Goal: Task Accomplishment & Management: Use online tool/utility

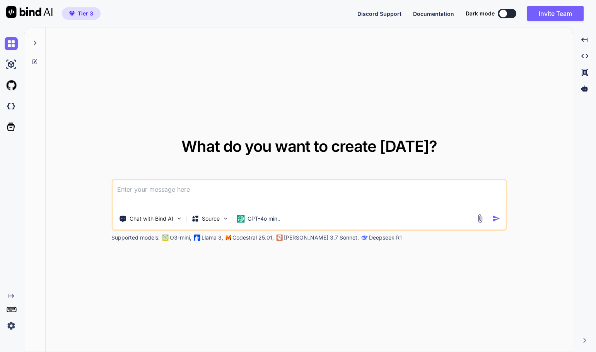
type textarea "x"
click at [9, 107] on img at bounding box center [11, 106] width 13 height 13
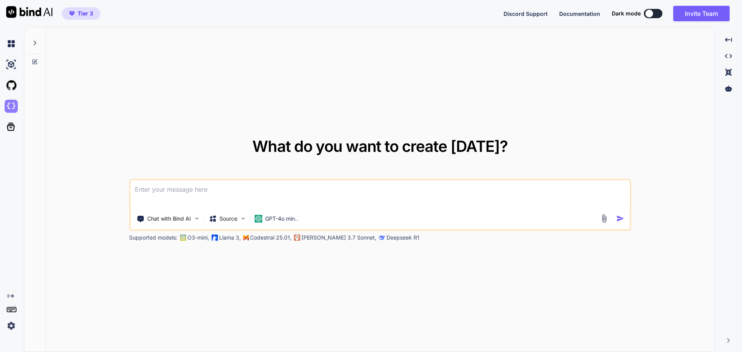
click at [9, 106] on img at bounding box center [11, 106] width 13 height 13
click at [11, 107] on img at bounding box center [11, 106] width 13 height 13
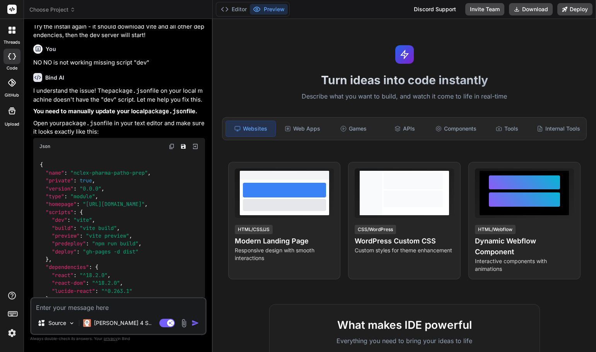
scroll to position [1154, 0]
type textarea "x"
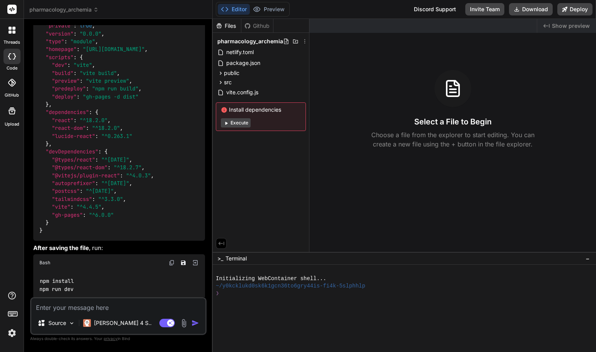
scroll to position [1366, 0]
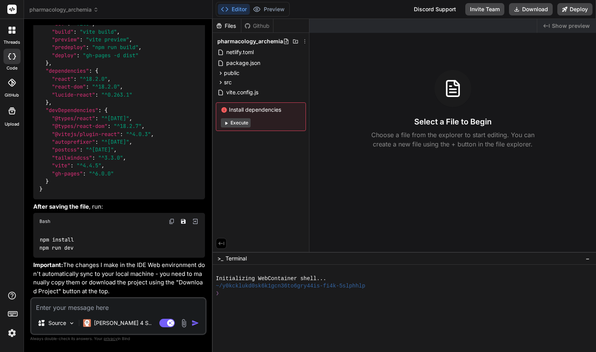
click at [63, 305] on textarea at bounding box center [118, 305] width 174 height 14
type textarea "o"
type textarea "x"
type textarea "ok"
type textarea "x"
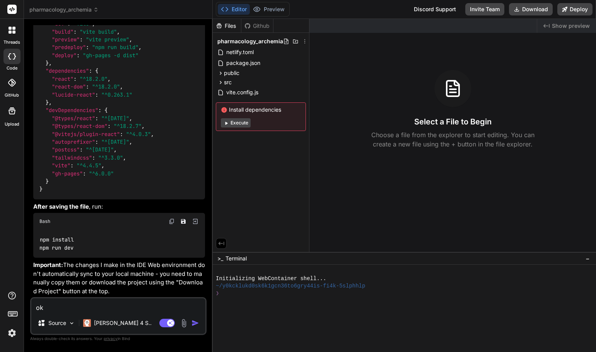
type textarea "oka"
type textarea "x"
type textarea "okay"
type textarea "x"
type textarea "okay"
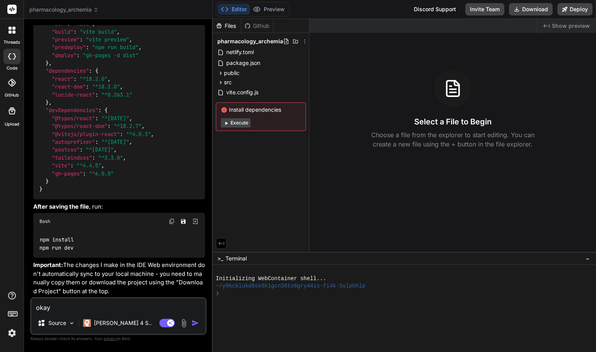
type textarea "x"
type textarea "okay i"
type textarea "x"
type textarea "okay i"
type textarea "x"
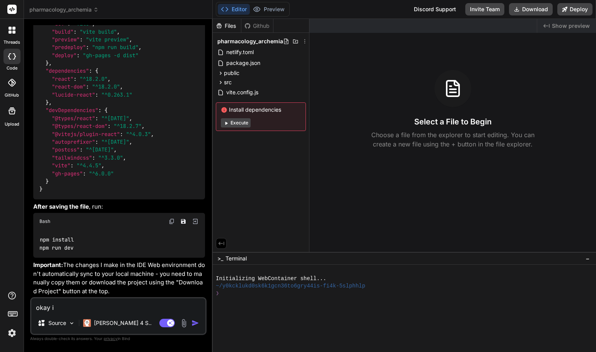
type textarea "okay i w"
type textarea "x"
type textarea "okay i wa"
type textarea "x"
type textarea "okay i was"
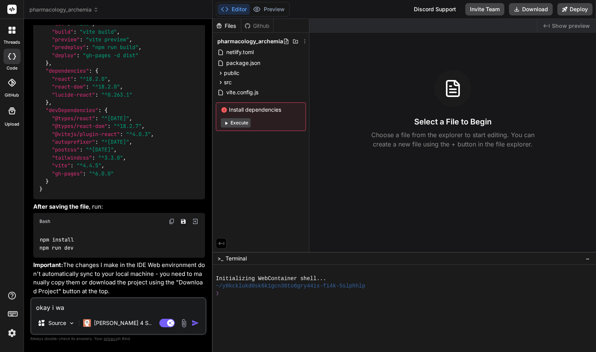
type textarea "x"
type textarea "okay i was"
type textarea "x"
type textarea "okay i was a"
type textarea "x"
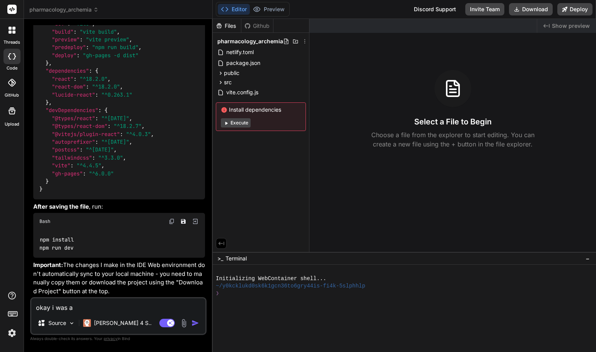
type textarea "okay i was ab"
type textarea "x"
type textarea "okay i was abl"
type textarea "x"
type textarea "okay i was able"
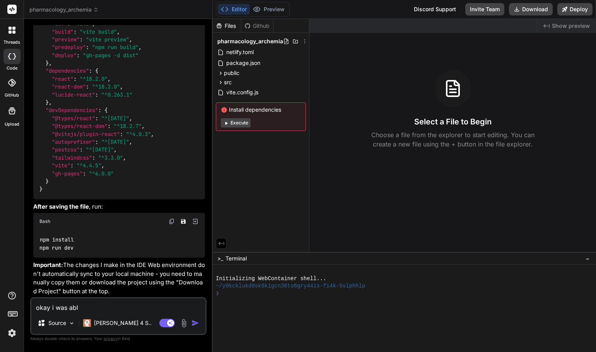
type textarea "x"
type textarea "okay i was able"
type textarea "x"
type textarea "okay i was able t"
type textarea "x"
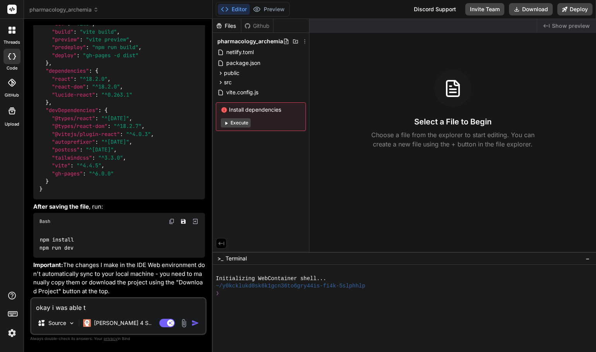
type textarea "okay i was able to"
type textarea "x"
type textarea "okay i was able to"
type textarea "x"
type textarea "okay i was able to i"
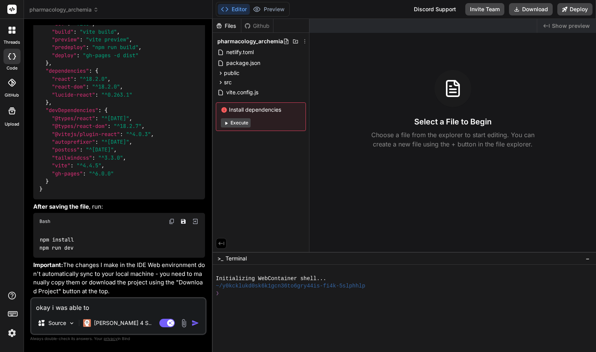
type textarea "x"
type textarea "okay i was able to in"
type textarea "x"
type textarea "okay i was able to ins"
type textarea "x"
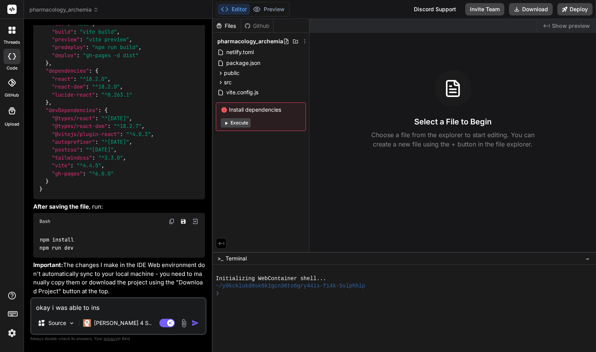
type textarea "okay i was able to inst"
type textarea "x"
type textarea "okay i was able to insta"
type textarea "x"
type textarea "okay i was able to instal"
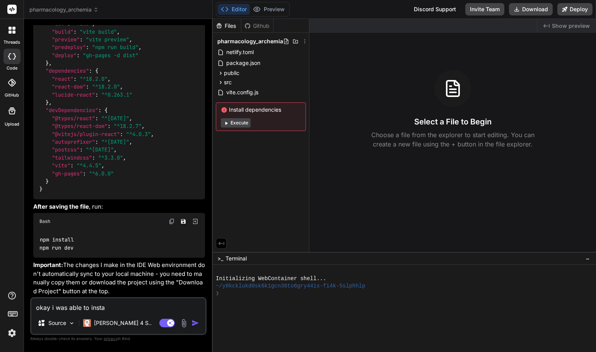
type textarea "x"
type textarea "okay i was able to install"
type textarea "x"
type textarea "okay i was able to install"
type textarea "x"
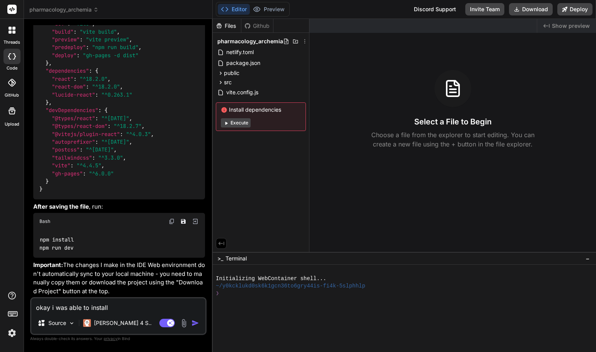
type textarea "okay i was able to install i"
type textarea "x"
type textarea "okay i was able to install in"
type textarea "x"
type textarea "okay i was able to install in"
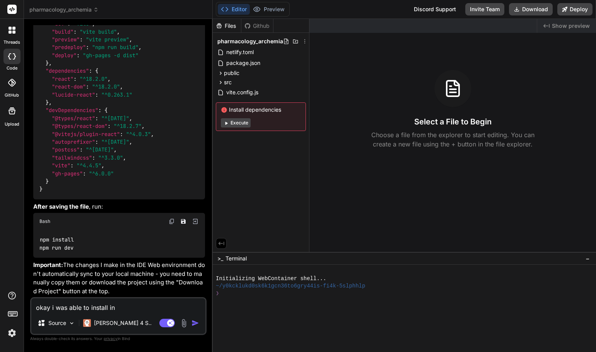
type textarea "x"
type textarea "okay i was able to install in g"
type textarea "x"
type textarea "okay i was able to install in gi"
type textarea "x"
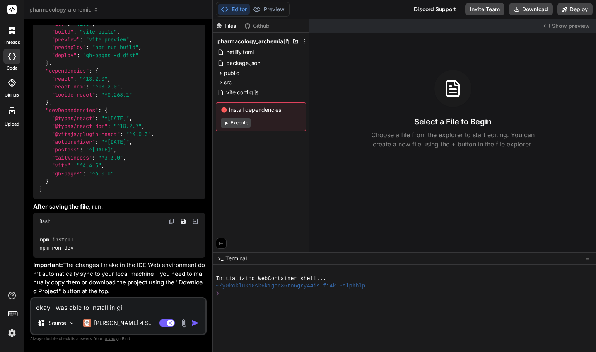
type textarea "okay i was able to install in git"
type textarea "x"
type textarea "okay i was able to install in gith"
type textarea "x"
type textarea "okay i was able to install in githu"
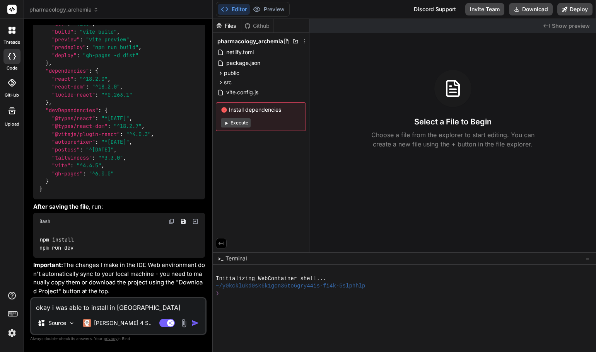
type textarea "x"
type textarea "okay i was able to install in github"
type textarea "x"
type textarea "okay i was able to install in github"
type textarea "x"
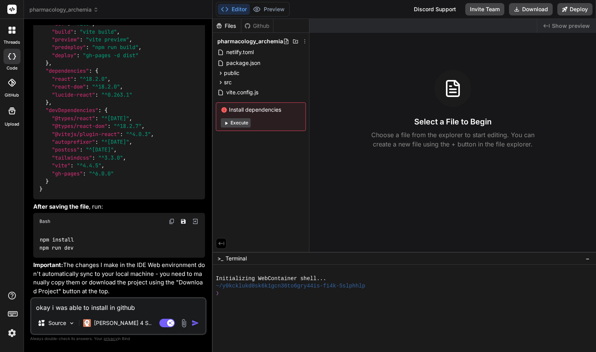
type textarea "okay i was able to install in github b"
type textarea "x"
type textarea "okay i was able to install in github bu"
type textarea "x"
type textarea "okay i was able to install in github but"
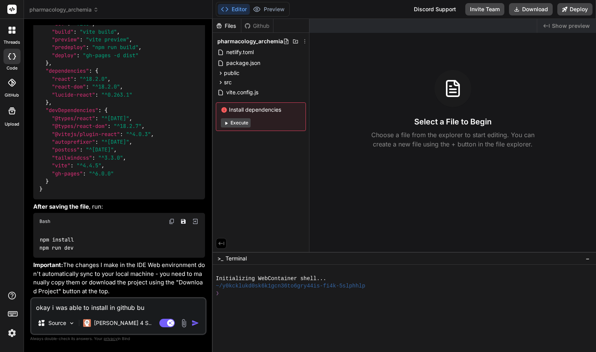
type textarea "x"
type textarea "okay i was able to install in github but"
type textarea "x"
type textarea "okay i was able to install in github but h"
type textarea "x"
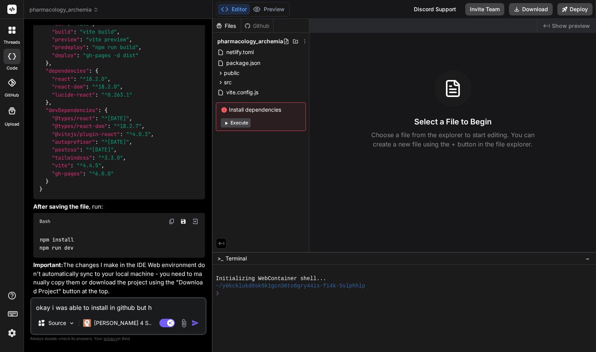
type textarea "okay i was able to install in github but ha"
type textarea "x"
type textarea "okay i was able to install in github but hac"
type textarea "x"
type textarea "okay i was able to install in github but hace"
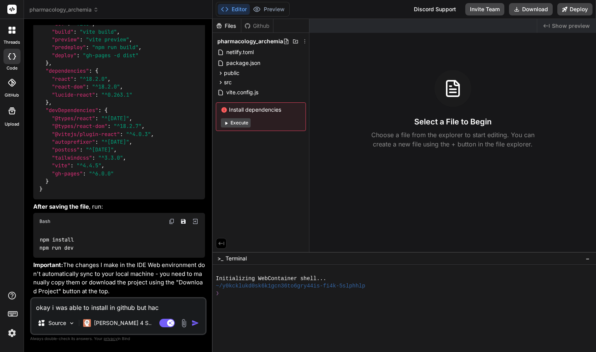
type textarea "x"
type textarea "okay i was able to install in github but hac"
type textarea "x"
type textarea "okay i was able to install in github but ha"
type textarea "x"
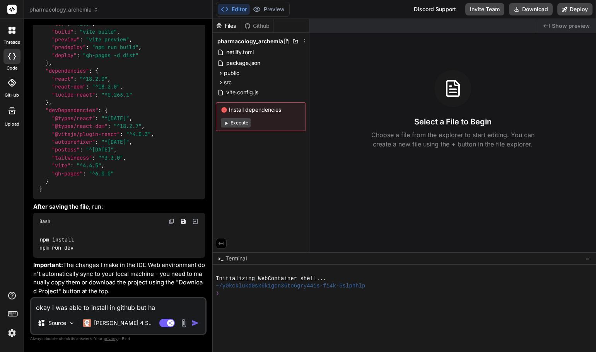
type textarea "okay i was able to install in github but hav"
type textarea "x"
type textarea "okay i was able to install in github but have"
type textarea "x"
type textarea "okay i was able to install in github but have"
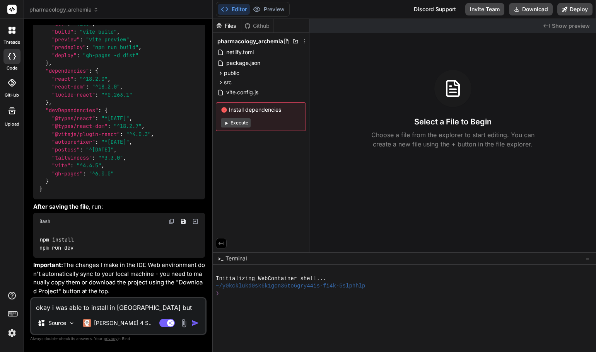
type textarea "x"
type textarea "okay i was able to install in github but have t"
type textarea "x"
type textarea "okay i was able to install in github but have th"
type textarea "x"
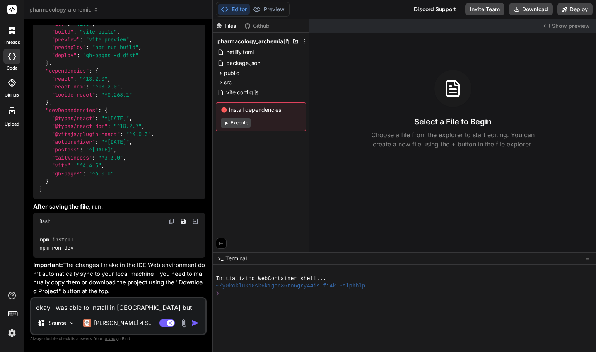
type textarea "okay i was able to install in github but have thi"
type textarea "x"
type textarea "okay i was able to install in github but have this"
type textarea "x"
type textarea "okay i was able to install in github but have this"
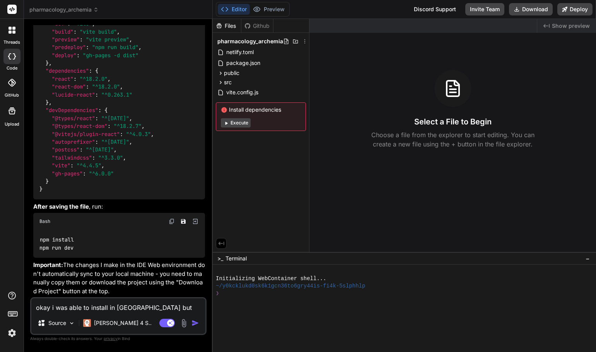
type textarea "x"
type textarea "okay i was able to install in github but have this e"
type textarea "x"
type textarea "okay i was able to install in github but have this er"
type textarea "x"
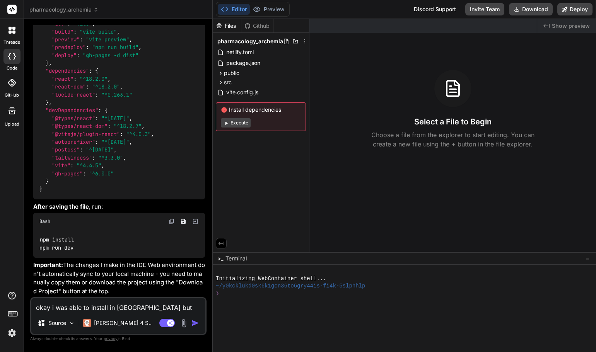
type textarea "okay i was able to install in github but have this err"
type textarea "x"
type textarea "okay i was able to install in github but have this erro"
type textarea "x"
type textarea "okay i was able to install in github but have this error"
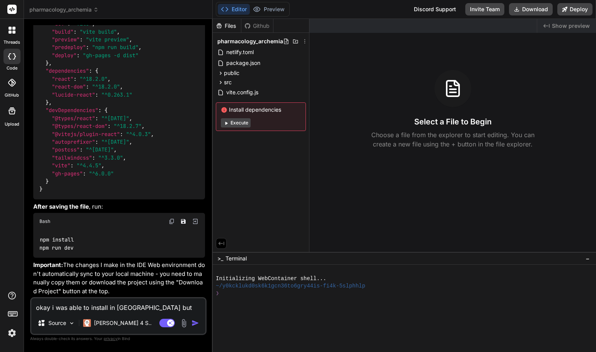
type textarea "x"
type textarea "okay i was able to install in github but have this error"
type textarea "x"
type textarea "okay i was able to install in github but have this error Could not resolve entr…"
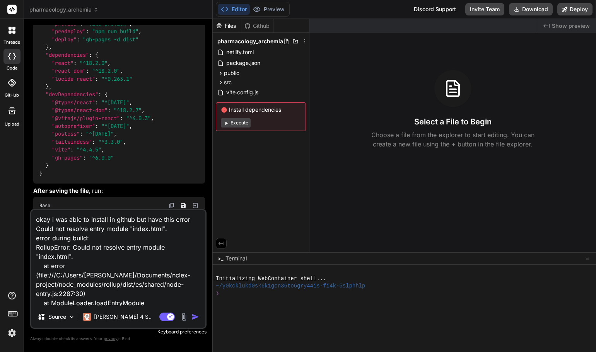
scroll to position [29, 0]
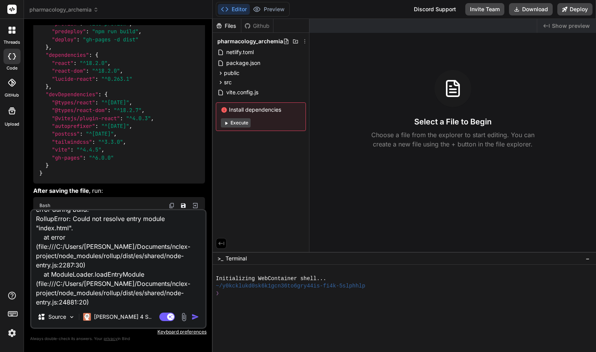
type textarea "x"
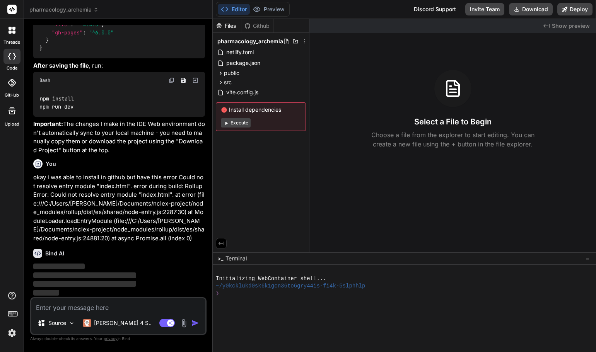
scroll to position [1507, 0]
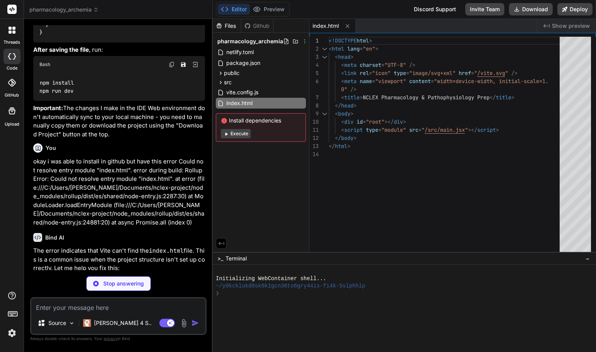
type textarea "x"
type textarea "import { defineConfig } from 'vite' import react from '@vitejs/plugin-react' ex…"
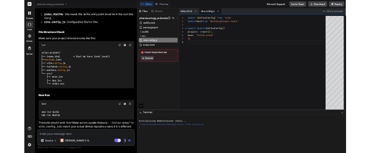
scroll to position [1737, 0]
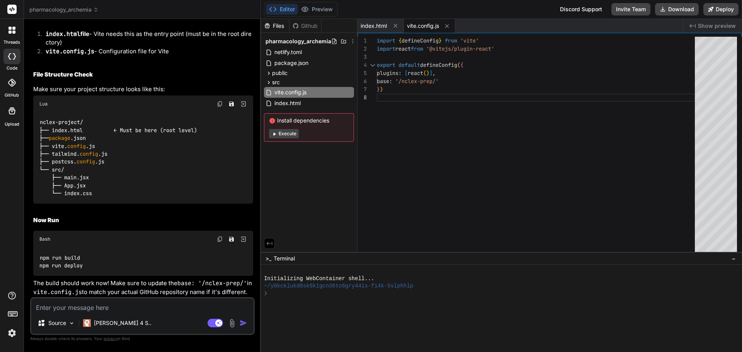
click at [113, 307] on textarea at bounding box center [142, 305] width 222 height 14
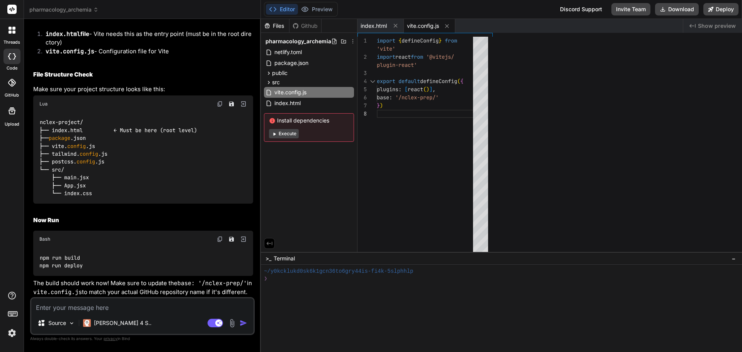
scroll to position [2424, 0]
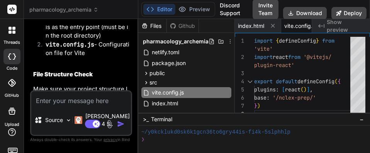
type textarea "x"
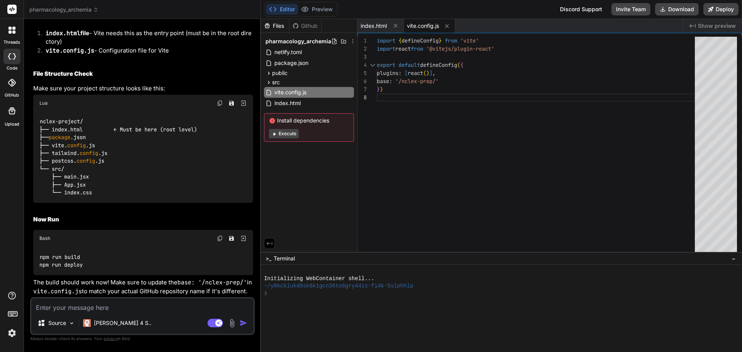
scroll to position [0, 0]
click at [101, 307] on textarea at bounding box center [142, 305] width 222 height 14
type textarea "d"
type textarea "x"
type textarea "do"
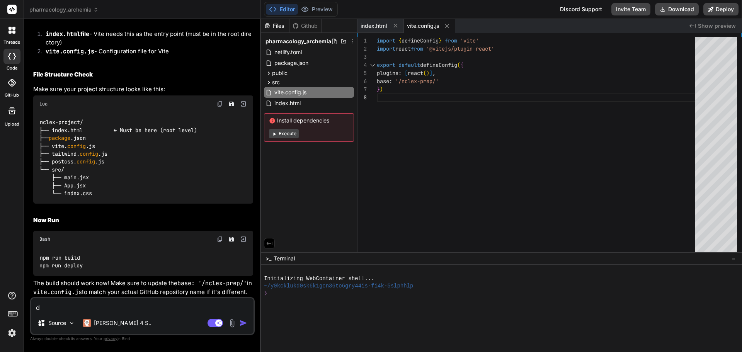
type textarea "x"
type textarea "don"
type textarea "x"
type textarea "dont"
type textarea "x"
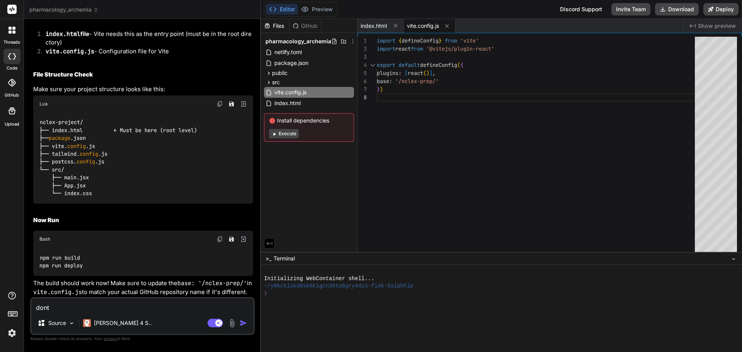
type textarea "dont"
type textarea "x"
type textarea "dont h"
type textarea "x"
type textarea "dont ha"
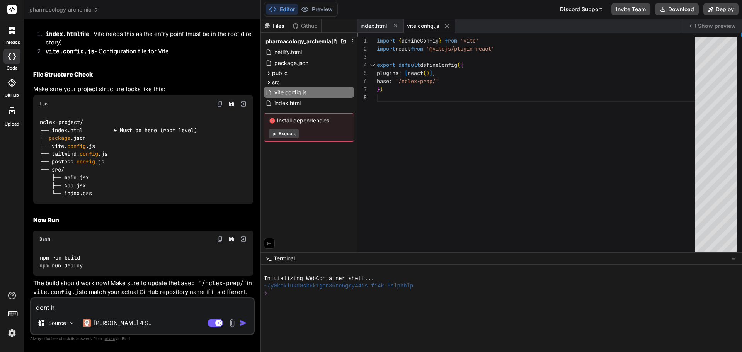
type textarea "x"
type textarea "dont hav"
type textarea "x"
type textarea "dont have"
type textarea "x"
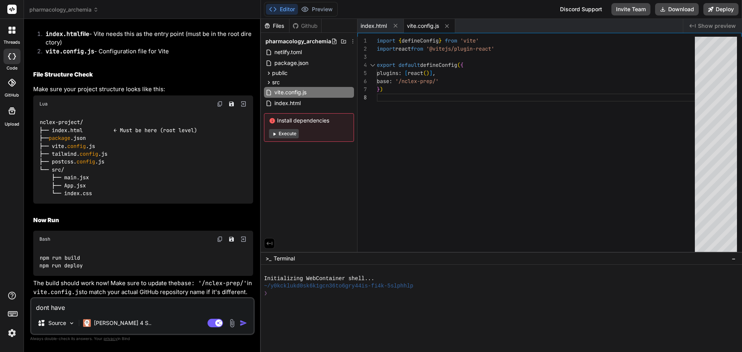
type textarea "dont have"
type textarea "x"
type textarea "dont have a"
type textarea "x"
type textarea "dont have a"
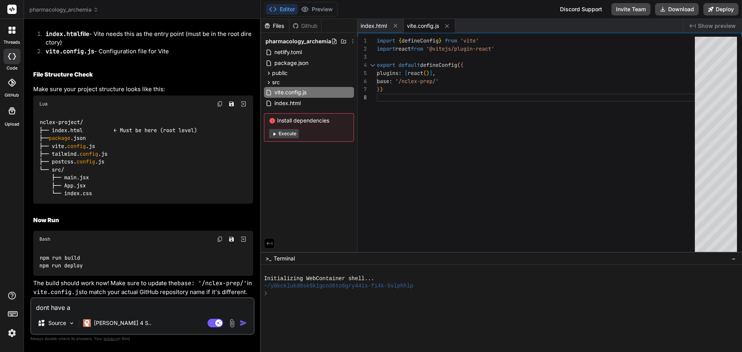
type textarea "x"
type textarea "dont have a"
type textarea "x"
type textarea "dont have an"
type textarea "x"
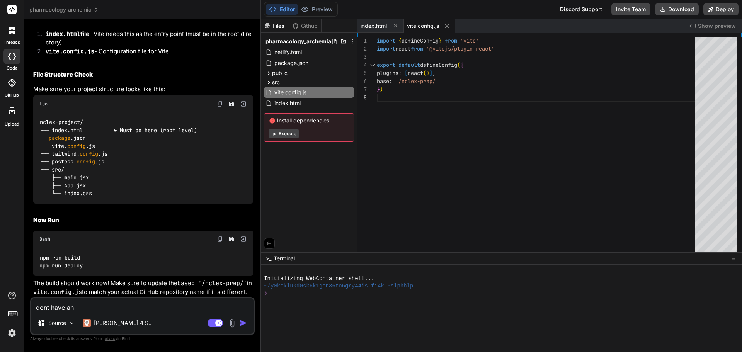
type textarea "dont have an"
type textarea "x"
type textarea "dont have an i"
type textarea "x"
type textarea "dont have an in"
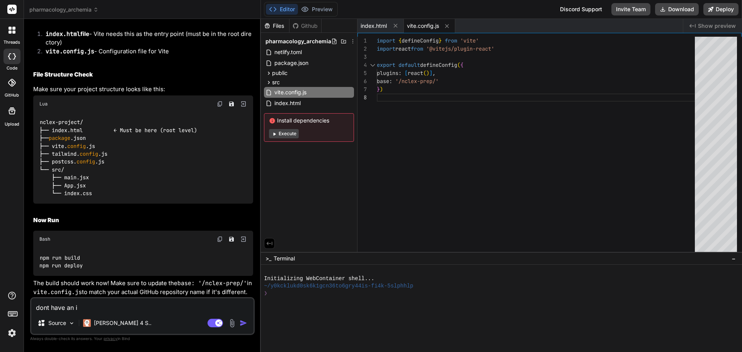
type textarea "x"
type textarea "dont have an ind"
type textarea "x"
type textarea "dont have an inde"
type textarea "x"
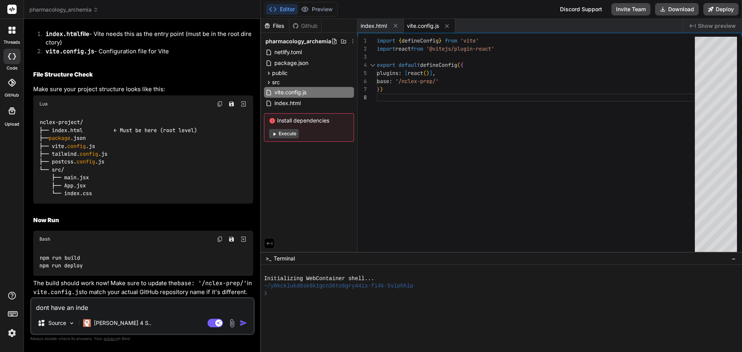
type textarea "dont have an index"
type textarea "x"
type textarea "dont have an index."
type textarea "x"
type textarea "dont have an index.h"
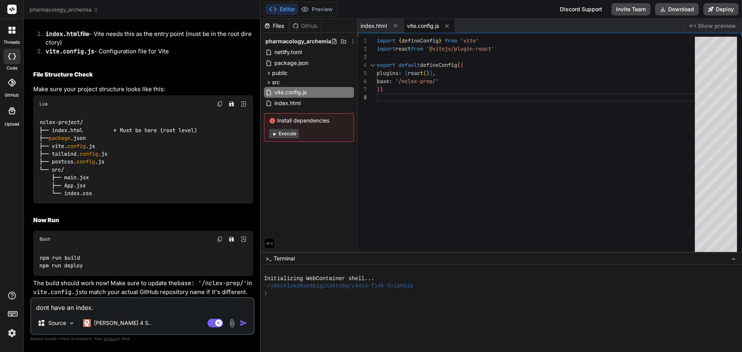
type textarea "x"
type textarea "dont have an index.ht"
type textarea "x"
type textarea "dont have an index.htm"
type textarea "x"
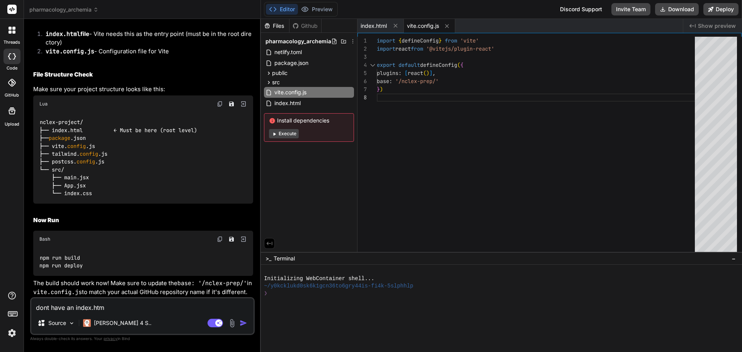
type textarea "dont have an index.html"
type textarea "x"
type textarea "dont have an index.html"
click at [240, 324] on img "button" at bounding box center [244, 323] width 8 height 8
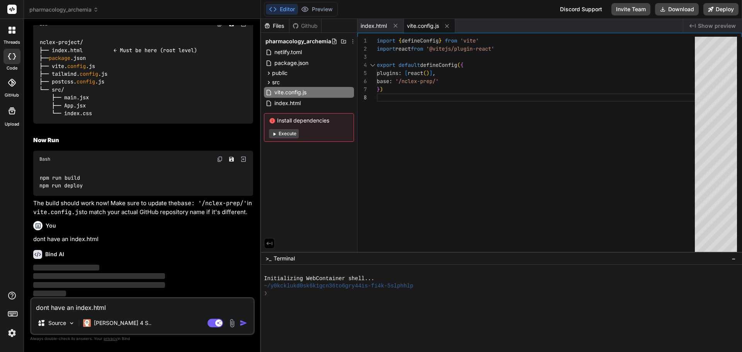
scroll to position [1817, 0]
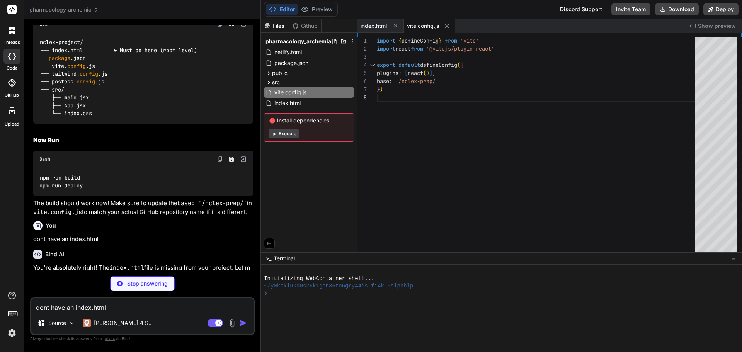
type textarea "x"
type textarea "<script type="module" src="/src/main.jsx"></script> </body> </html>"
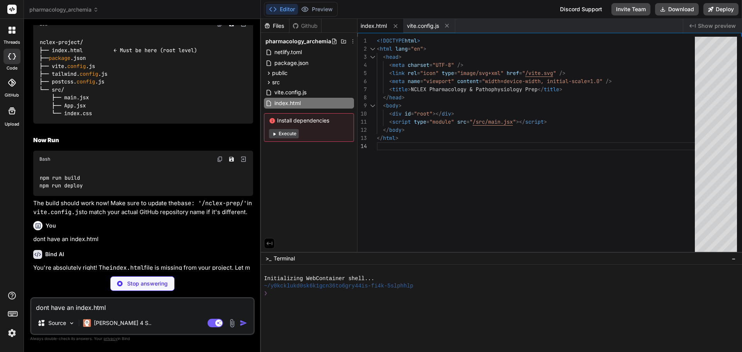
type textarea "x"
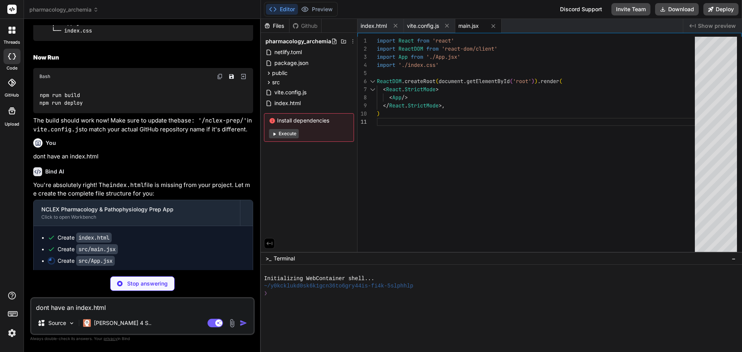
scroll to position [1901, 0]
type textarea "x"
type textarea "export default App;"
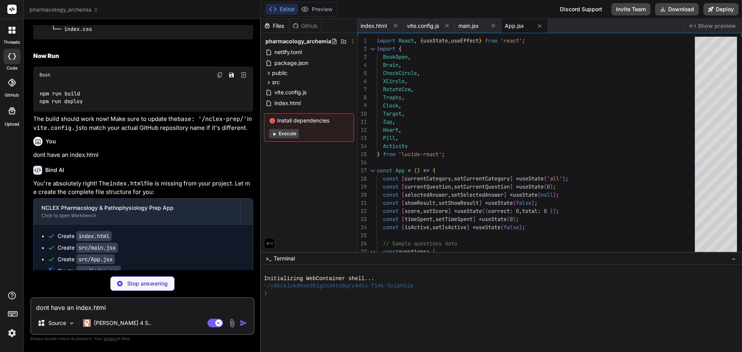
type textarea "x"
type textarea "}"
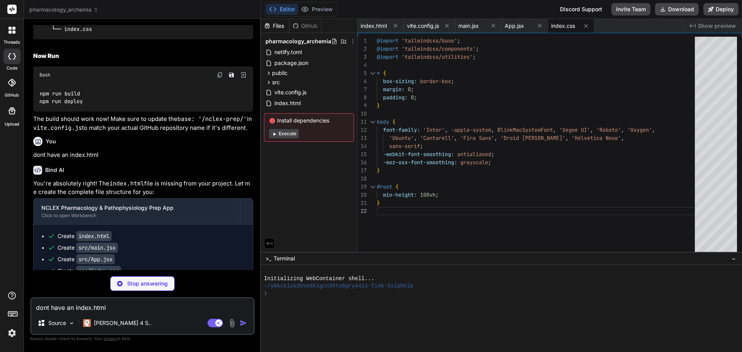
type textarea "x"
type textarea "import { defineConfig } from 'vite' import react from '@vitejs/plugin-react' ex…"
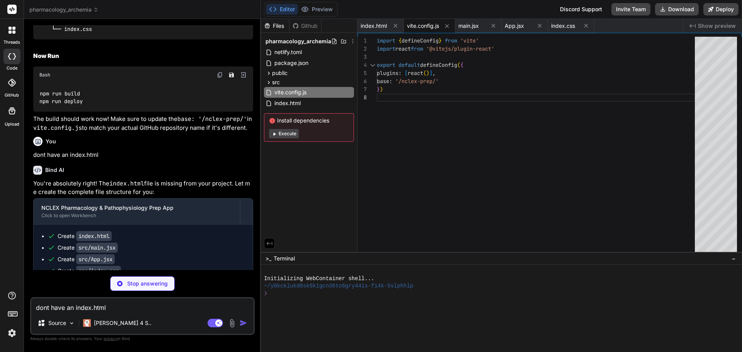
type textarea "x"
type textarea "}, }, }, plugins: [], }"
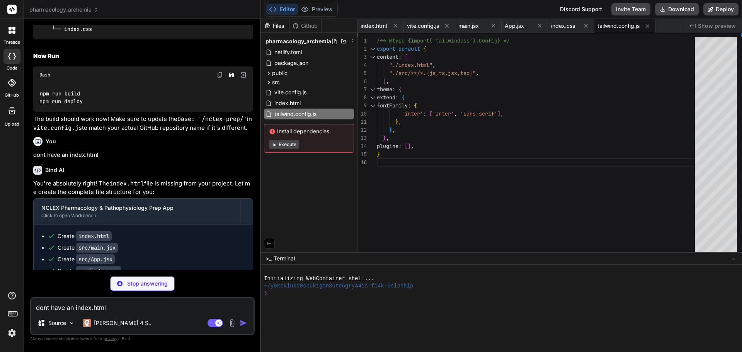
type textarea "x"
type textarea "export default { plugins: { tailwindcss: {}, autoprefixer: {}, }, }"
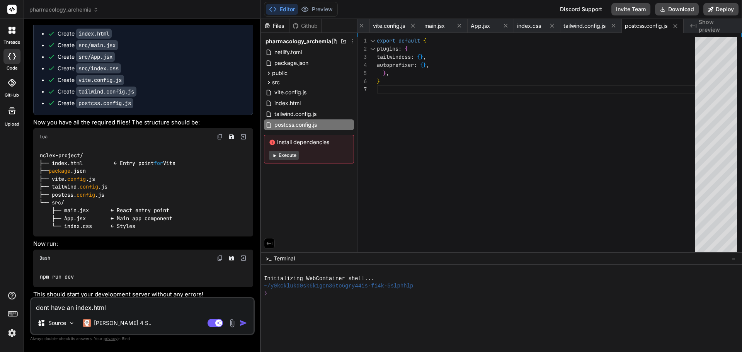
scroll to position [2106, 0]
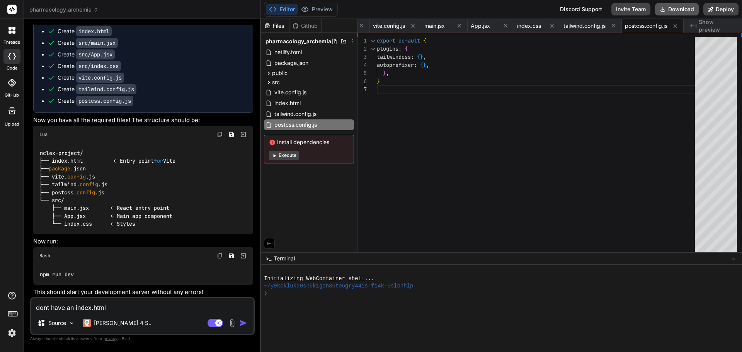
click at [595, 8] on button "Download" at bounding box center [677, 9] width 44 height 12
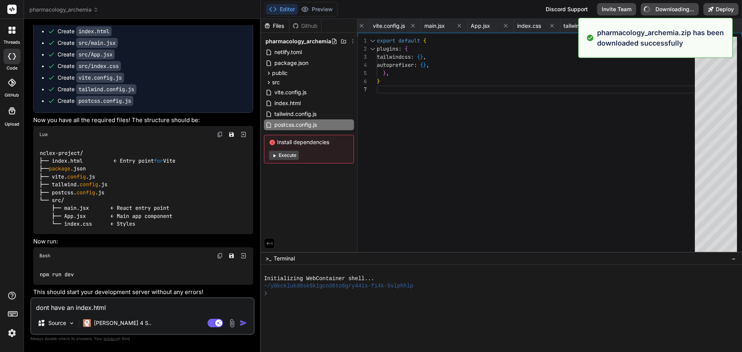
type textarea "x"
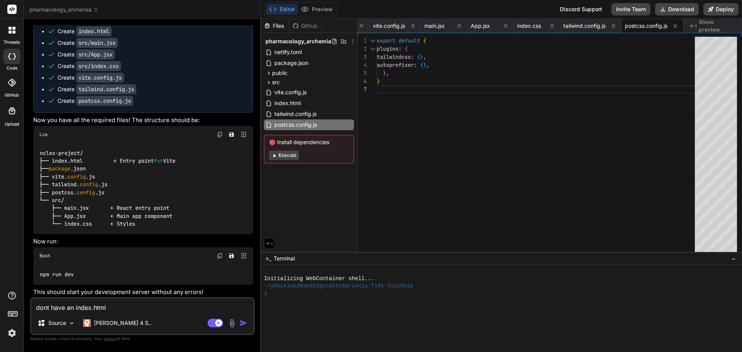
click at [221, 254] on img at bounding box center [220, 256] width 6 height 6
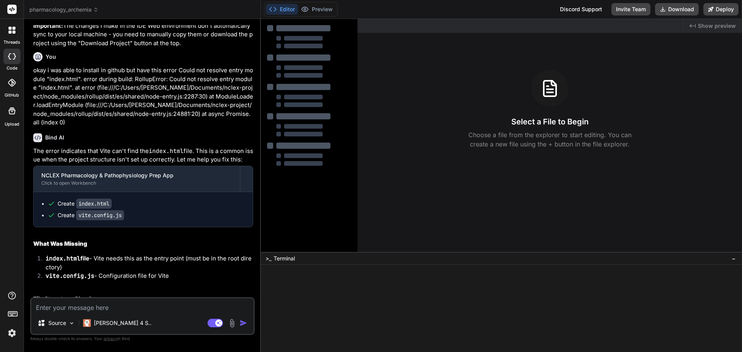
scroll to position [1378, 0]
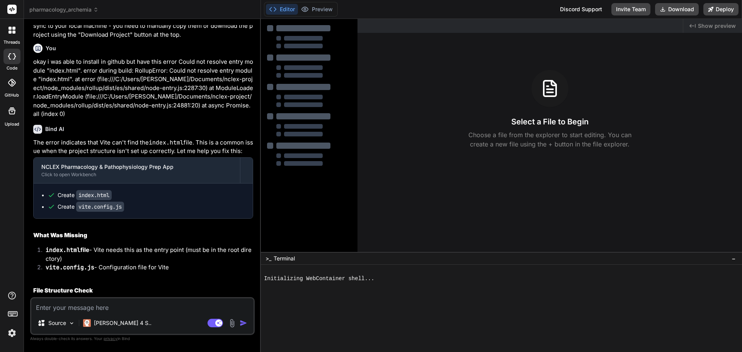
type textarea "x"
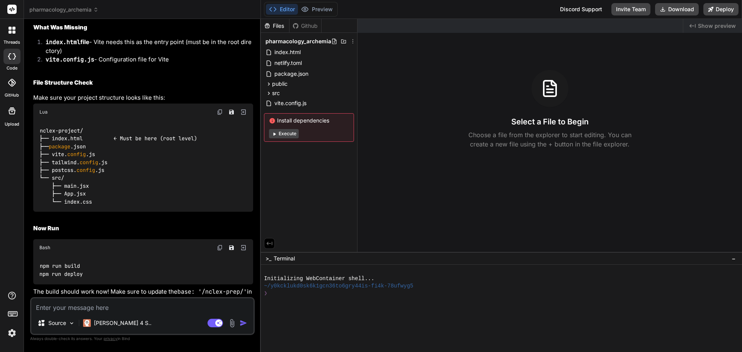
scroll to position [1595, 0]
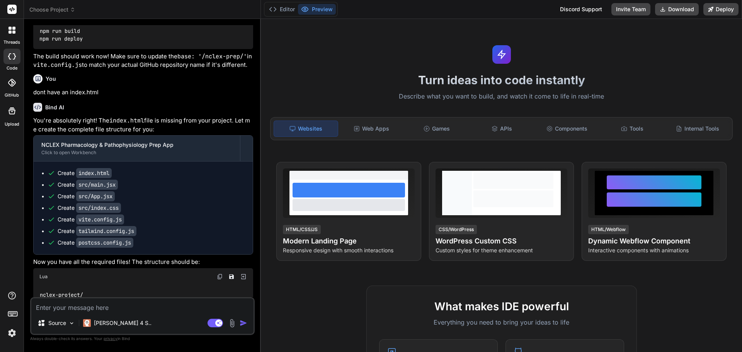
type textarea "x"
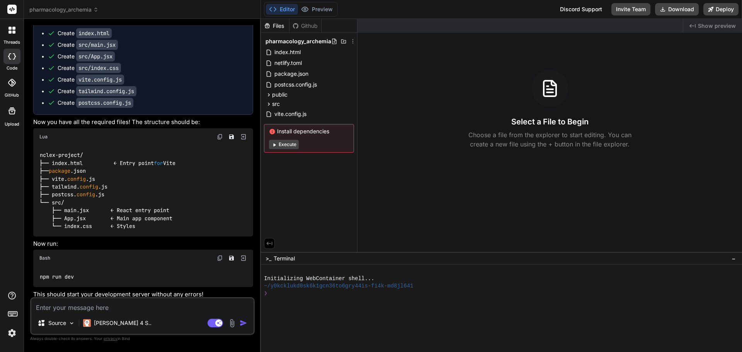
scroll to position [1735, 0]
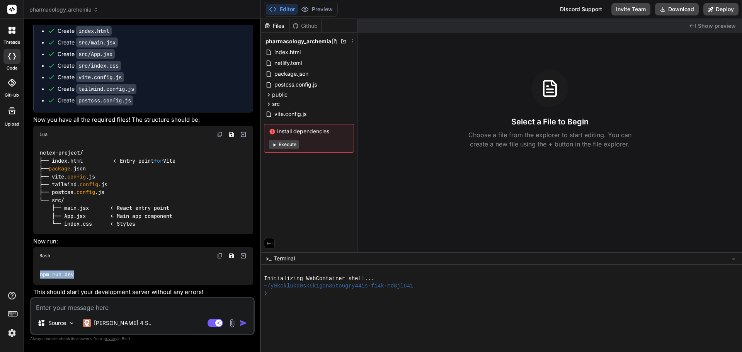
drag, startPoint x: 41, startPoint y: 273, endPoint x: 73, endPoint y: 273, distance: 32.9
click at [73, 273] on code "npm run dev" at bounding box center [56, 275] width 35 height 8
click at [122, 307] on textarea at bounding box center [142, 305] width 222 height 14
type textarea "i"
type textarea "x"
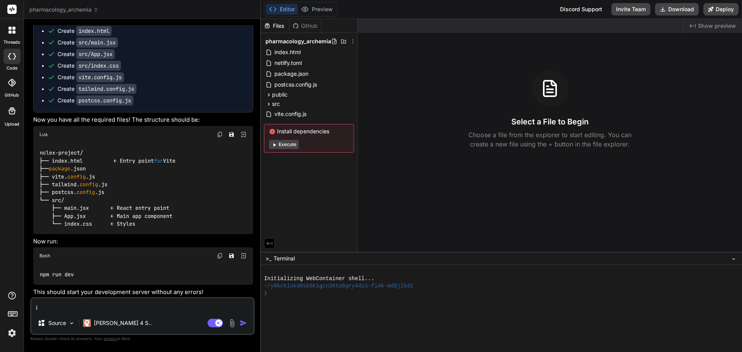
type textarea "it"
type textarea "x"
type textarea "it"
type textarea "x"
type textarea "it w"
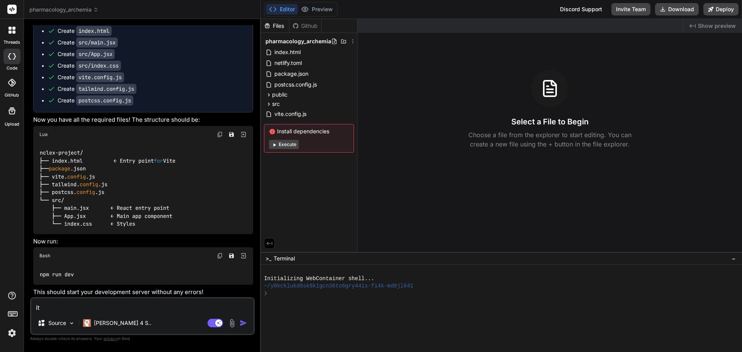
type textarea "x"
type textarea "it wo"
type textarea "x"
type textarea "it wor"
type textarea "x"
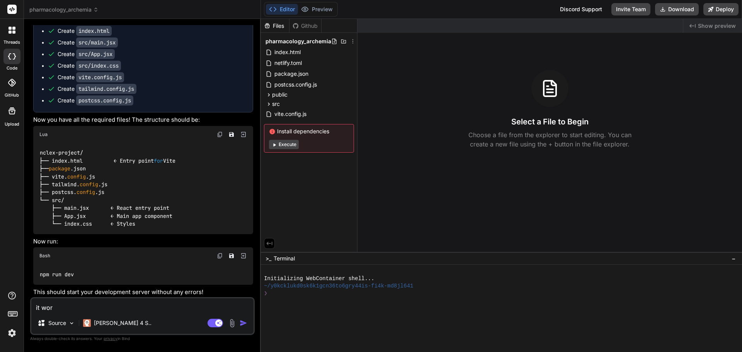
type textarea "it worl"
type textarea "x"
type textarea "it worls"
type textarea "x"
type textarea "it worl"
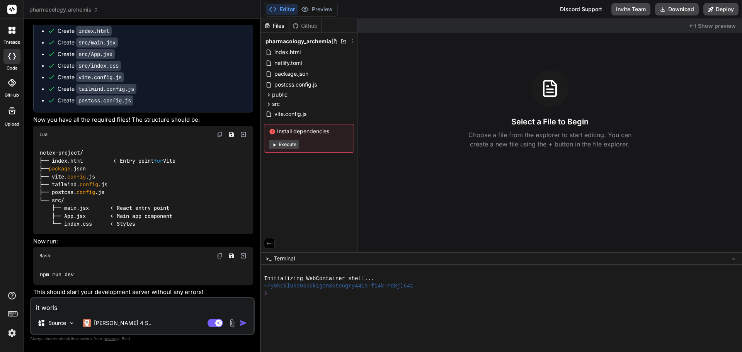
type textarea "x"
type textarea "it wor"
type textarea "x"
type textarea "it work"
type textarea "x"
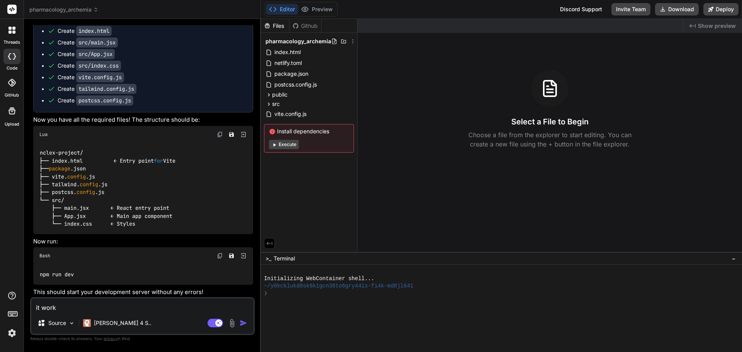
type textarea "it works"
type textarea "x"
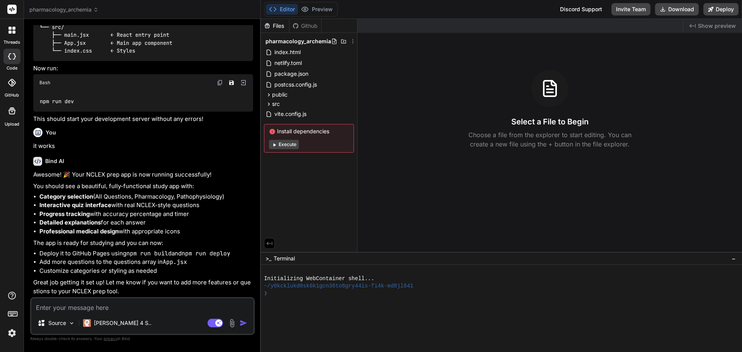
scroll to position [1907, 0]
type textarea "x"
click at [69, 304] on textarea at bounding box center [142, 305] width 222 height 14
drag, startPoint x: 165, startPoint y: 263, endPoint x: 190, endPoint y: 261, distance: 25.2
click at [190, 261] on li "Add more questions to the questions array in App.jsx" at bounding box center [146, 263] width 214 height 9
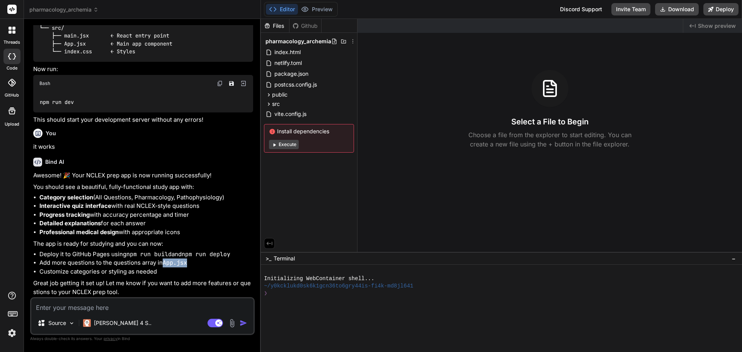
click at [192, 262] on li "Add more questions to the questions array in App.jsx" at bounding box center [146, 263] width 214 height 9
drag, startPoint x: 165, startPoint y: 261, endPoint x: 189, endPoint y: 262, distance: 23.6
click at [189, 262] on li "Add more questions to the questions array in App.jsx" at bounding box center [146, 263] width 214 height 9
click at [149, 304] on textarea at bounding box center [142, 305] width 222 height 14
click at [97, 308] on textarea at bounding box center [142, 305] width 222 height 14
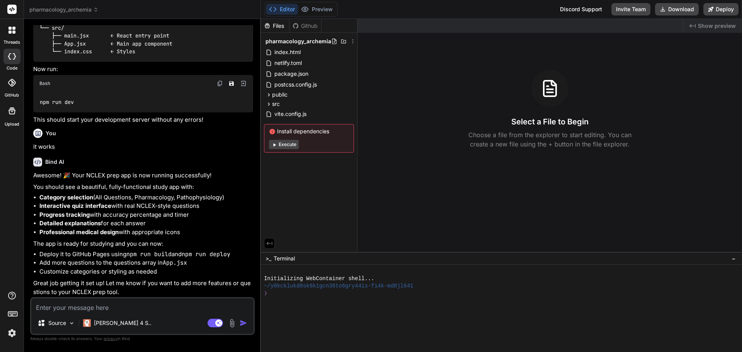
type textarea "h"
type textarea "x"
type textarea "ho"
type textarea "x"
type textarea "how"
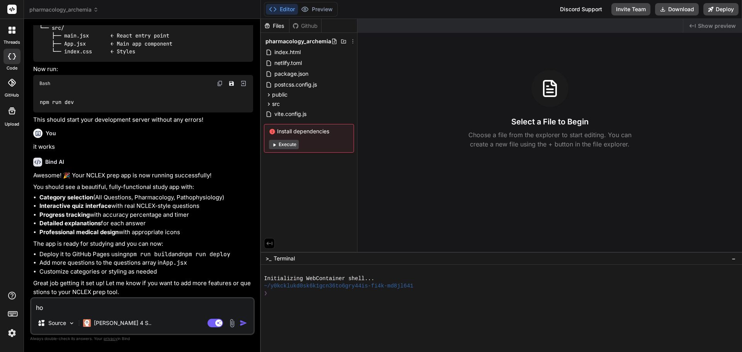
type textarea "x"
type textarea "how"
type textarea "x"
type textarea "how c"
type textarea "x"
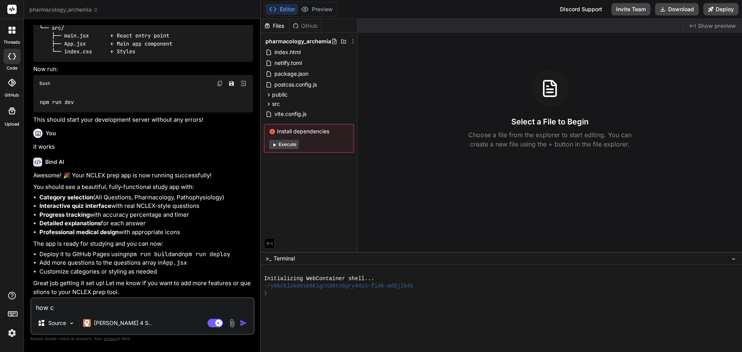
type textarea "how ca"
type textarea "x"
type textarea "how can"
type textarea "x"
type textarea "how ca"
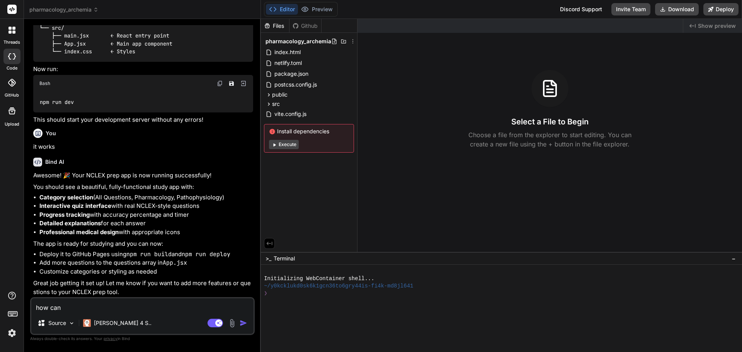
type textarea "x"
type textarea "how can"
type textarea "x"
type textarea "how can"
type textarea "x"
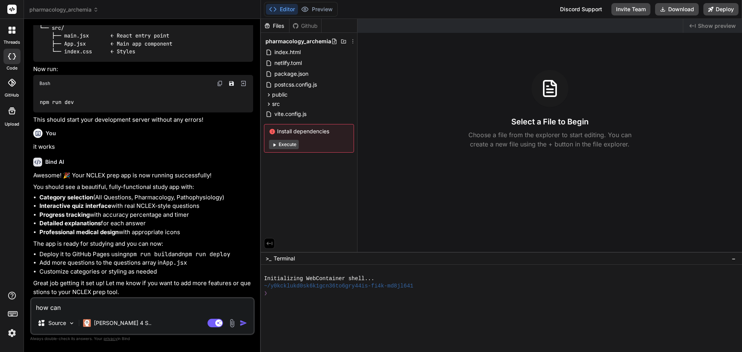
type textarea "how can I"
type textarea "x"
type textarea "how can I"
type textarea "x"
type textarea "how can I s"
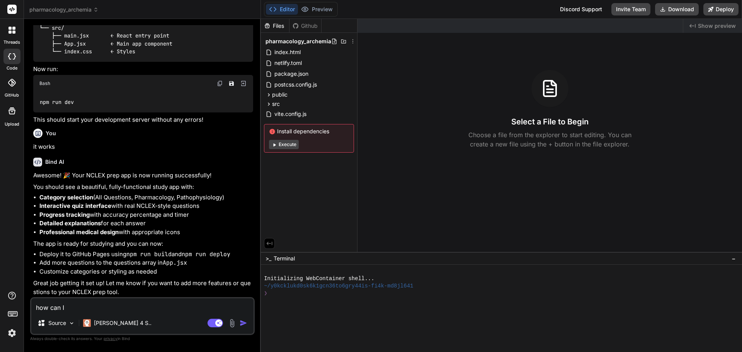
type textarea "x"
type textarea "how can I se"
type textarea "x"
type textarea "how can I see"
type textarea "x"
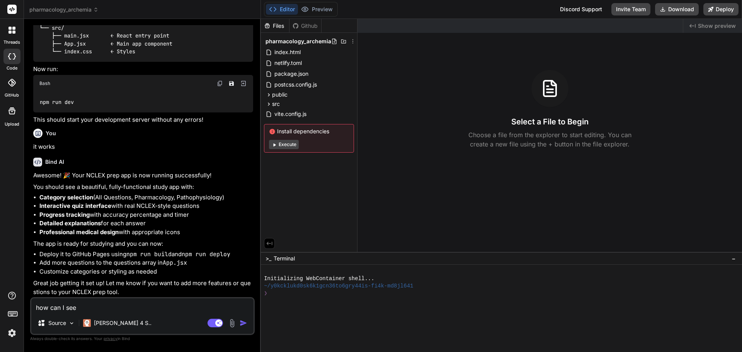
type textarea "how can I see"
type textarea "x"
type textarea "how can I see t"
type textarea "x"
type textarea "how can I see th"
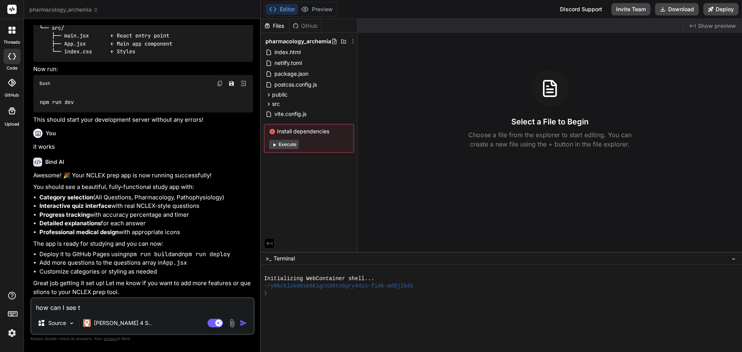
type textarea "x"
type textarea "how can I see the"
type textarea "x"
type textarea "how can I see the"
type textarea "x"
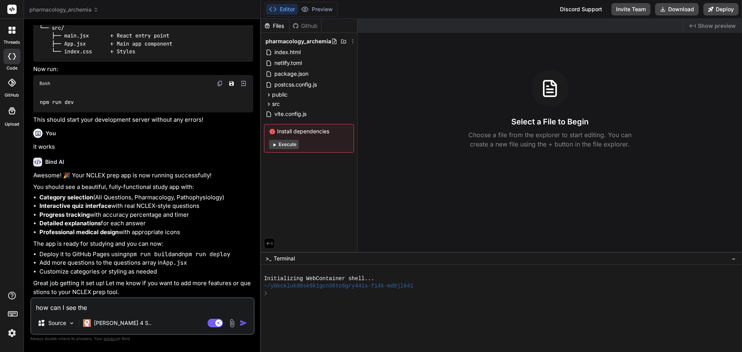
type textarea "how can I see the q"
type textarea "x"
type textarea "how can I see the qu"
type textarea "x"
type textarea "how can I see the que"
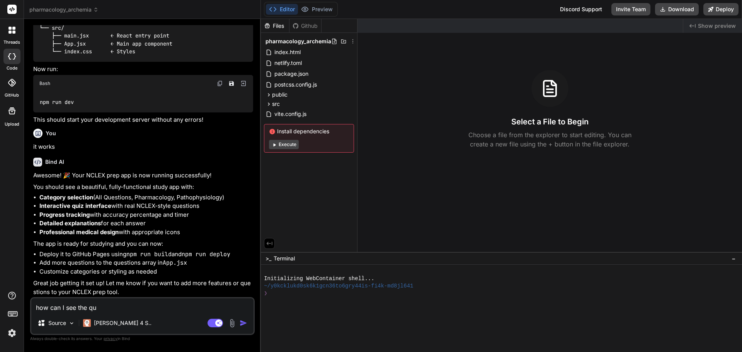
type textarea "x"
type textarea "how can I see the ques"
type textarea "x"
type textarea "how can I see the quest"
type textarea "x"
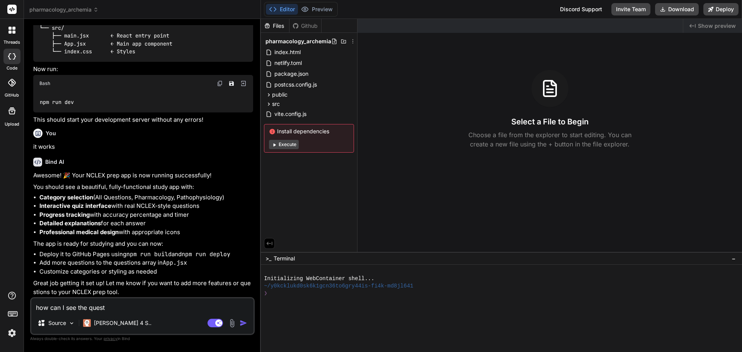
type textarea "how can I see the questi"
type textarea "x"
type textarea "how can I see the questio"
type textarea "x"
type textarea "how can I see the question"
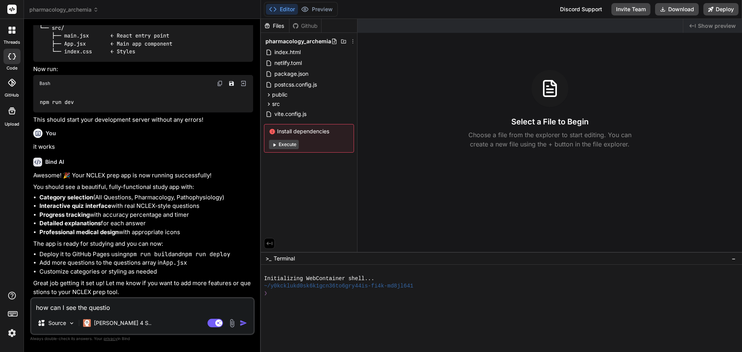
type textarea "x"
type textarea "how can I see the questions"
type textarea "x"
type textarea "how can I see the questions"
type textarea "x"
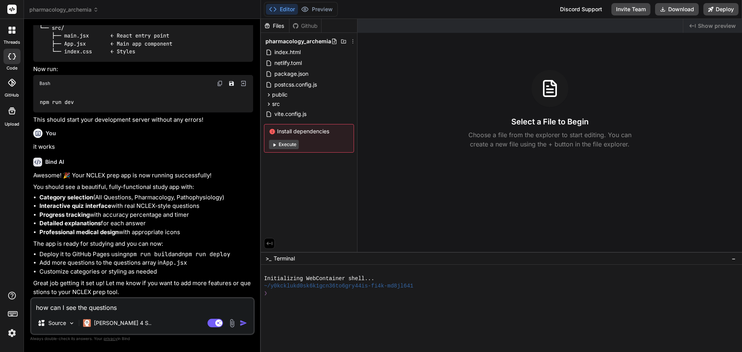
type textarea "how can I see the questions"
type textarea "x"
type textarea "how can I see the question"
type textarea "x"
type textarea "how can I see the question"
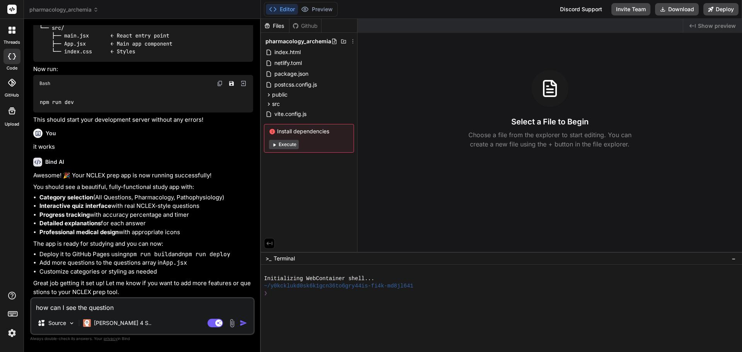
type textarea "x"
type textarea "how can I see the question f"
type textarea "x"
type textarea "how can I see the question fo"
type textarea "x"
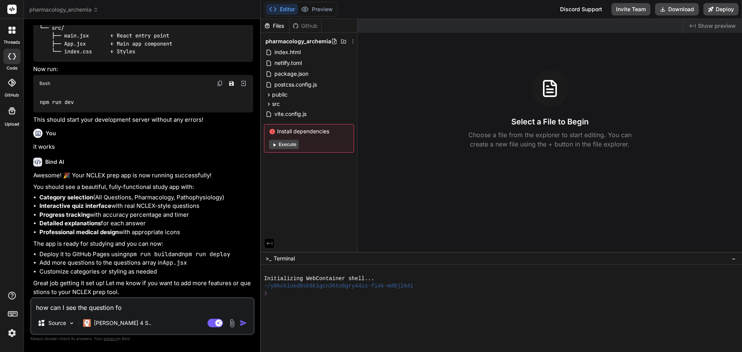
type textarea "how can I see the question for"
type textarea "x"
type textarea "how can I see the question form"
type textarea "x"
type textarea "how can I see the question forma"
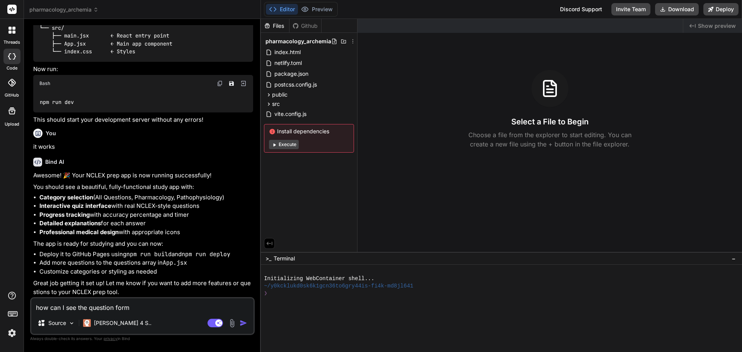
type textarea "x"
type textarea "how can I see the question format"
type textarea "x"
type textarea "how can I see the question format."
type textarea "x"
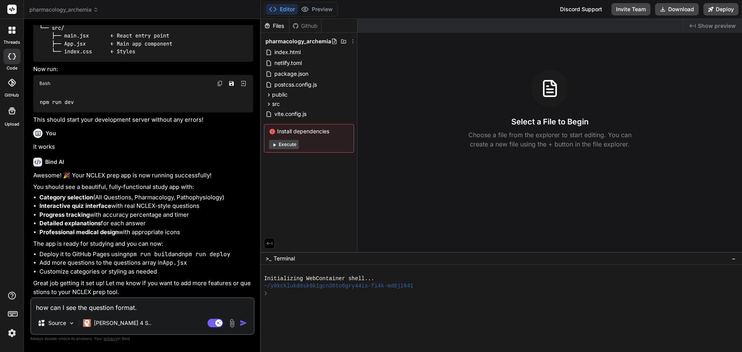
type textarea "how can I see the question format."
type textarea "x"
type textarea "how can I see the question format."
type textarea "x"
type textarea "how can I see the question format. a"
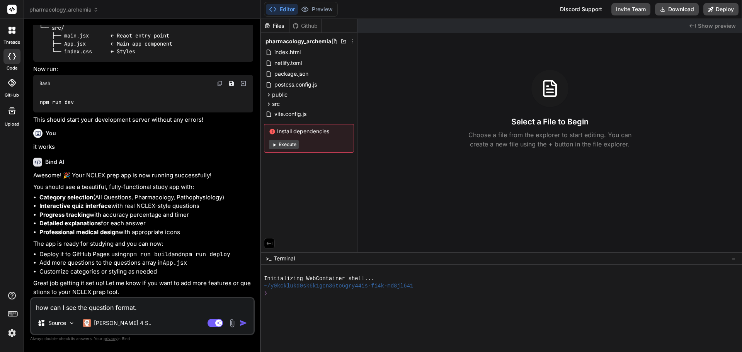
type textarea "x"
type textarea "how can I see the question format."
type textarea "x"
type textarea "how can I see the question format. w"
type textarea "x"
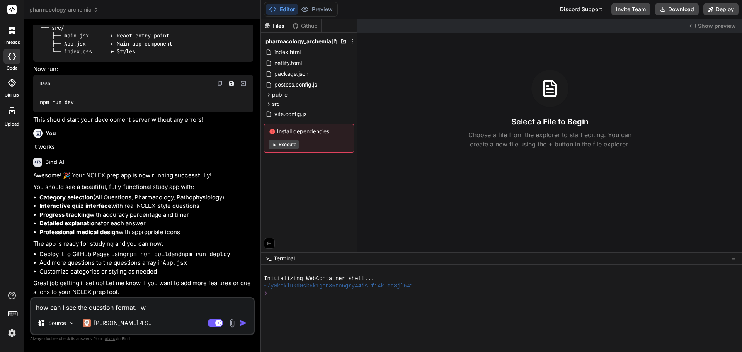
type textarea "how can I see the question format. wh"
type textarea "x"
type textarea "how can I see the question format. wha"
type textarea "x"
type textarea "how can I see the question format. what"
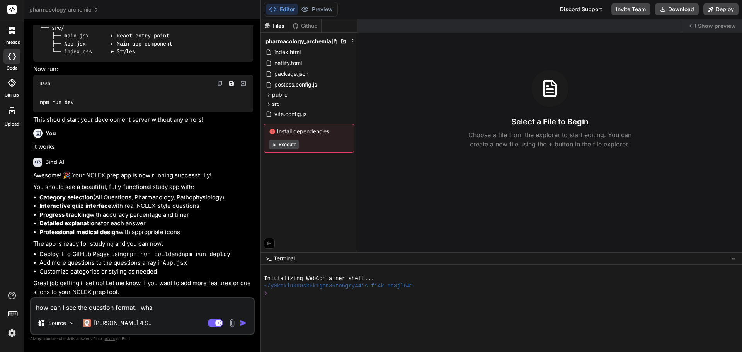
type textarea "x"
type textarea "how can I see the question format. what"
type textarea "x"
type textarea "how can I see the question format. what t"
type textarea "x"
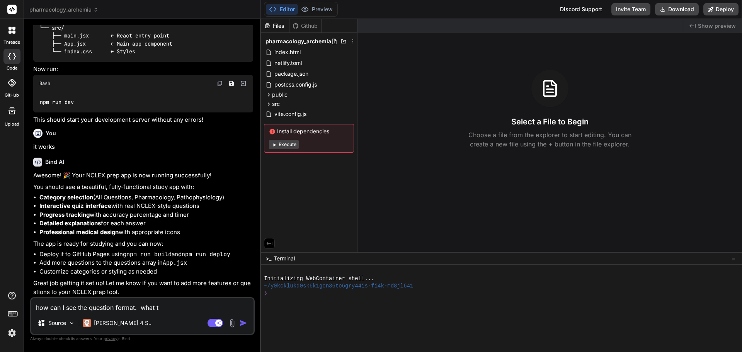
type textarea "how can I see the question format. what tu"
type textarea "x"
type textarea "how can I see the question format. what tun"
type textarea "x"
type textarea "how can I see the question format. what tuns"
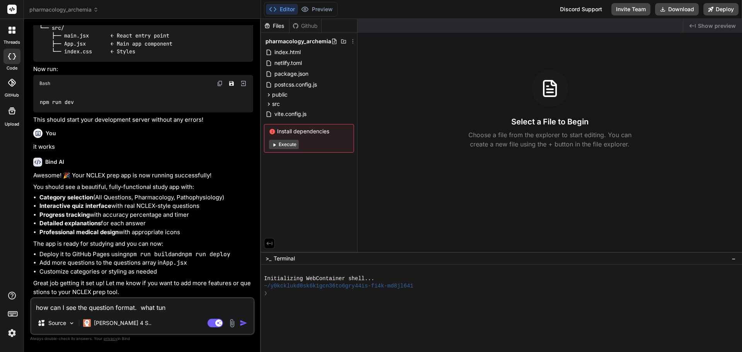
type textarea "x"
type textarea "how can I see the question format. what tun"
type textarea "x"
type textarea "how can I see the question format. what tu"
type textarea "x"
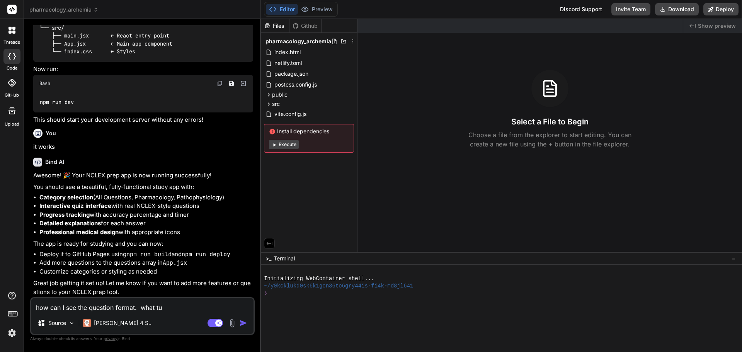
type textarea "how can I see the question format. what t"
type textarea "x"
type textarea "how can I see the question format. what"
type textarea "x"
type textarea "how can I see the question format. what r"
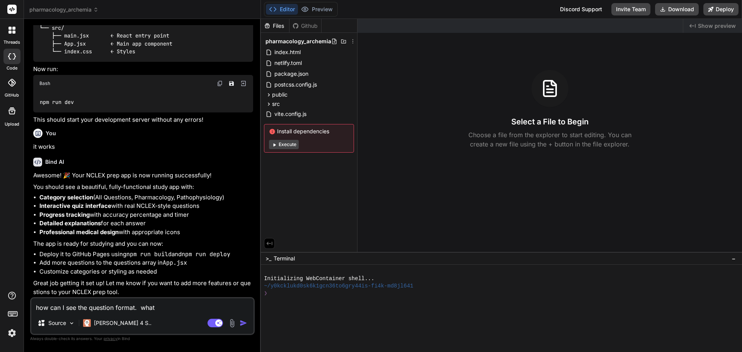
type textarea "x"
type textarea "how can I see the question format. what rn"
type textarea "x"
type textarea "how can I see the question format. what r"
type textarea "x"
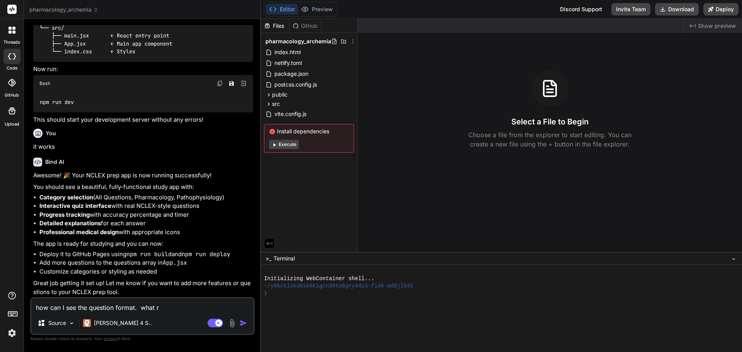
type textarea "how can I see the question format. what ru"
type textarea "x"
type textarea "how can I see the question format. what run"
type textarea "x"
type textarea "how can I see the question format. what runs"
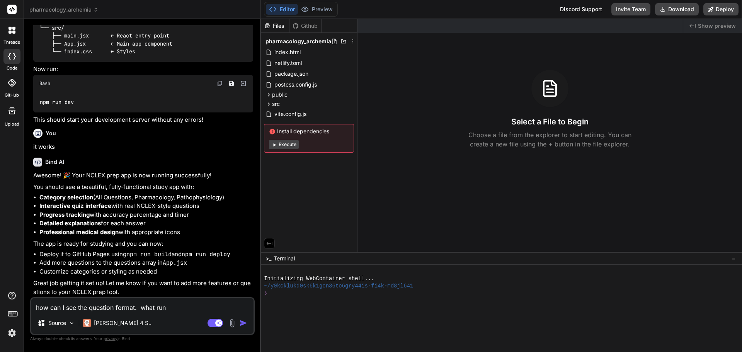
type textarea "x"
type textarea "how can I see the question format. what runs"
type textarea "x"
type textarea "how can I see the question format. what runs ."
type textarea "x"
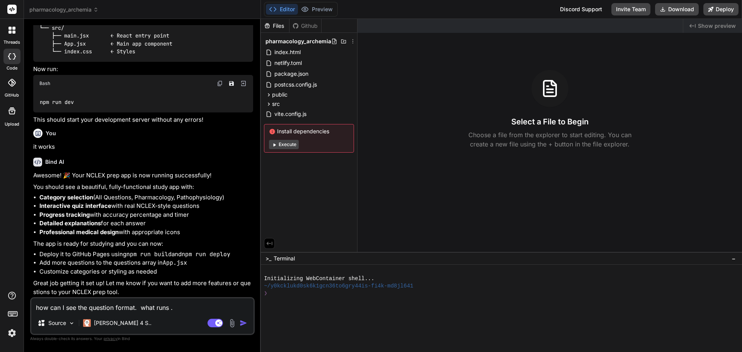
type textarea "how can I see the question format. what runs .j"
type textarea "x"
type textarea "how can I see the question format. what runs .js"
type textarea "x"
type textarea "how can I see the question format. what runs .jsj"
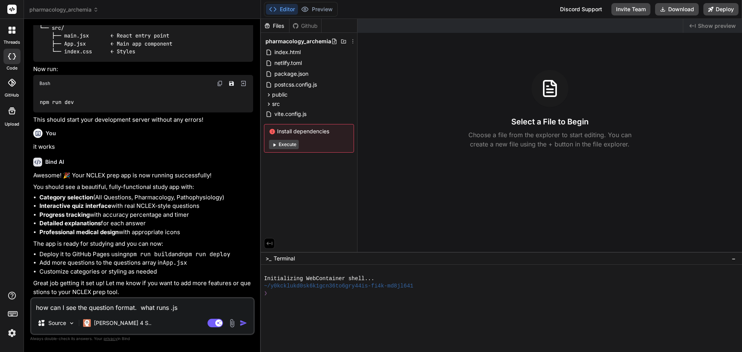
type textarea "x"
type textarea "how can I see the question format. what runs .js"
type textarea "x"
type textarea "how can I see the question format. what runs .jsx"
type textarea "x"
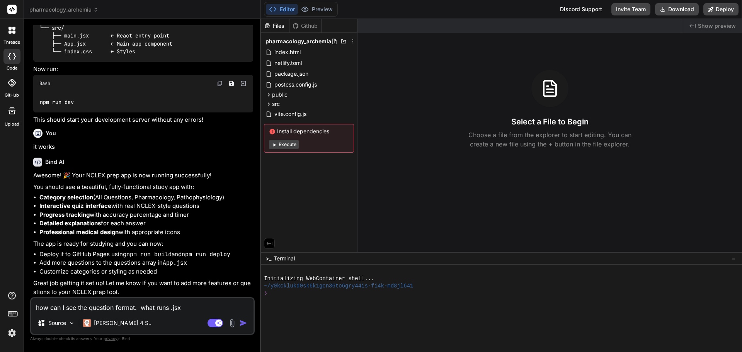
type textarea "how can I see the question format. what runs .jsx"
type textarea "x"
type textarea "how can I see the question format. what runs .jsx f"
type textarea "x"
type textarea "how can I see the question format. what runs .jsx fo"
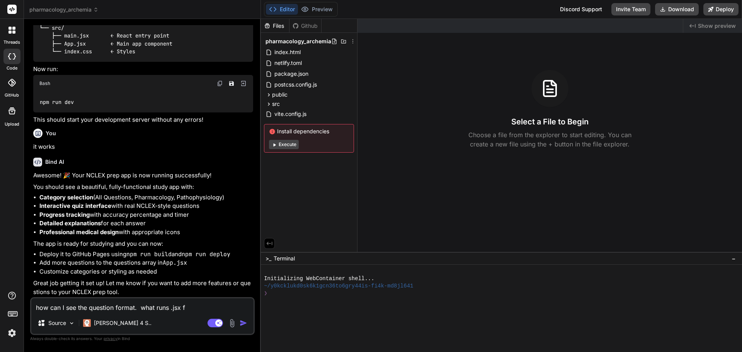
type textarea "x"
type textarea "how can I see the question format. what runs .jsx for"
type textarea "x"
type textarea "how can I see the question format. what runs .jsx form"
type textarea "x"
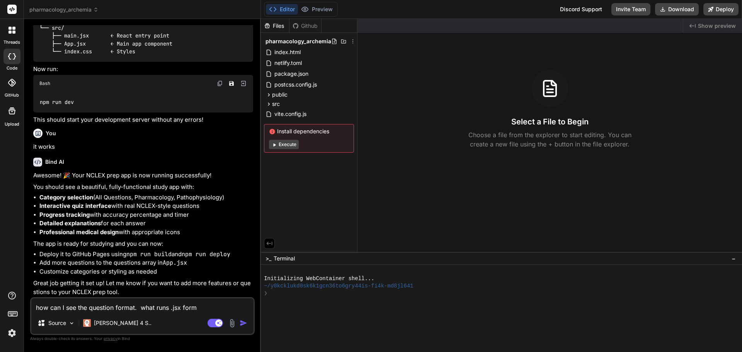
type textarea "how can I see the question format. what runs .jsx forma"
type textarea "x"
type textarea "how can I see the question format. what runs .jsx formar"
type textarea "x"
type textarea "how can I see the question format. what runs .jsx forma"
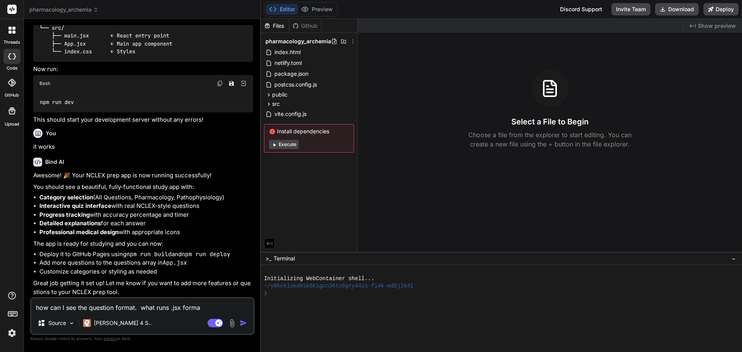
type textarea "x"
type textarea "how can I see the question format. what runs .jsx format"
type textarea "x"
type textarea "how can I see the question format. what runs .jsx format?"
type textarea "x"
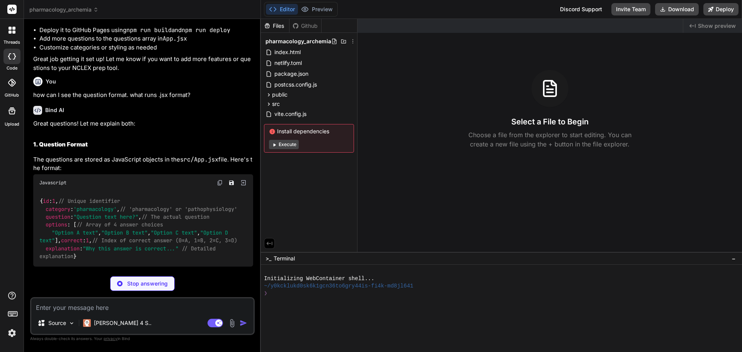
scroll to position [2142, 0]
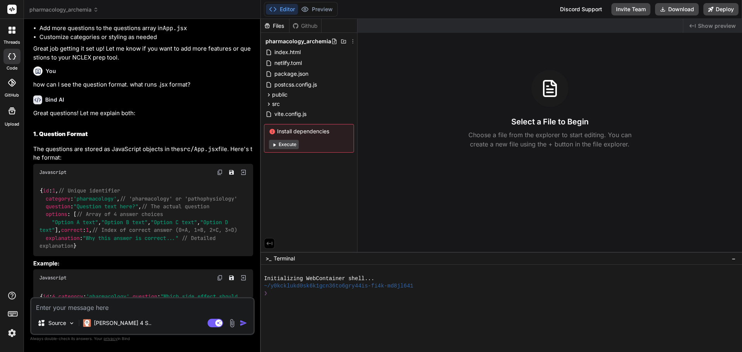
type textarea "x"
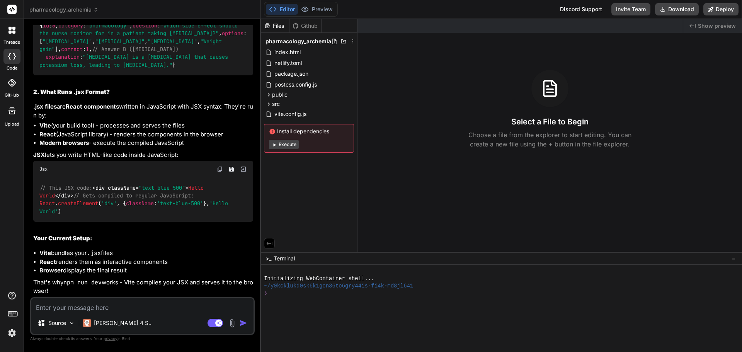
scroll to position [2562, 0]
click at [72, 304] on textarea at bounding box center [142, 305] width 222 height 14
type textarea "I"
type textarea "x"
type textarea "I"
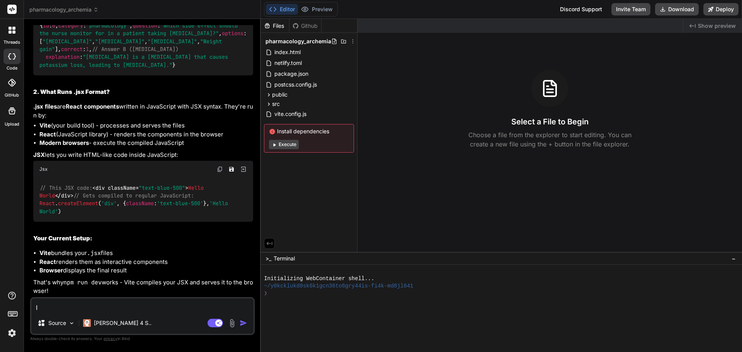
type textarea "x"
type textarea "I h"
type textarea "x"
type textarea "I ha"
type textarea "x"
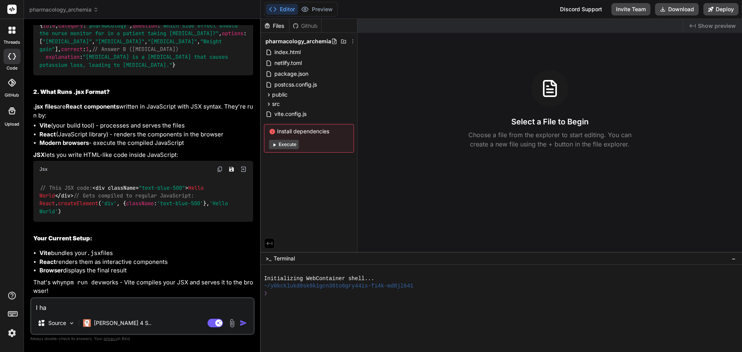
type textarea "I hav"
type textarea "x"
type textarea "I have"
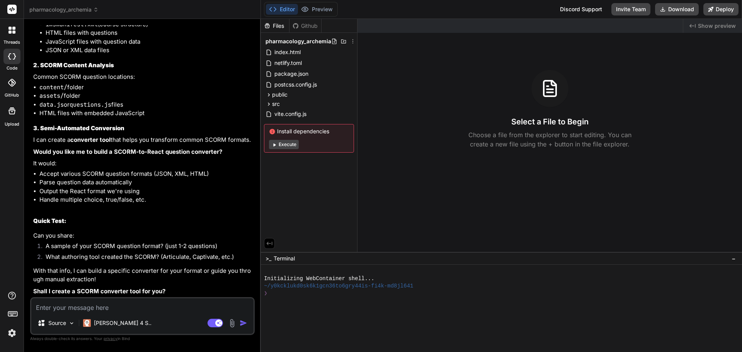
scroll to position [2984, 0]
click at [92, 307] on textarea at bounding box center [142, 305] width 222 height 14
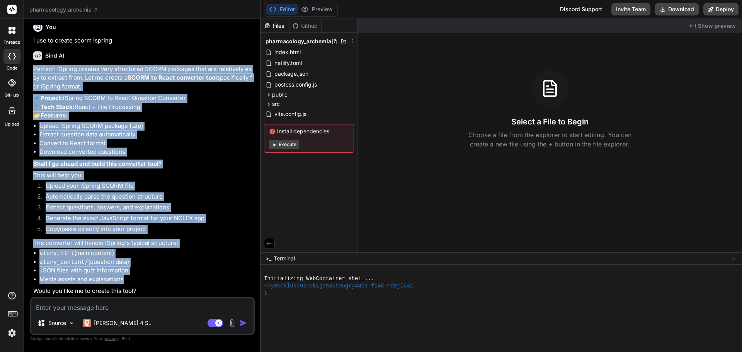
scroll to position [3280, 0]
drag, startPoint x: 33, startPoint y: 129, endPoint x: 174, endPoint y: 290, distance: 214.3
click at [174, 290] on div "Perfect! iSpring creates very structured SCORM packages that are relatively eas…" at bounding box center [143, 180] width 220 height 231
copy div "Perfect! iSpring creates very structured SCORM packages that are relatively eas…"
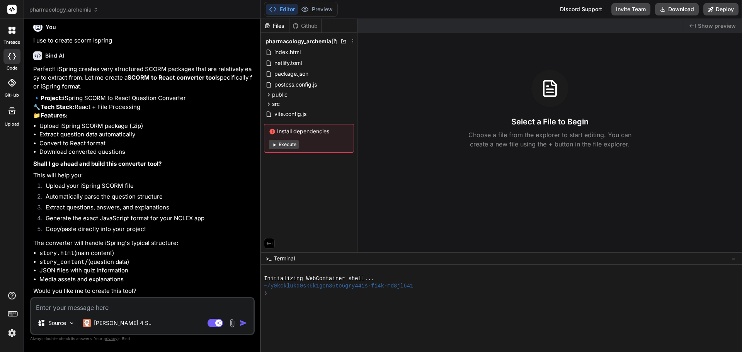
click at [15, 56] on icon at bounding box center [14, 56] width 3 height 6
click at [9, 58] on icon at bounding box center [9, 56] width 3 height 6
click at [12, 334] on img at bounding box center [11, 333] width 13 height 13
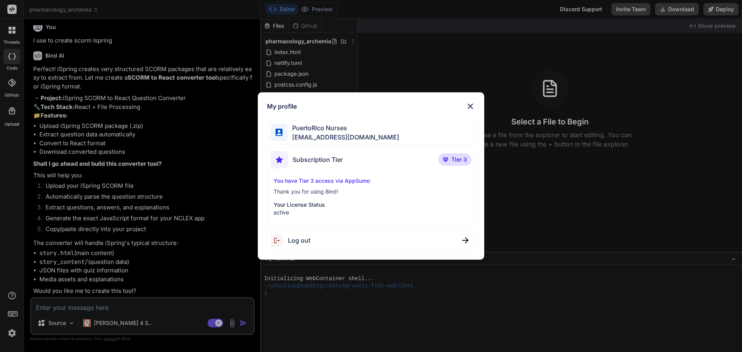
click at [12, 334] on div "My profile PuertoRico Nurses puertoriconurses@gmail.com Subscription Tier Tier …" at bounding box center [371, 176] width 742 height 352
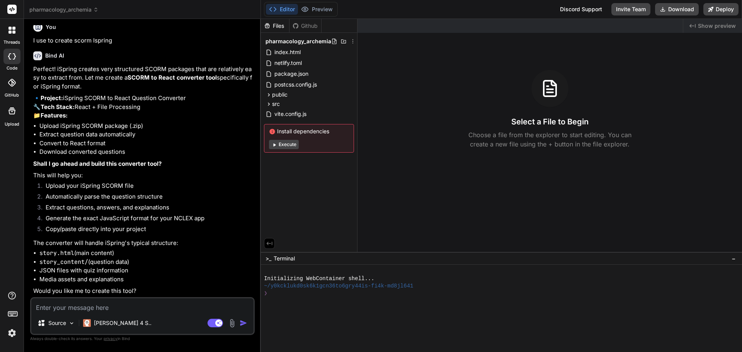
click at [10, 54] on icon at bounding box center [12, 56] width 8 height 6
click at [12, 55] on icon at bounding box center [12, 56] width 8 height 6
click at [75, 310] on textarea at bounding box center [142, 305] width 222 height 14
click at [13, 334] on img at bounding box center [11, 333] width 13 height 13
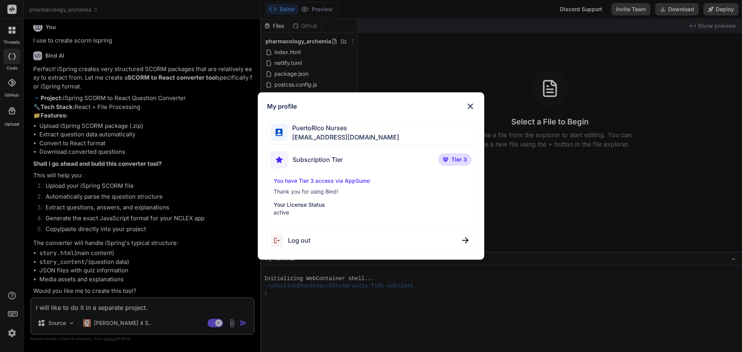
click at [13, 334] on div "My profile PuertoRico Nurses puertoriconurses@gmail.com Subscription Tier Tier …" at bounding box center [371, 176] width 742 height 352
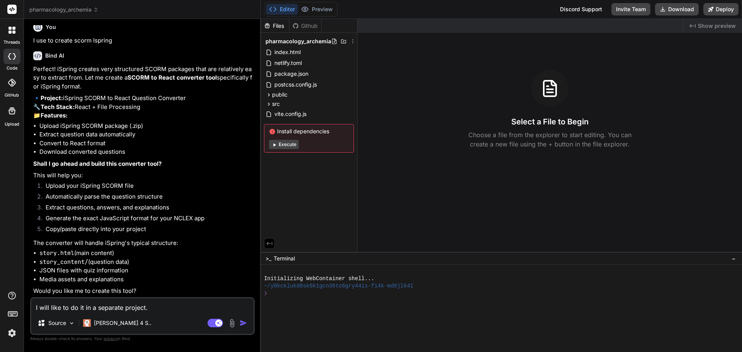
click at [279, 26] on div "Files" at bounding box center [275, 26] width 28 height 8
click at [244, 323] on img "button" at bounding box center [244, 323] width 8 height 8
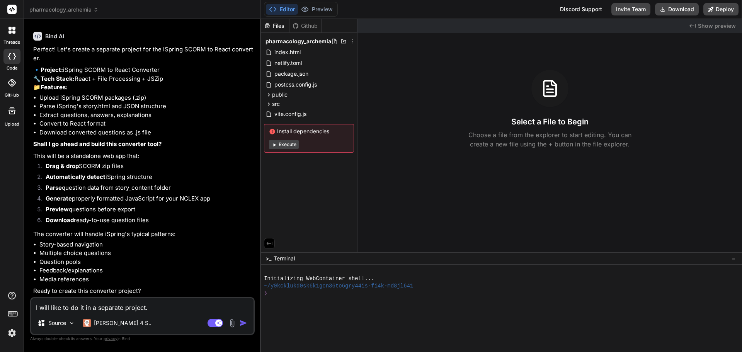
scroll to position [3594, 0]
click at [76, 305] on textarea "I will like to do it in a separate project." at bounding box center [142, 305] width 222 height 14
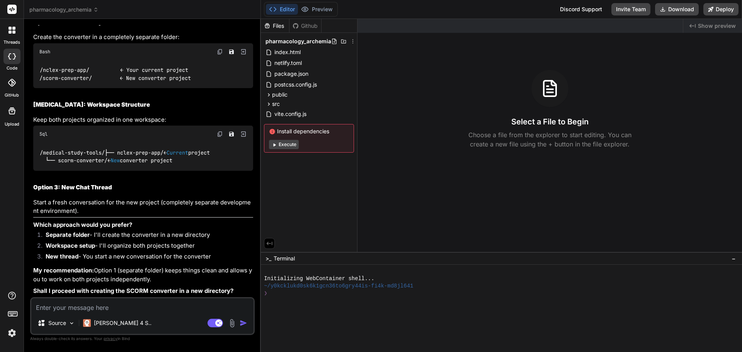
scroll to position [3948, 0]
click at [123, 304] on textarea at bounding box center [142, 305] width 222 height 14
click at [241, 324] on img "button" at bounding box center [244, 323] width 8 height 8
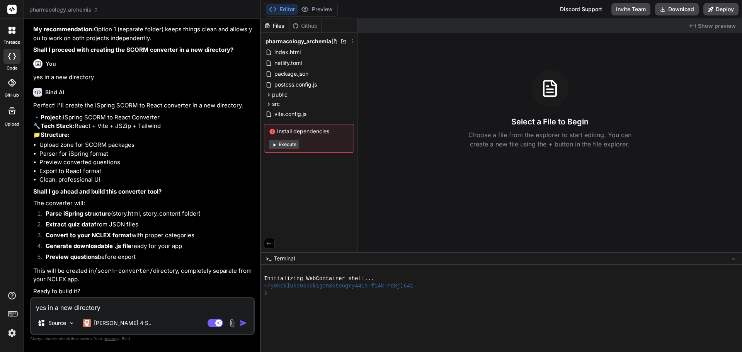
scroll to position [4207, 0]
click at [80, 307] on textarea "yes in a new directory" at bounding box center [142, 305] width 222 height 14
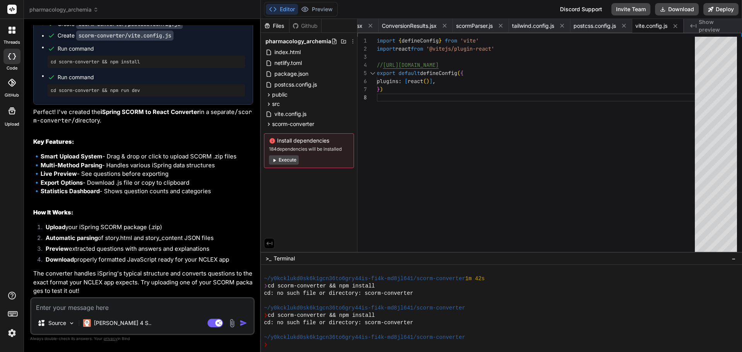
scroll to position [4722, 0]
click at [684, 9] on button "Download" at bounding box center [677, 9] width 44 height 12
click at [302, 123] on span "scorm-converter" at bounding box center [293, 124] width 42 height 8
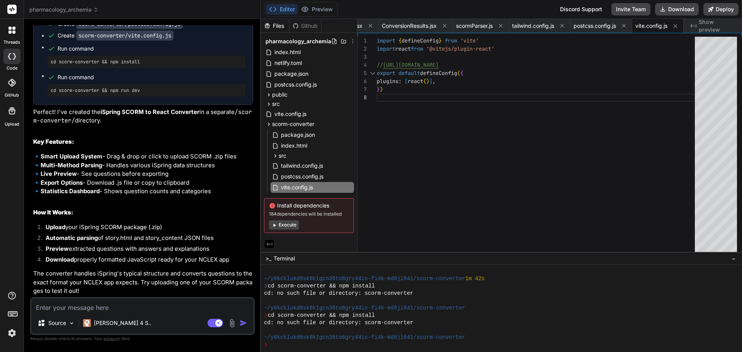
click at [288, 225] on button "Execute" at bounding box center [284, 224] width 30 height 9
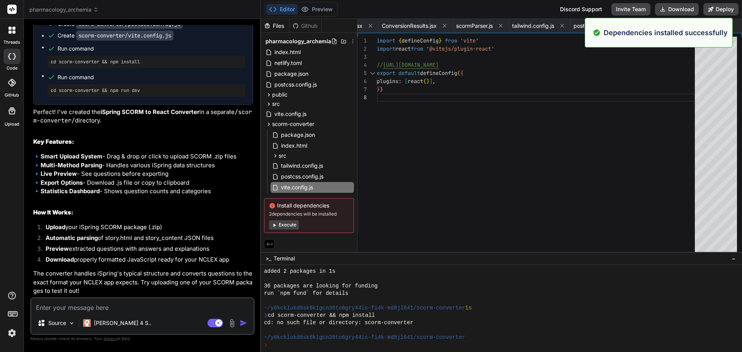
scroll to position [279, 0]
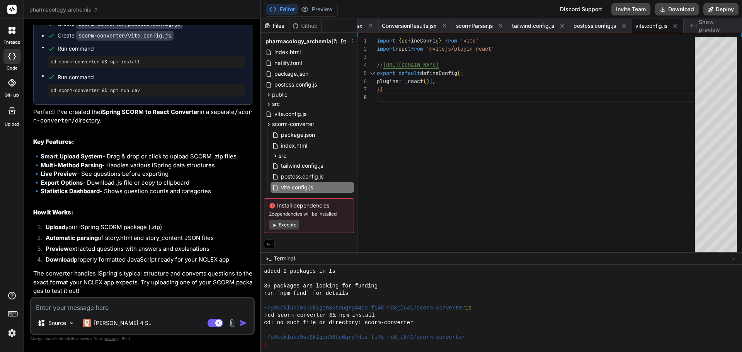
click at [121, 307] on textarea at bounding box center [142, 305] width 222 height 14
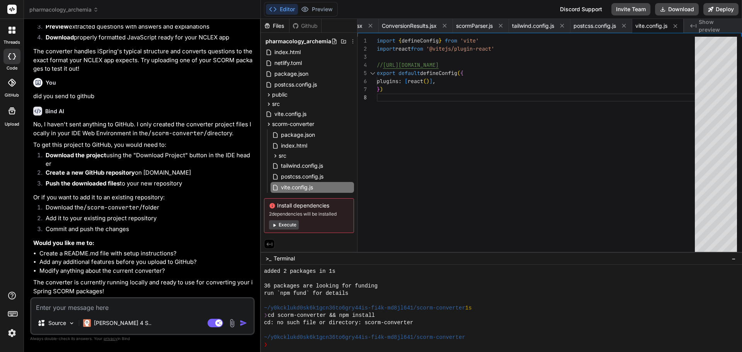
scroll to position [4944, 0]
click at [673, 9] on button "Download" at bounding box center [677, 9] width 44 height 12
click at [300, 125] on span "scorm-converter" at bounding box center [293, 124] width 42 height 8
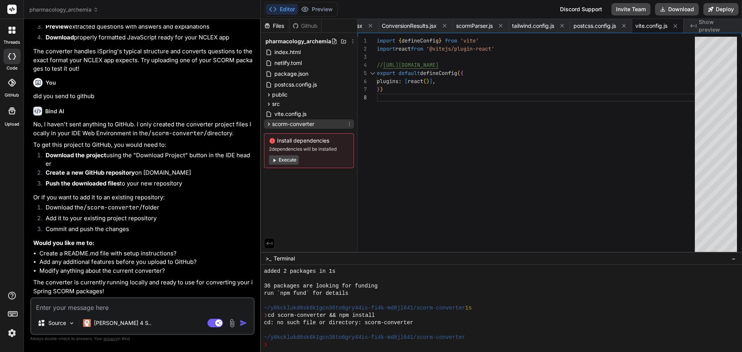
click at [300, 125] on span "scorm-converter" at bounding box center [293, 124] width 42 height 8
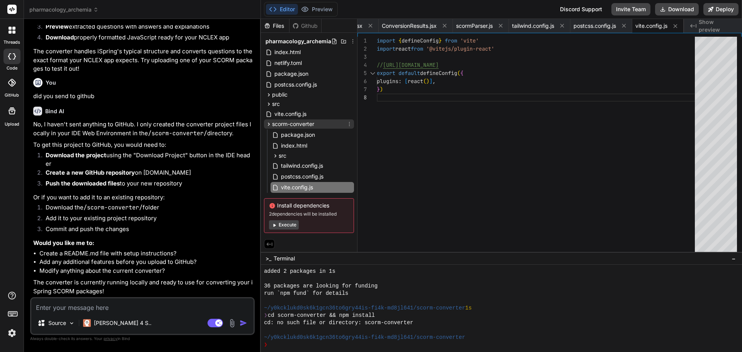
click at [351, 124] on icon at bounding box center [349, 124] width 6 height 6
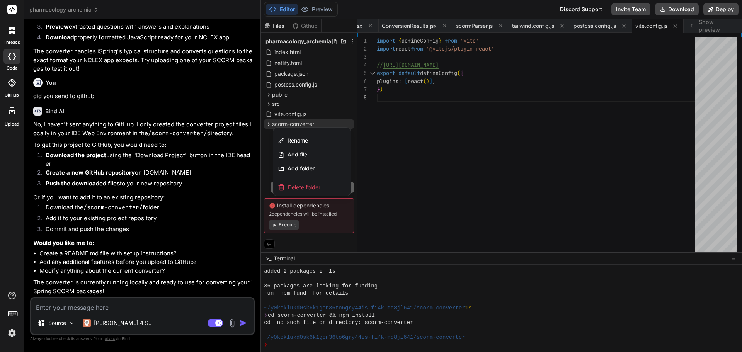
click at [395, 136] on div at bounding box center [501, 185] width 481 height 333
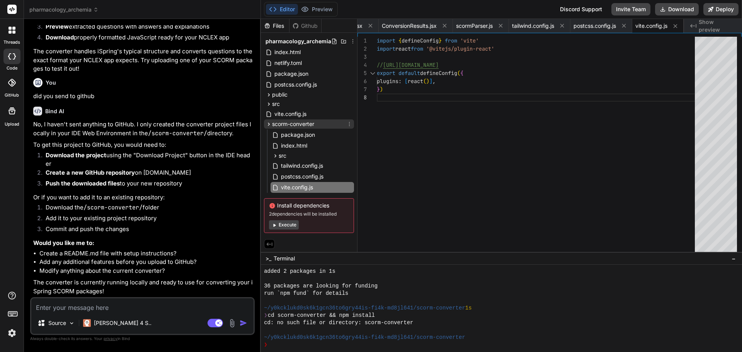
click at [288, 122] on span "scorm-converter" at bounding box center [293, 124] width 42 height 8
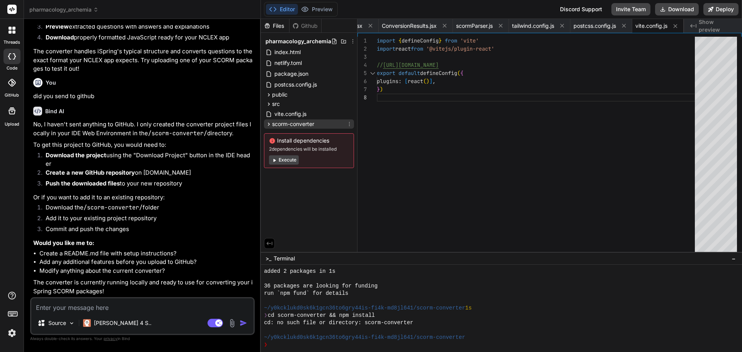
click at [288, 122] on span "scorm-converter" at bounding box center [293, 124] width 42 height 8
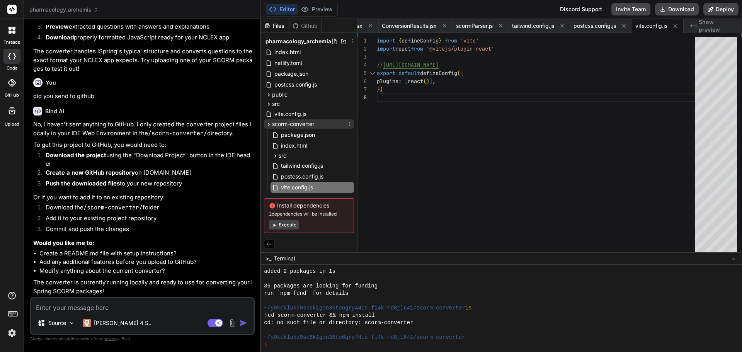
click at [300, 126] on span "scorm-converter" at bounding box center [293, 124] width 42 height 8
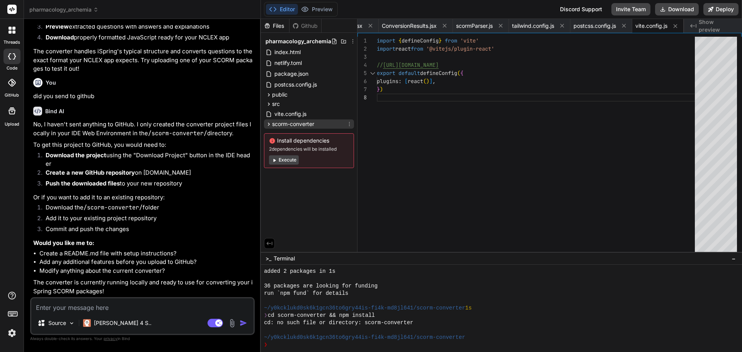
click at [300, 126] on span "scorm-converter" at bounding box center [293, 124] width 42 height 8
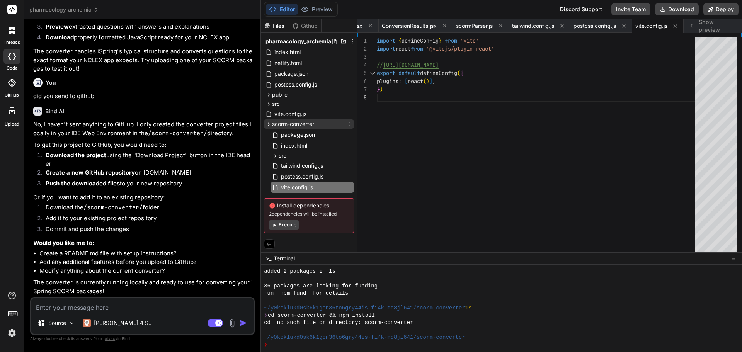
click at [297, 126] on span "scorm-converter" at bounding box center [293, 124] width 42 height 8
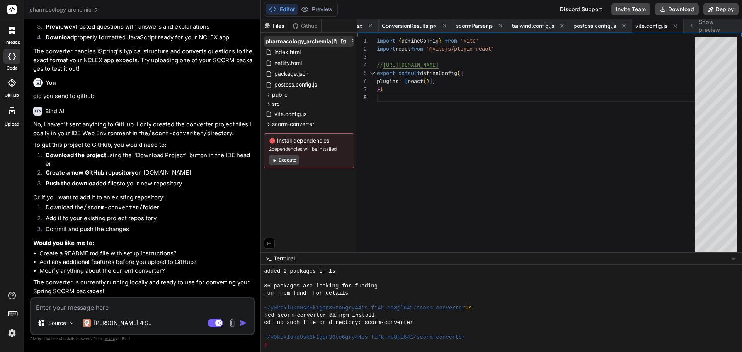
click at [286, 43] on span "pharmacology_archemia" at bounding box center [299, 42] width 66 height 8
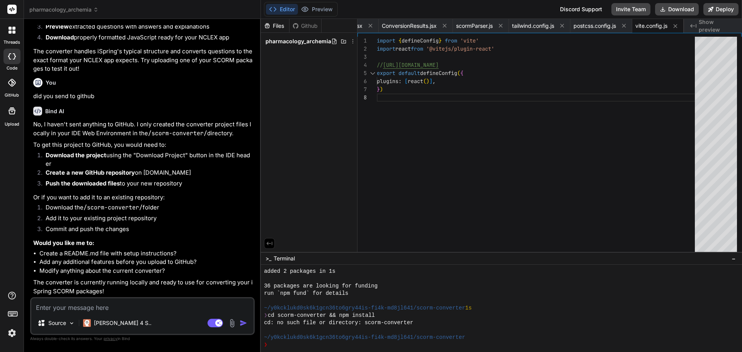
click at [286, 43] on span "pharmacology_archemia" at bounding box center [299, 42] width 66 height 8
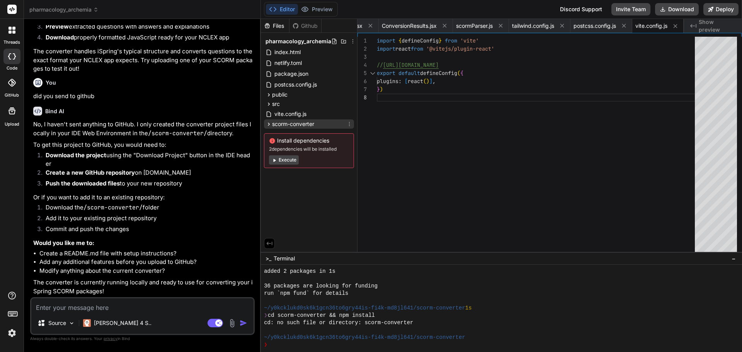
click at [290, 125] on span "scorm-converter" at bounding box center [293, 124] width 42 height 8
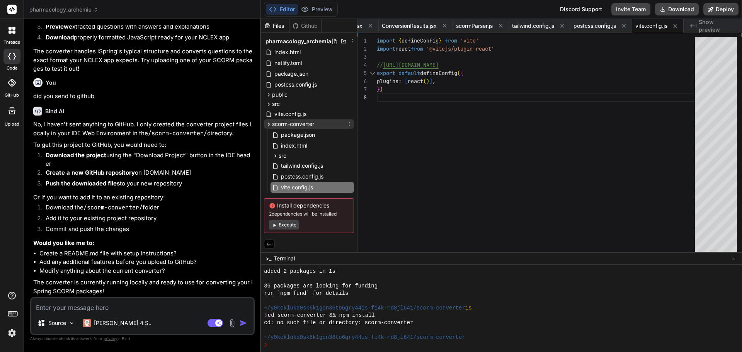
click at [290, 125] on span "scorm-converter" at bounding box center [293, 124] width 42 height 8
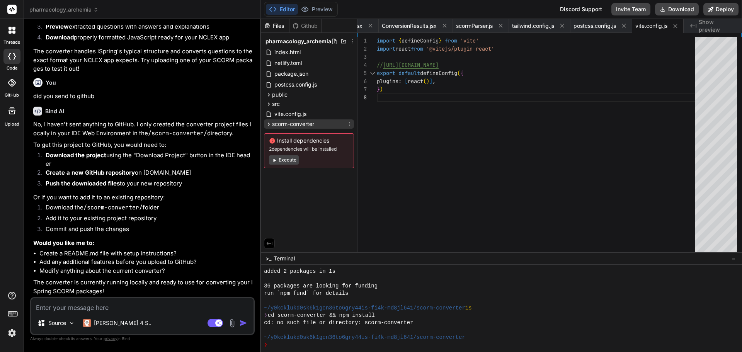
click at [290, 125] on span "scorm-converter" at bounding box center [293, 124] width 42 height 8
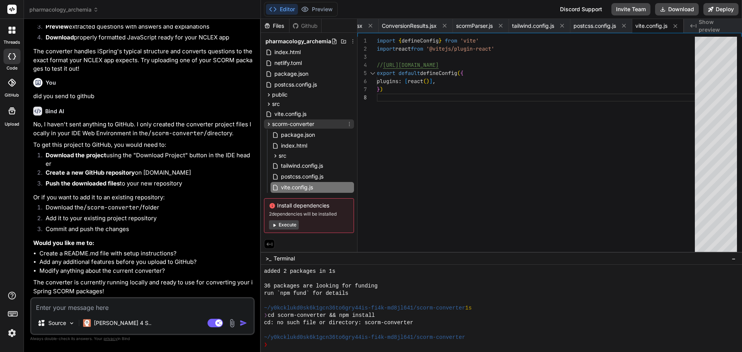
click at [350, 124] on icon at bounding box center [349, 124] width 6 height 6
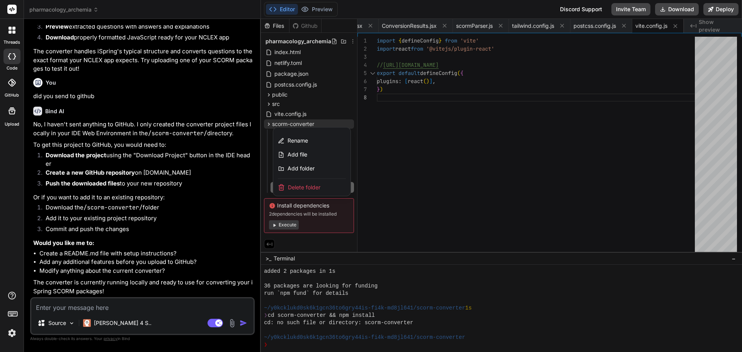
click at [350, 124] on div at bounding box center [501, 185] width 481 height 333
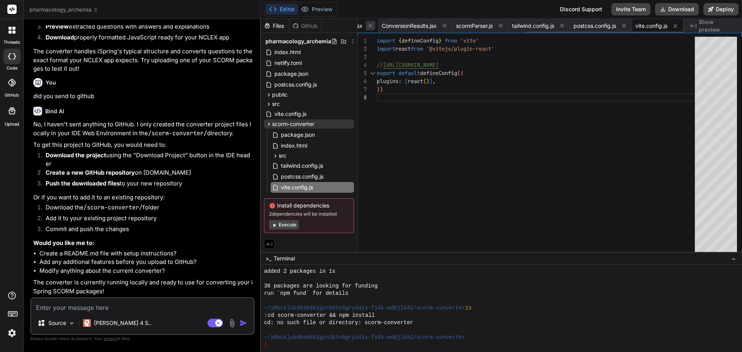
click at [367, 26] on icon at bounding box center [370, 25] width 7 height 7
click at [369, 26] on icon at bounding box center [371, 26] width 4 height 4
click at [310, 27] on div "Github" at bounding box center [306, 26] width 32 height 8
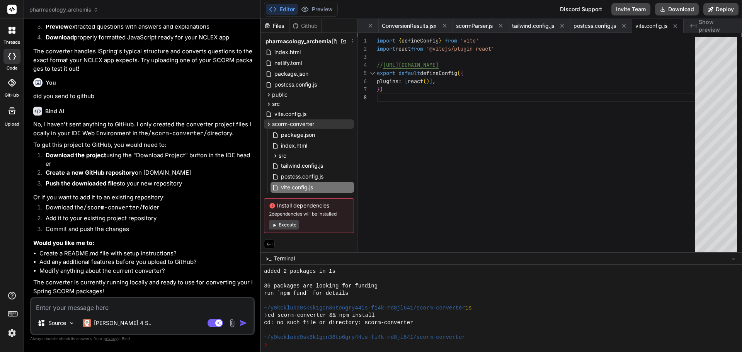
click at [306, 25] on div "Github" at bounding box center [306, 26] width 32 height 8
drag, startPoint x: 14, startPoint y: 90, endPoint x: 12, endPoint y: 86, distance: 4.4
click at [12, 86] on div at bounding box center [11, 82] width 17 height 17
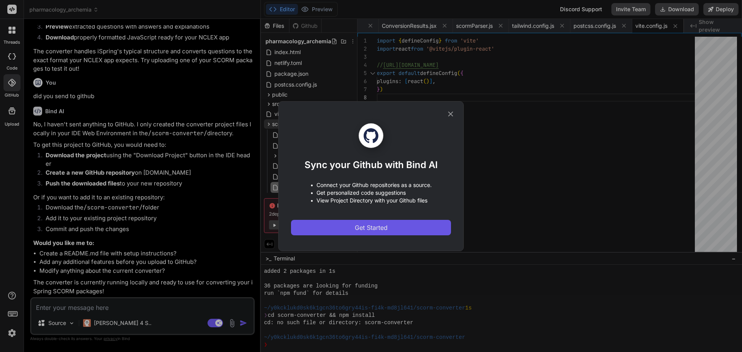
click at [382, 225] on span "Get Started" at bounding box center [371, 227] width 33 height 9
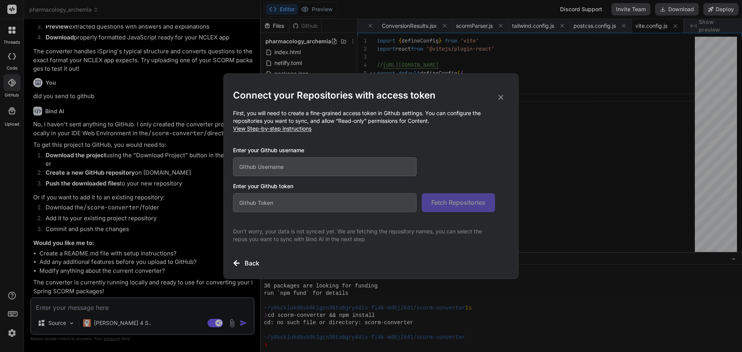
click at [279, 168] on input "text" at bounding box center [325, 166] width 184 height 19
click at [501, 99] on icon at bounding box center [501, 97] width 9 height 9
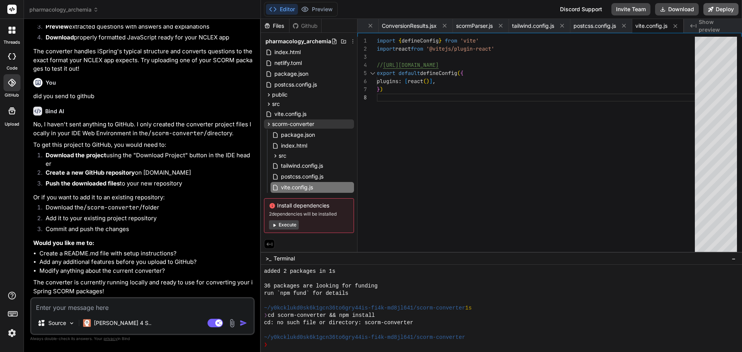
click at [731, 10] on button "Deploy" at bounding box center [721, 9] width 35 height 12
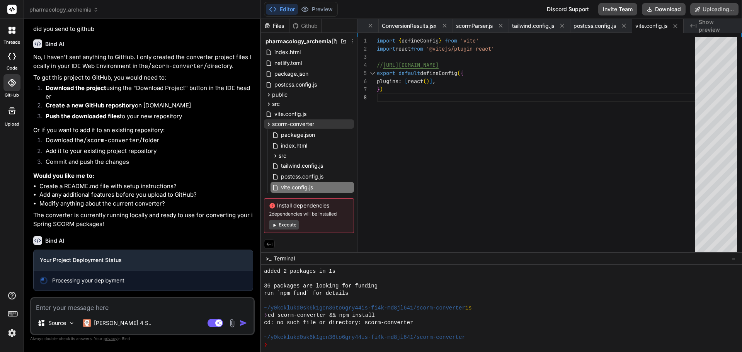
scroll to position [5012, 0]
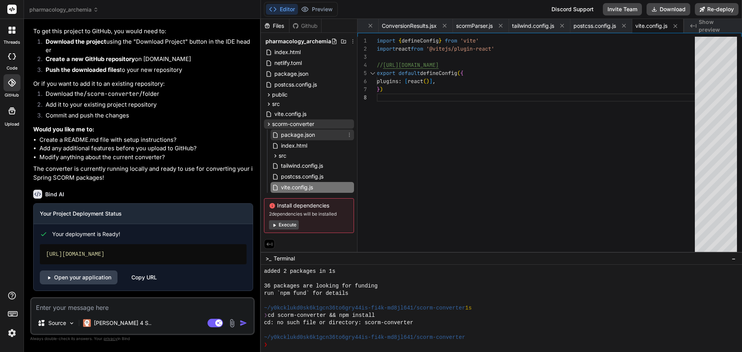
click at [306, 137] on span "package.json" at bounding box center [298, 134] width 36 height 9
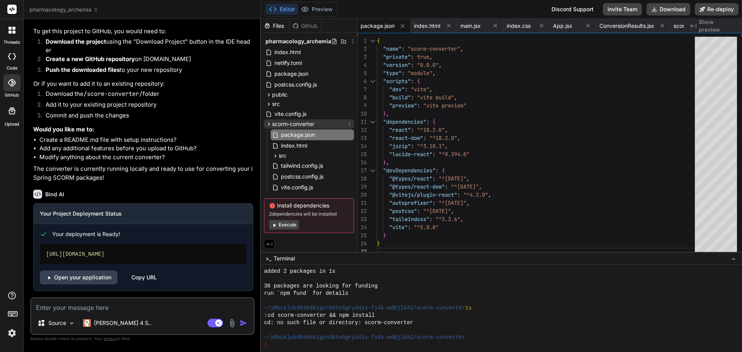
click at [297, 125] on span "scorm-converter" at bounding box center [293, 124] width 42 height 8
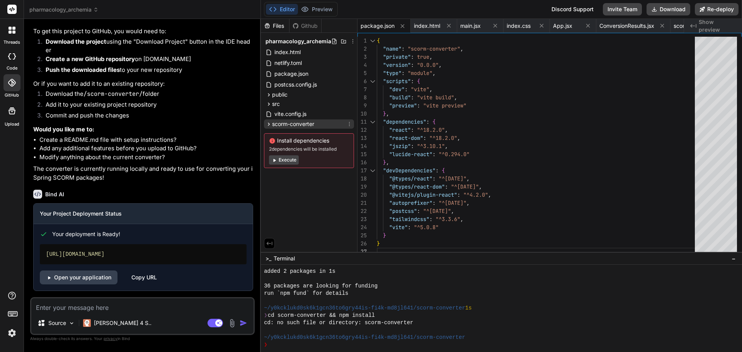
click at [297, 125] on span "scorm-converter" at bounding box center [293, 124] width 42 height 8
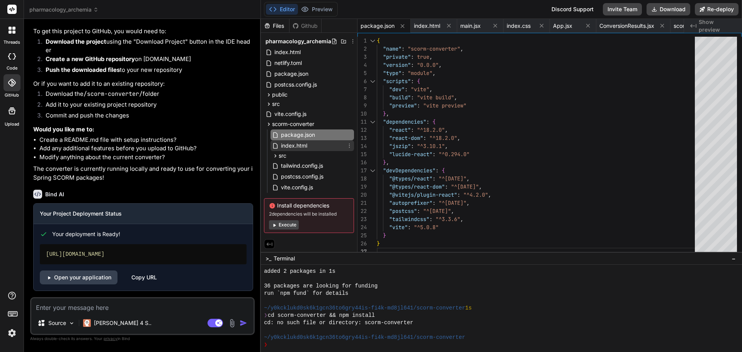
click at [293, 147] on span "index.html" at bounding box center [294, 145] width 28 height 9
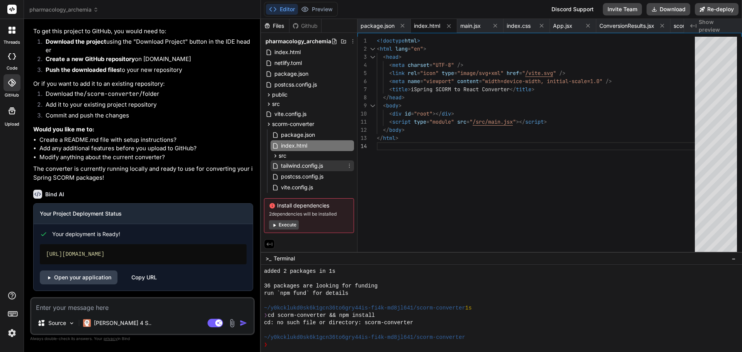
click at [290, 166] on span "tailwind.config.js" at bounding box center [302, 165] width 44 height 9
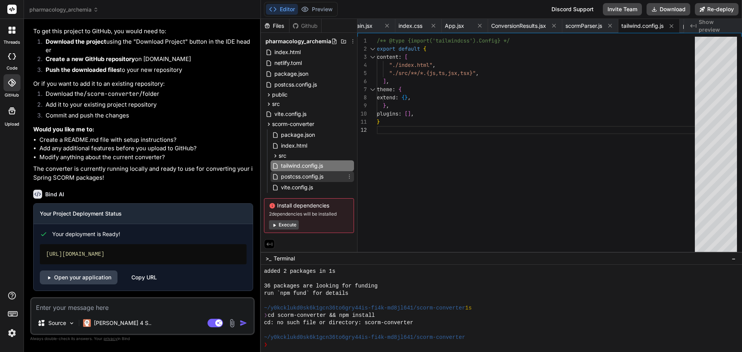
click at [289, 178] on span "postcss.config.js" at bounding box center [302, 176] width 44 height 9
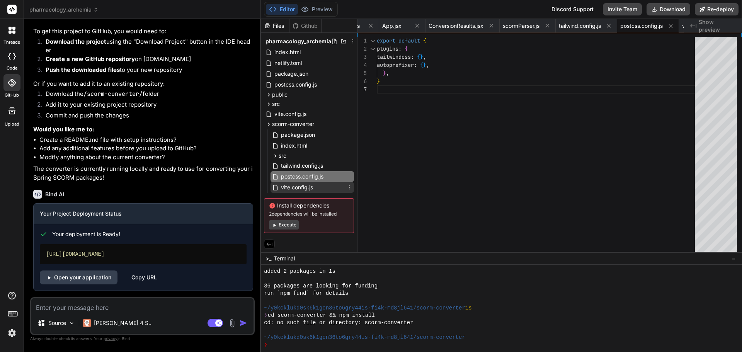
click at [288, 193] on div "vite.config.js" at bounding box center [313, 187] width 84 height 11
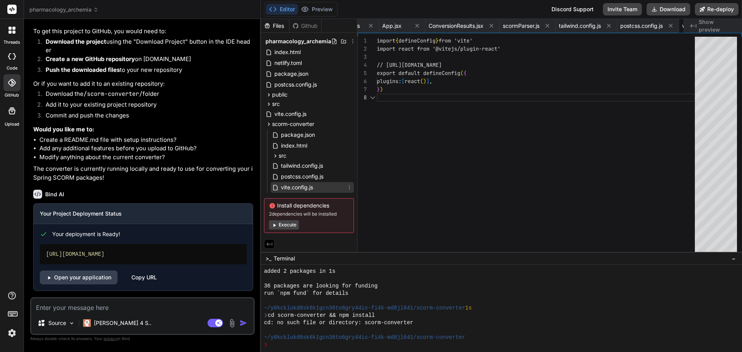
scroll to position [0, 223]
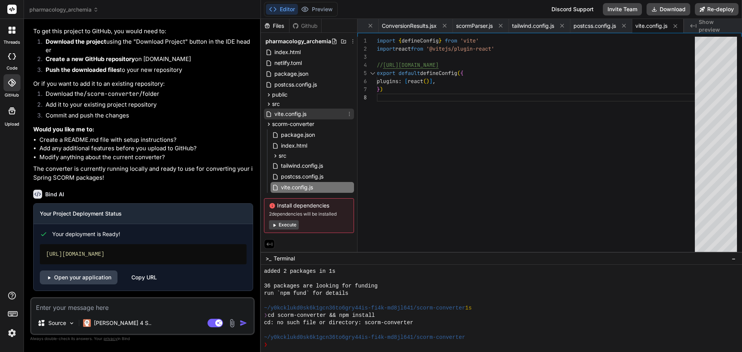
click at [288, 116] on span "vite.config.js" at bounding box center [291, 113] width 34 height 9
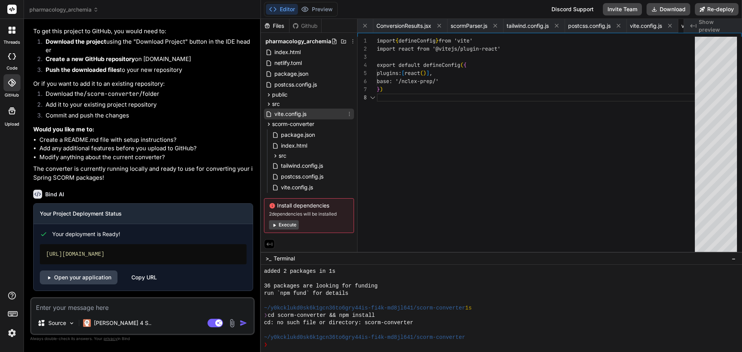
scroll to position [0, 275]
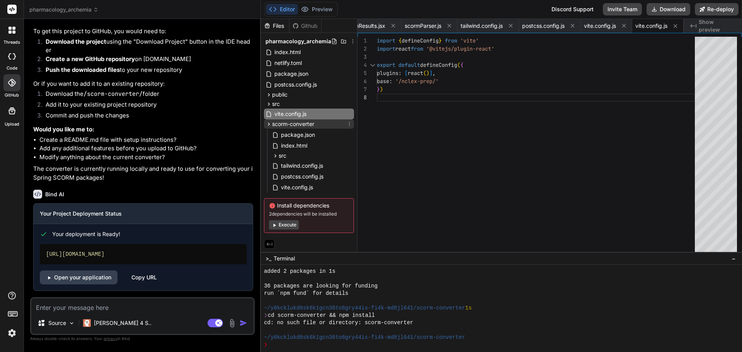
click at [319, 124] on div "scorm-converter" at bounding box center [309, 123] width 90 height 9
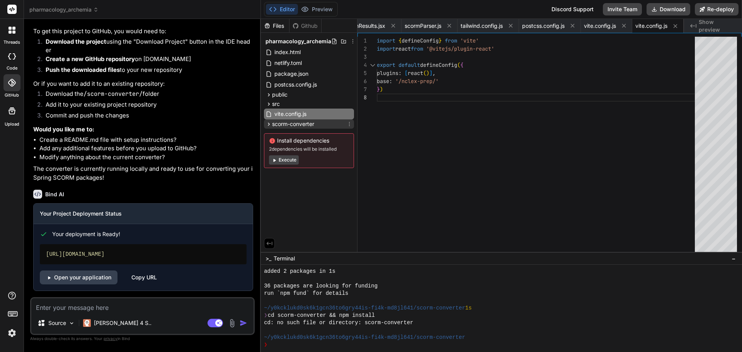
click at [293, 124] on span "scorm-converter" at bounding box center [293, 124] width 42 height 8
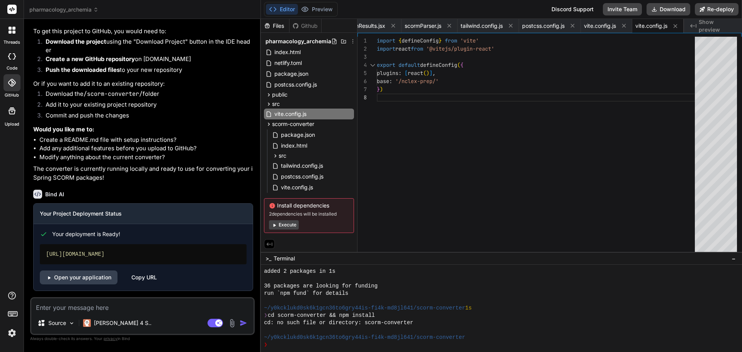
click at [288, 225] on button "Execute" at bounding box center [284, 224] width 30 height 9
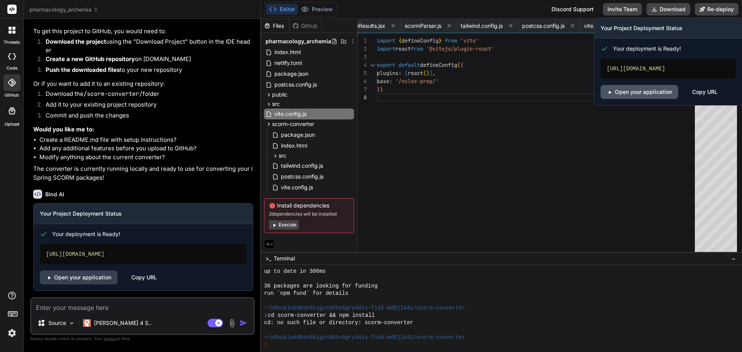
click at [635, 92] on link "Open your application" at bounding box center [640, 92] width 78 height 14
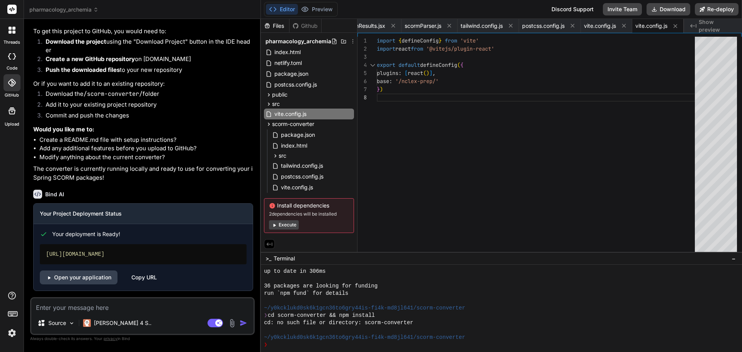
scroll to position [5058, 0]
click at [144, 276] on div "Copy URL" at bounding box center [144, 278] width 26 height 14
click at [72, 276] on link "Open your application" at bounding box center [79, 278] width 78 height 14
click at [299, 124] on span "scorm-converter" at bounding box center [293, 124] width 42 height 8
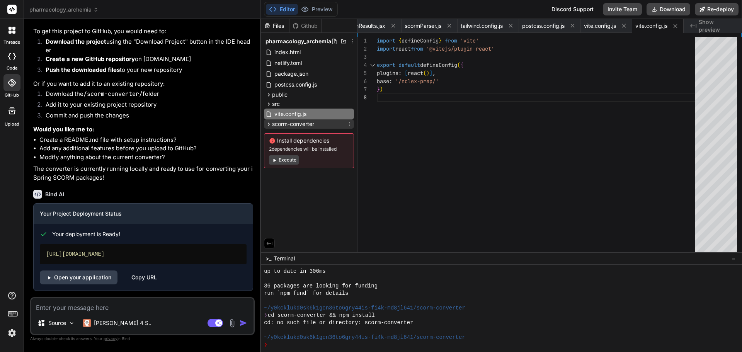
click at [269, 124] on icon at bounding box center [269, 124] width 2 height 3
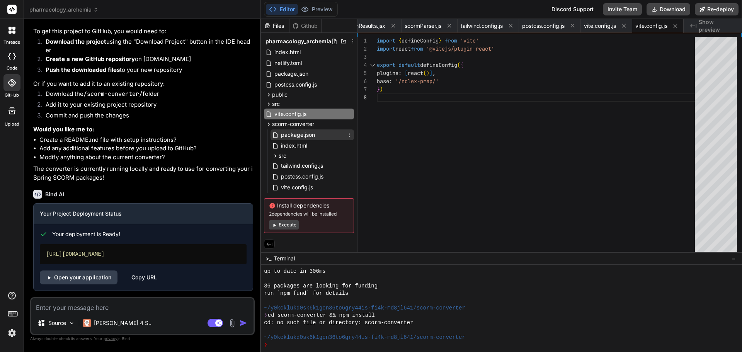
click at [282, 136] on span "package.json" at bounding box center [298, 134] width 36 height 9
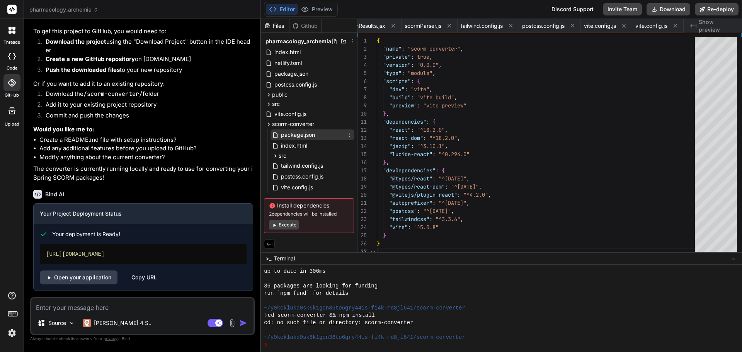
scroll to position [0, 0]
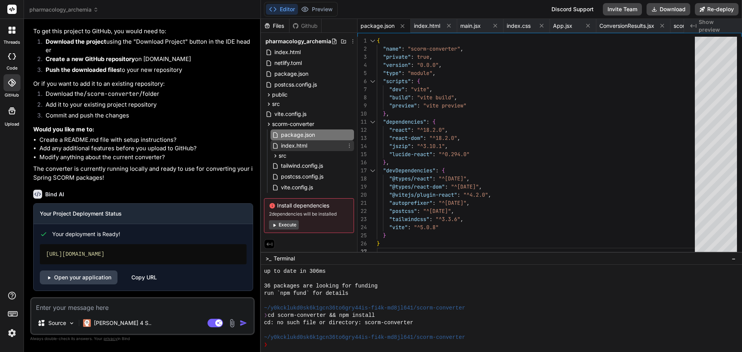
click at [303, 148] on span "index.html" at bounding box center [294, 145] width 28 height 9
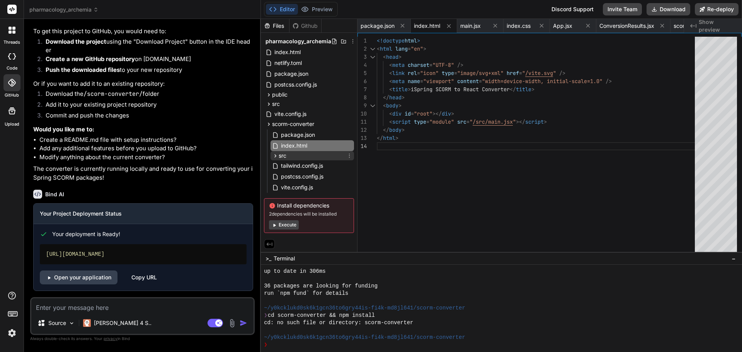
click at [294, 157] on div "src" at bounding box center [313, 155] width 84 height 9
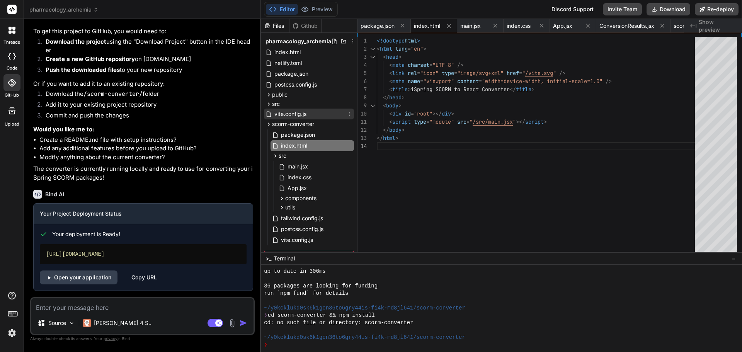
click at [286, 115] on span "vite.config.js" at bounding box center [291, 113] width 34 height 9
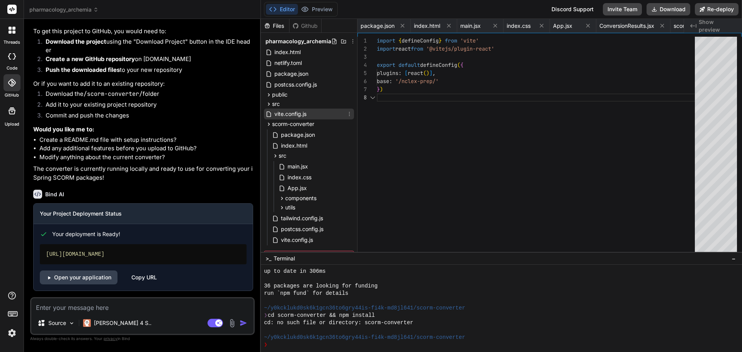
scroll to position [0, 275]
click at [288, 125] on span "scorm-converter" at bounding box center [293, 124] width 42 height 8
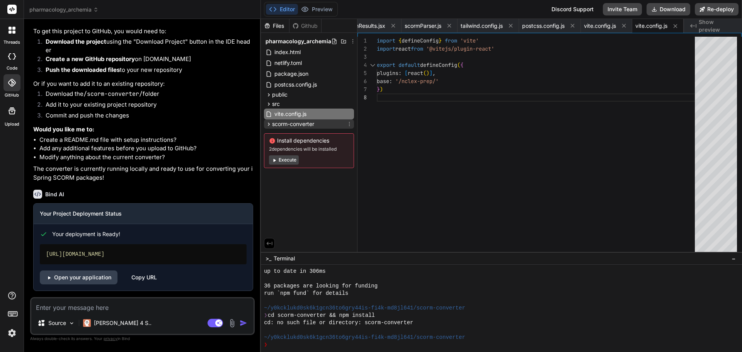
click at [288, 125] on span "scorm-converter" at bounding box center [293, 124] width 42 height 8
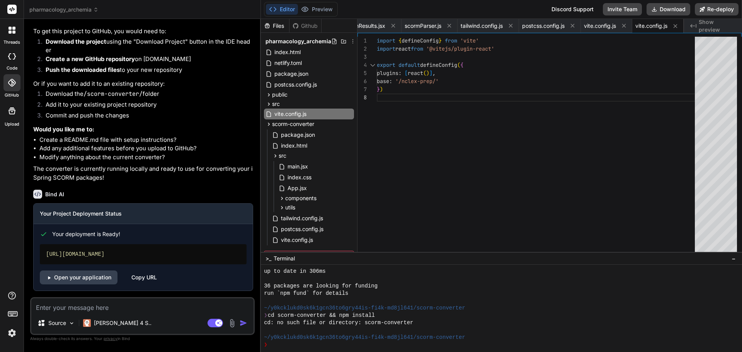
click at [85, 307] on textarea at bounding box center [142, 305] width 222 height 14
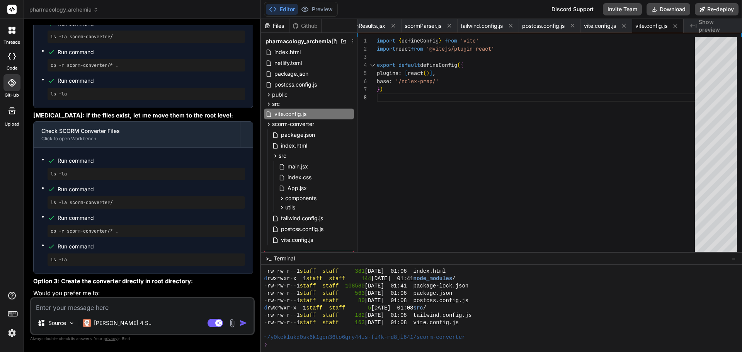
scroll to position [5253, 0]
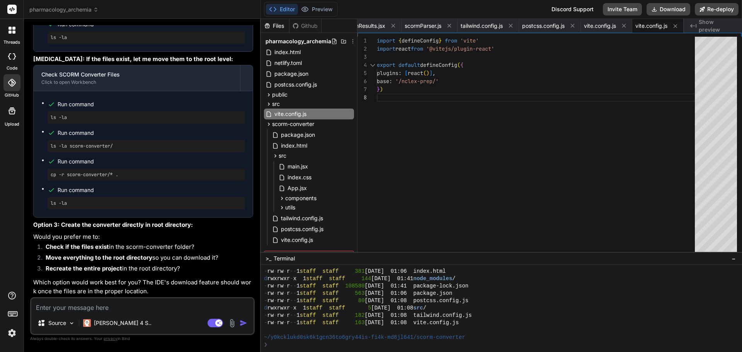
scroll to position [5369, 0]
drag, startPoint x: 50, startPoint y: 143, endPoint x: 68, endPoint y: 142, distance: 18.2
copy pre "ls -la"
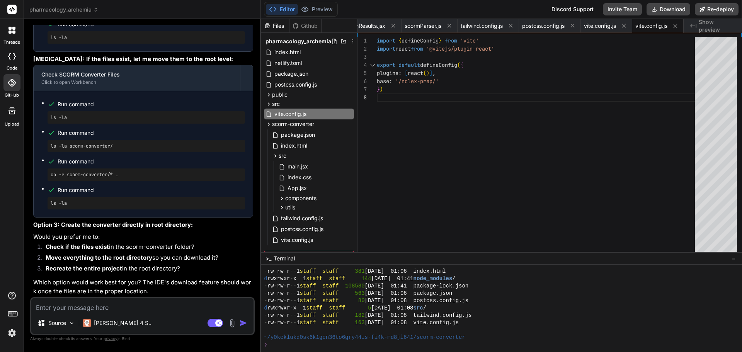
click at [73, 304] on textarea at bounding box center [142, 305] width 222 height 14
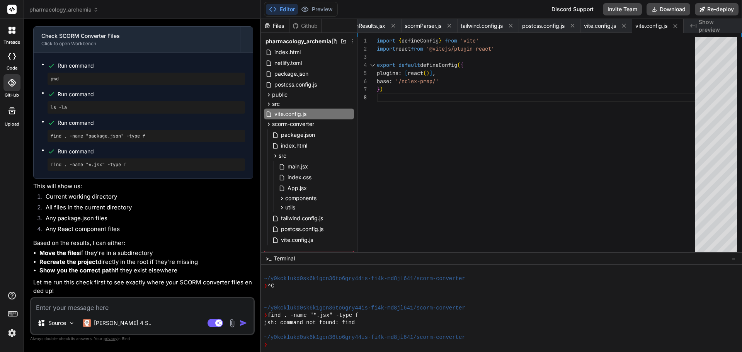
scroll to position [5888, 0]
click at [106, 311] on textarea at bounding box center [142, 305] width 222 height 14
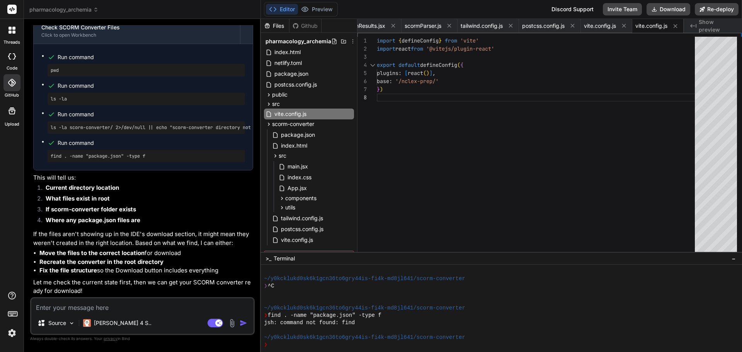
scroll to position [6241, 0]
click at [678, 10] on button "Download" at bounding box center [669, 9] width 44 height 12
drag, startPoint x: 63, startPoint y: 148, endPoint x: 48, endPoint y: 150, distance: 15.5
click at [48, 77] on div "pwd" at bounding box center [147, 70] width 198 height 12
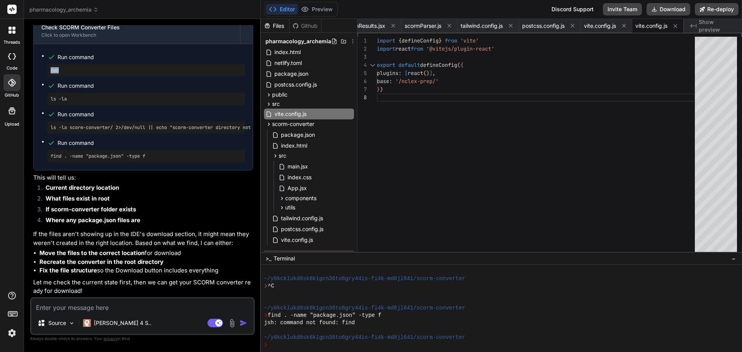
copy pre "pwd"
click at [158, 304] on textarea at bounding box center [142, 305] width 222 height 14
drag, startPoint x: 50, startPoint y: 147, endPoint x: 70, endPoint y: 147, distance: 19.7
click at [70, 77] on div "pwd" at bounding box center [147, 70] width 198 height 12
copy pre "pwd"
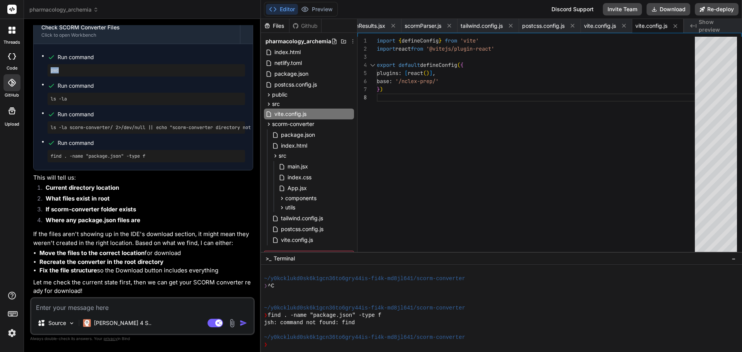
click at [68, 304] on textarea at bounding box center [142, 305] width 222 height 14
click at [67, 305] on textarea at bounding box center [142, 305] width 222 height 14
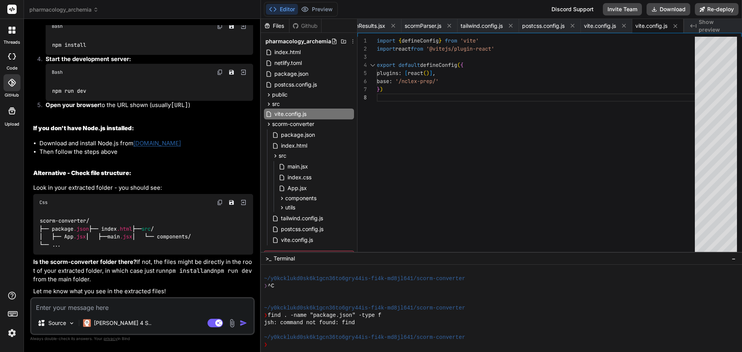
scroll to position [6476, 0]
drag, startPoint x: 111, startPoint y: 219, endPoint x: 37, endPoint y: 219, distance: 73.9
click at [37, 112] on ol "Open Terminal/Command Prompt in the extracted folder Navigate to the scorm-conv…" at bounding box center [143, 32] width 220 height 160
copy code "cd scorm-converter"
drag, startPoint x: 92, startPoint y: 265, endPoint x: 52, endPoint y: 268, distance: 39.9
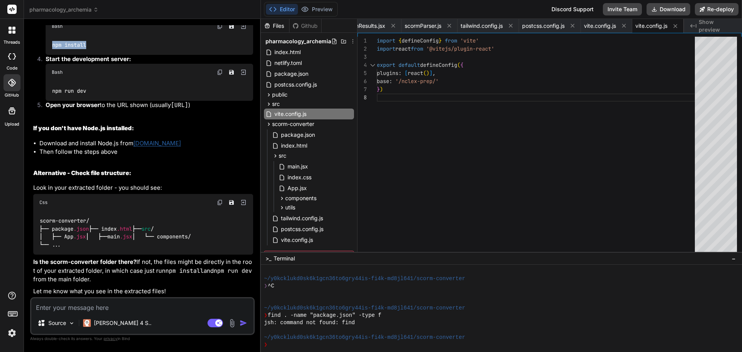
click at [52, 55] on div "npm install" at bounding box center [150, 45] width 208 height 20
click at [218, 29] on img at bounding box center [220, 26] width 6 height 6
click at [220, 75] on img at bounding box center [220, 72] width 6 height 6
click at [87, 95] on code "npm run dev" at bounding box center [69, 91] width 35 height 8
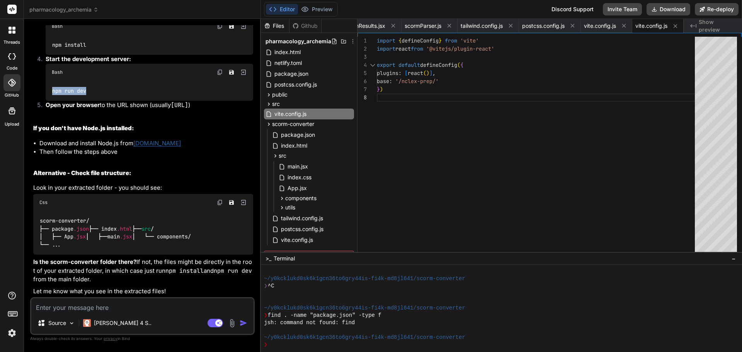
drag, startPoint x: 52, startPoint y: 195, endPoint x: 102, endPoint y: 194, distance: 49.5
click at [102, 101] on div "npm run dev" at bounding box center [150, 91] width 208 height 20
click at [220, 75] on img at bounding box center [220, 72] width 6 height 6
drag, startPoint x: 175, startPoint y: 209, endPoint x: 247, endPoint y: 208, distance: 72.3
click at [188, 109] on code "http://localhost:5173" at bounding box center [179, 105] width 17 height 8
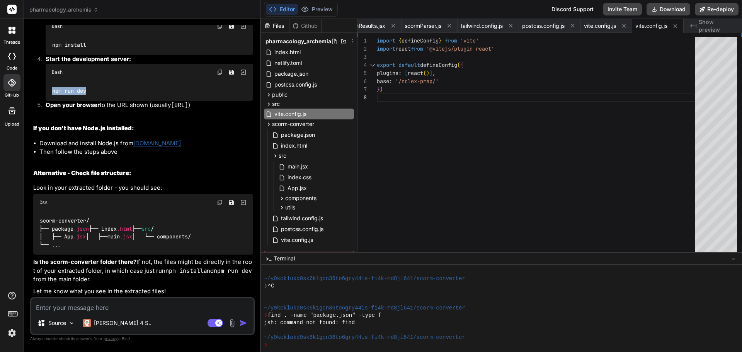
copy code "http://localhost:5173"
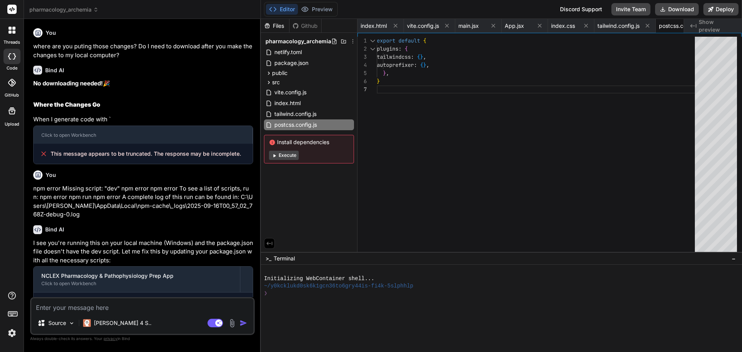
scroll to position [0, 36]
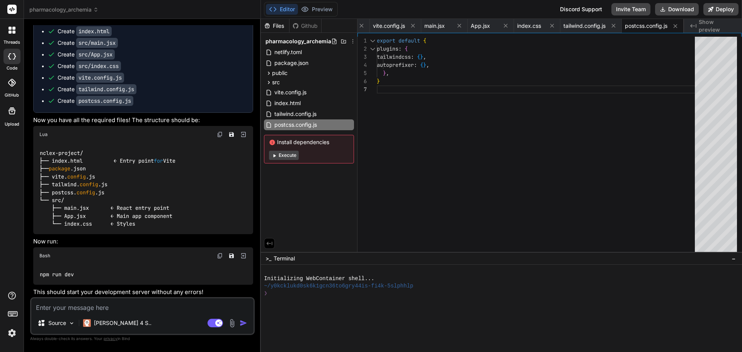
click at [78, 304] on textarea at bounding box center [142, 305] width 222 height 14
type textarea "i"
type textarea "x"
type textarea "i"
type textarea "x"
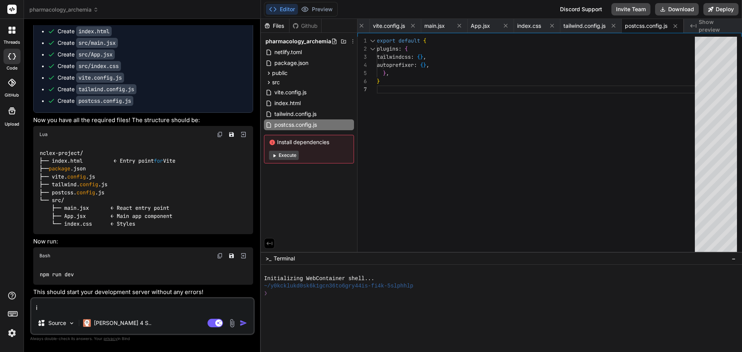
type textarea "i g"
type textarea "x"
type textarea "i go"
type textarea "x"
type textarea "i got"
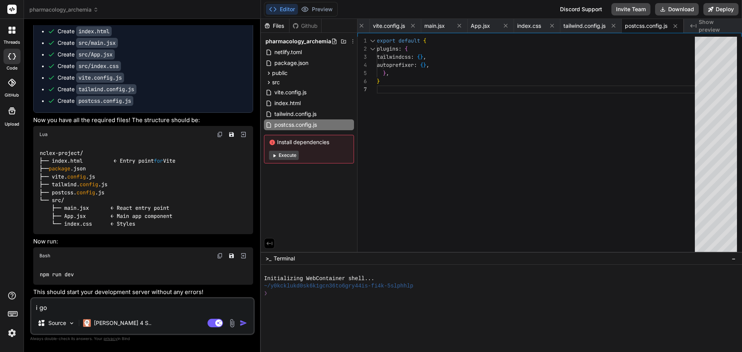
type textarea "x"
type textarea "i got"
type textarea "x"
type textarea "i got t"
type textarea "x"
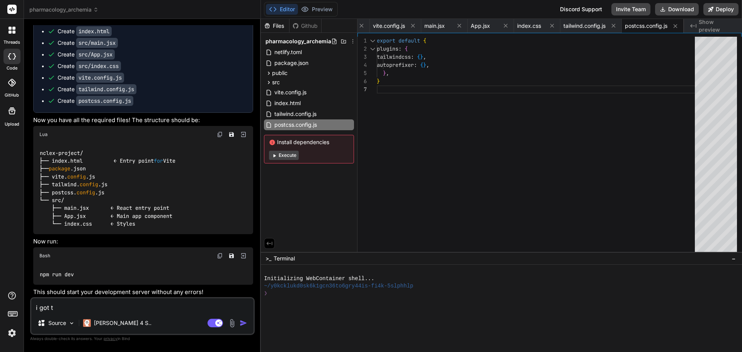
type textarea "i got th"
type textarea "x"
type textarea "i got thi"
type textarea "x"
type textarea "i got this"
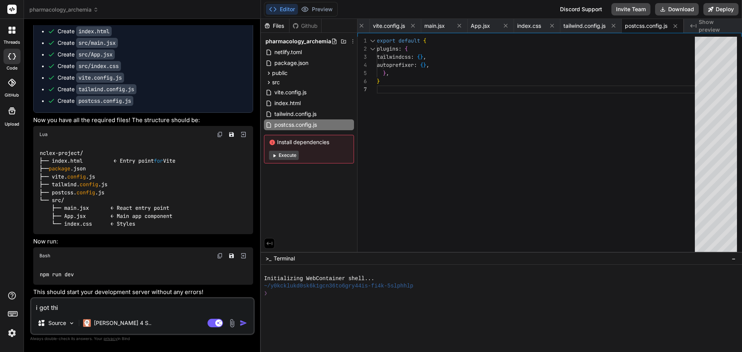
type textarea "x"
type textarea "i got this"
type textarea "x"
type textarea "i got this e"
type textarea "x"
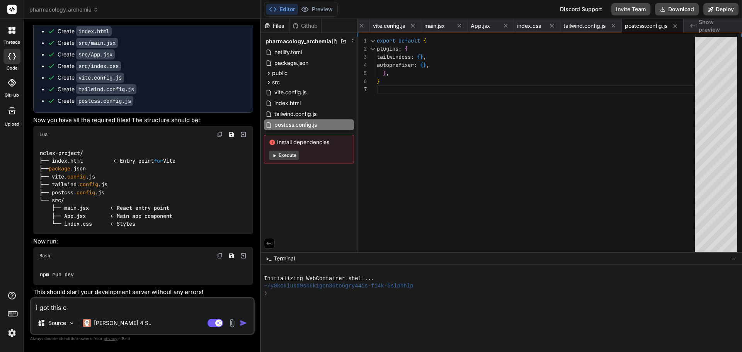
type textarea "i got this er"
type textarea "x"
type textarea "i got this err"
type textarea "x"
type textarea "i got this erro"
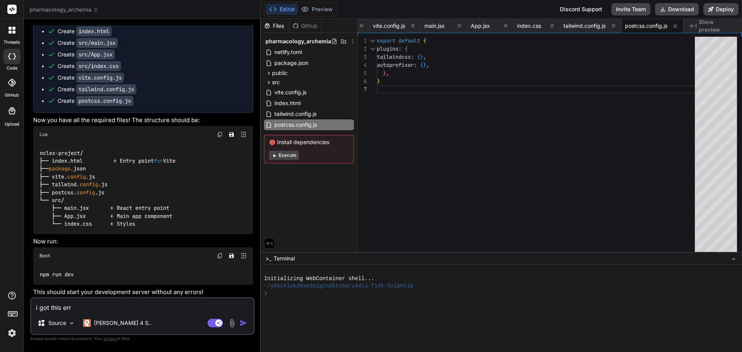
type textarea "x"
type textarea "i got this error"
type textarea "x"
type textarea "i got this error"
type textarea "x"
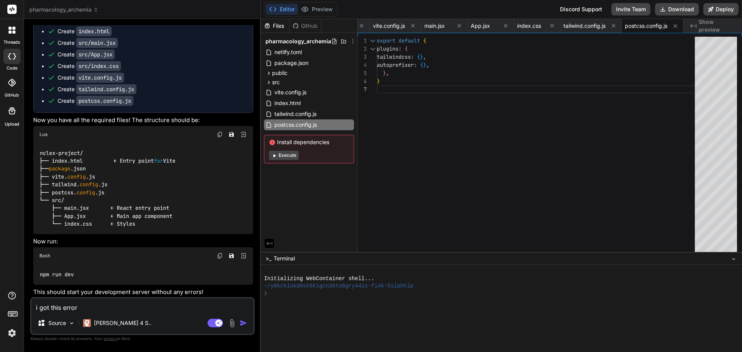
paste textarea "Error: Failed to parse SCORM package: This does not appear to be an iSpring SCO…"
type textarea "i got this error Error: Failed to parse SCORM package: This does not appear to …"
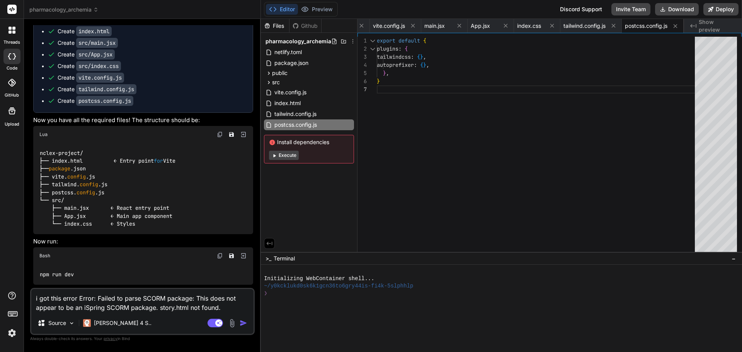
type textarea "x"
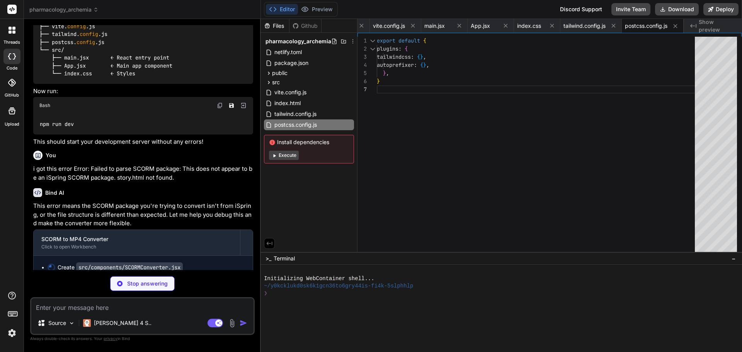
scroll to position [2265, 0]
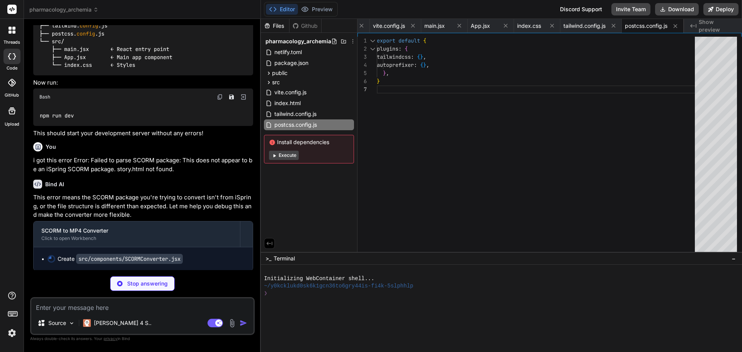
type textarea "x"
type textarea "); }; export default SCORMConverter;"
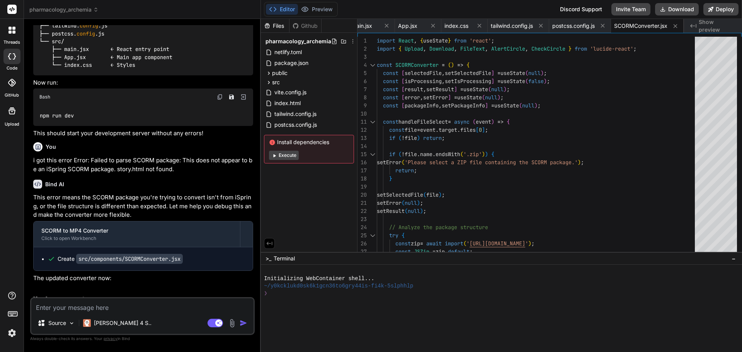
type textarea "x"
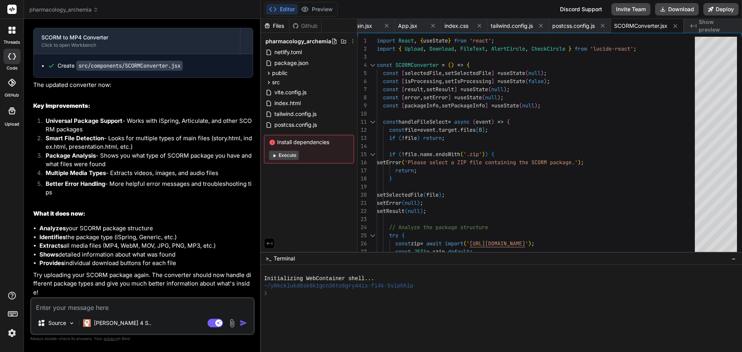
scroll to position [2459, 0]
click at [132, 303] on textarea at bounding box center [142, 305] width 222 height 14
type textarea "s"
type textarea "x"
type textarea "sh"
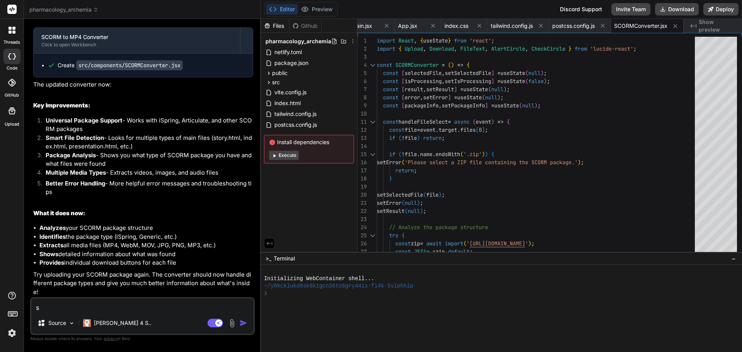
type textarea "x"
type textarea "sho"
type textarea "x"
type textarea "shou"
type textarea "x"
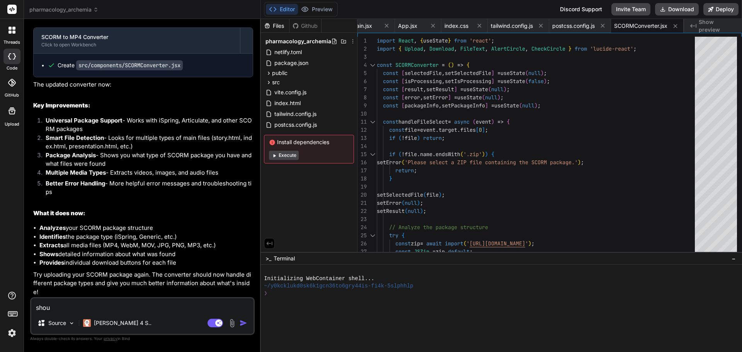
type textarea "shoul"
type textarea "x"
type textarea "should"
type textarea "x"
type textarea "should"
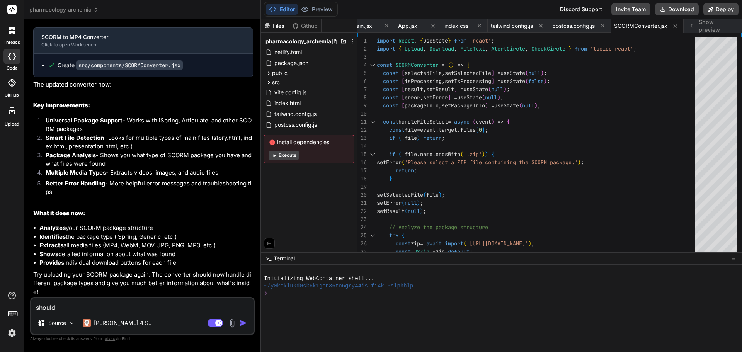
type textarea "x"
type textarea "should I"
type textarea "x"
type textarea "should I"
type textarea "x"
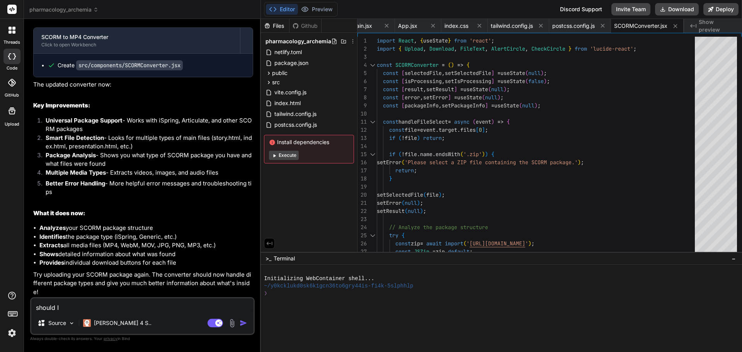
type textarea "should I u"
type textarea "x"
type textarea "should I up"
type textarea "x"
type textarea "should I upl"
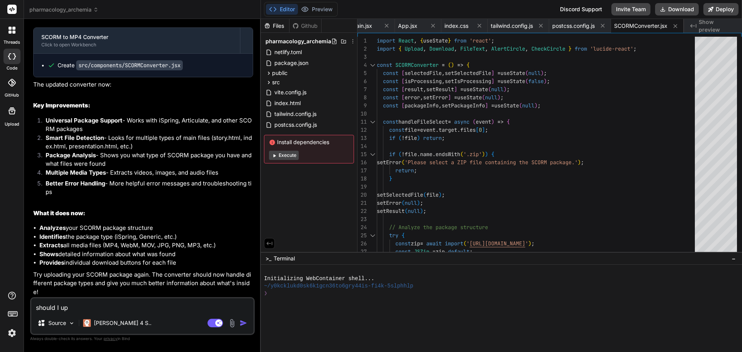
type textarea "x"
type textarea "should I uplo"
type textarea "x"
type textarea "should I uploa"
type textarea "x"
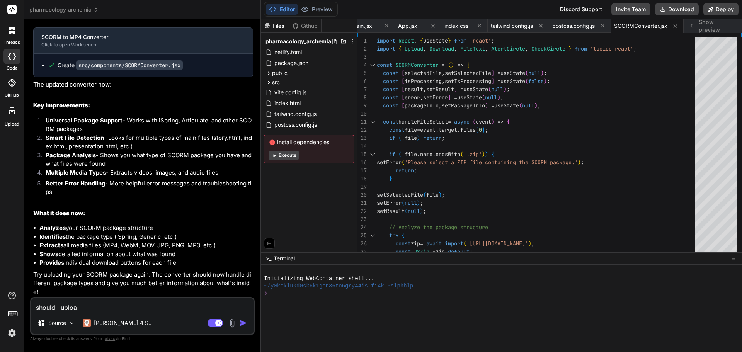
type textarea "should I upload"
type textarea "x"
type textarea "should I upload"
type textarea "x"
type textarea "should I upload a"
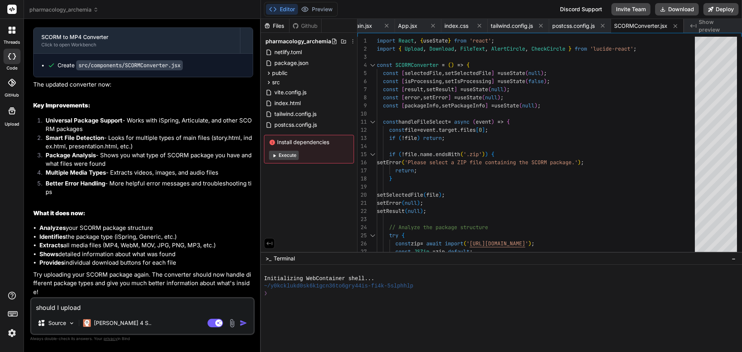
type textarea "x"
type textarea "should I upload"
type textarea "x"
type textarea "should I upload a"
type textarea "x"
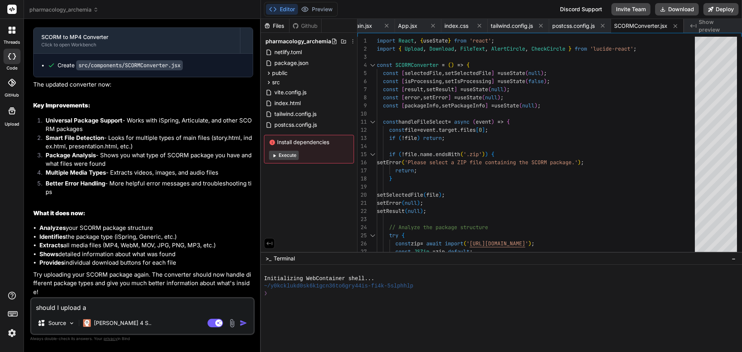
type textarea "should I upload a"
type textarea "x"
type textarea "should I upload a"
type textarea "x"
type textarea "should I upload"
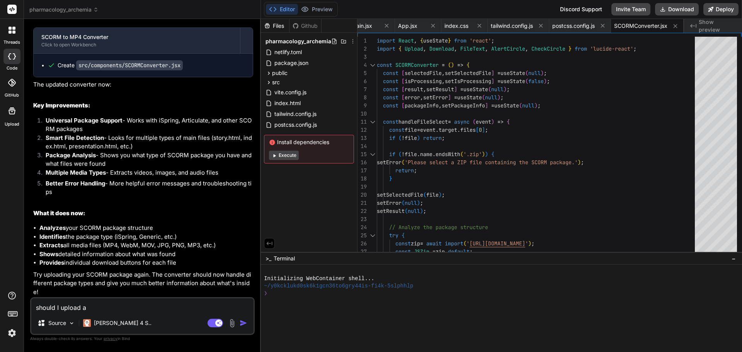
type textarea "x"
type textarea "should I upload c"
type textarea "x"
type textarea "should I upload cj"
type textarea "x"
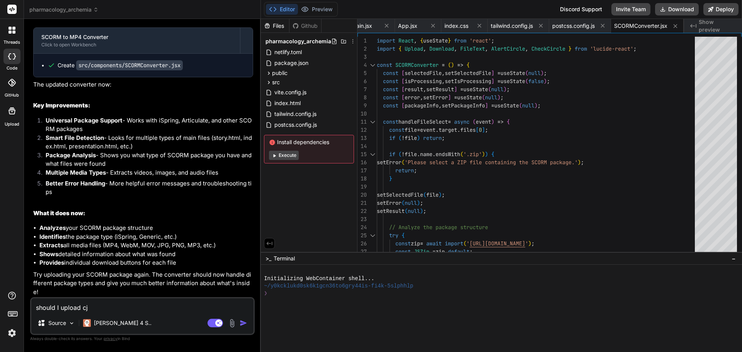
type textarea "should I upload cjh"
type textarea "x"
type textarea "should I upload cj"
type textarea "x"
type textarea "should I upload c"
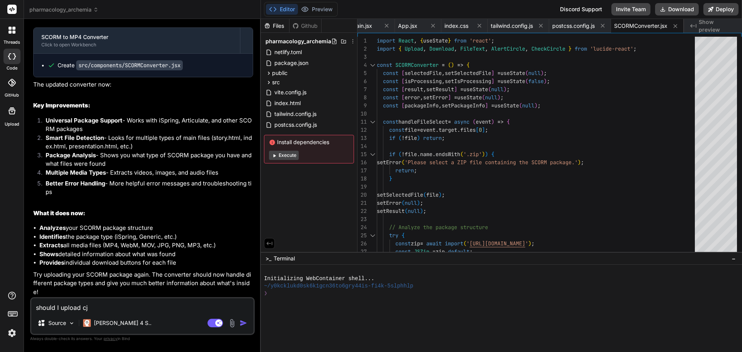
type textarea "x"
type textarea "should I upload ch"
type textarea "x"
type textarea "should I upload cha"
type textarea "x"
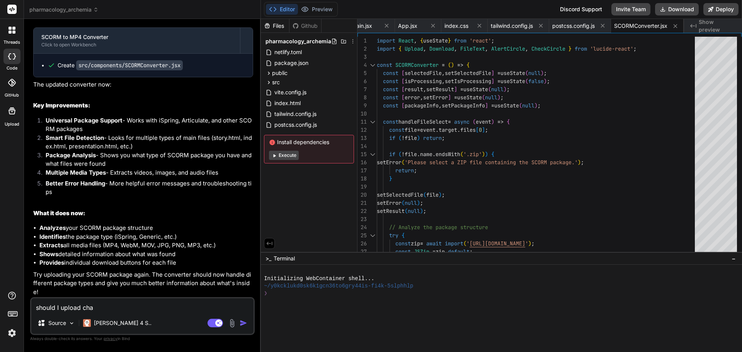
type textarea "should I upload chan"
type textarea "x"
type textarea "should I upload chang"
type textarea "x"
type textarea "should I upload change"
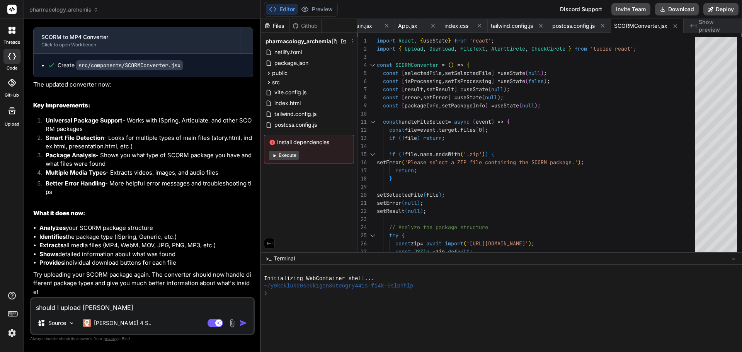
type textarea "x"
type textarea "should I upload changes"
type textarea "x"
type textarea "should I upload changes"
type textarea "x"
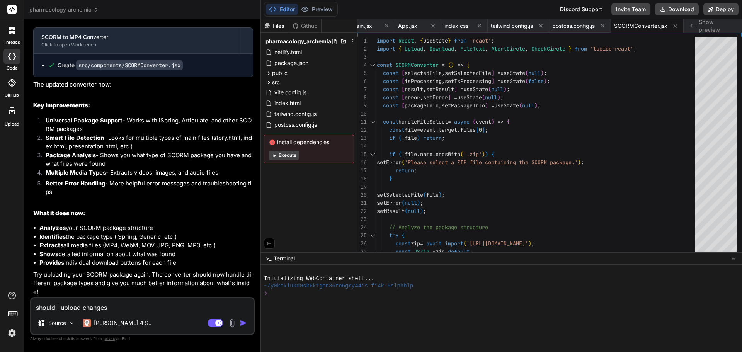
type textarea "should I upload changes t"
type textarea "x"
type textarea "should I upload changes to"
type textarea "x"
type textarea "should I upload changes to"
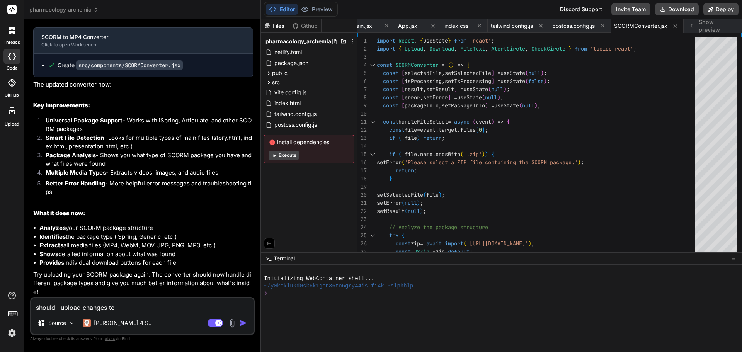
type textarea "x"
type textarea "should I upload changes to m"
type textarea "x"
type textarea "should I upload changes to my"
type textarea "x"
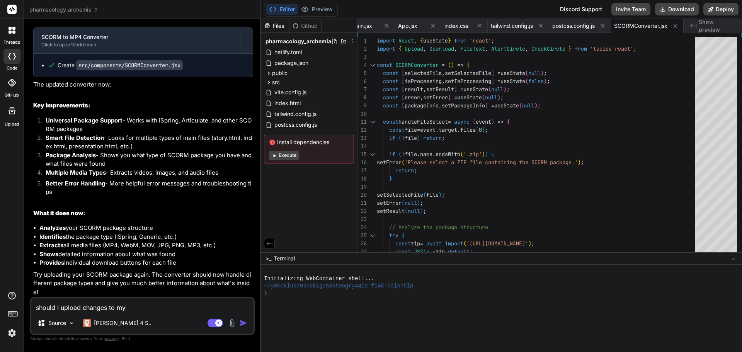
type textarea "should I upload changes to my"
type textarea "x"
type textarea "should I upload changes to my ;"
type textarea "x"
type textarea "should I upload changes to my ;l"
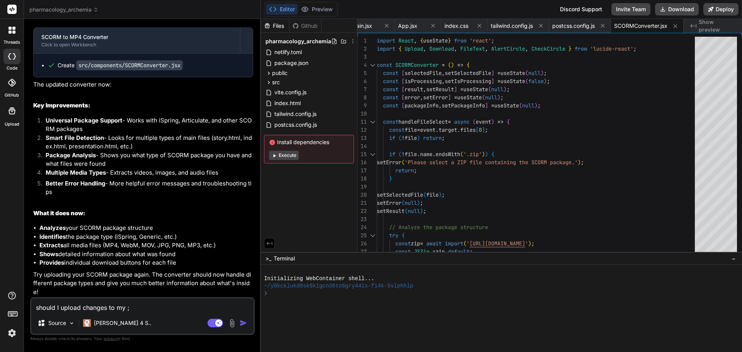
type textarea "x"
type textarea "should I upload changes to my ;lo"
type textarea "x"
type textarea "should I upload changes to my ;l"
type textarea "x"
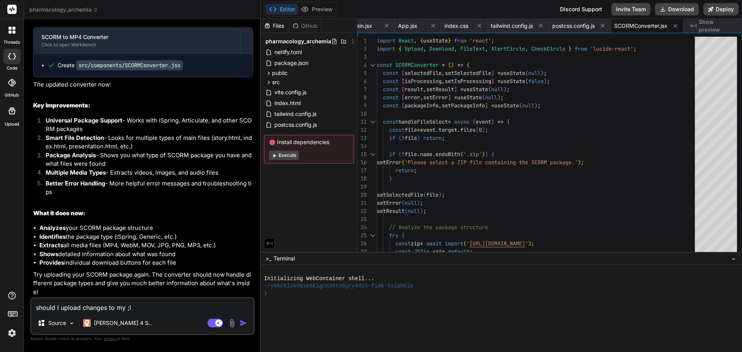
type textarea "should I upload changes to my ;"
type textarea "x"
type textarea "should I upload changes to my"
type textarea "x"
type textarea "should I upload changes to my l"
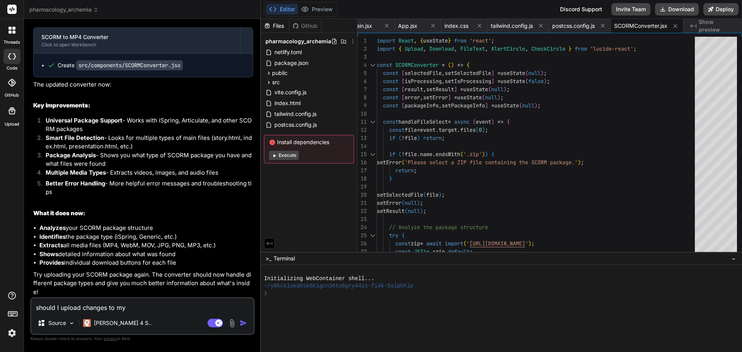
type textarea "x"
type textarea "should I upload changes to my lo"
type textarea "x"
type textarea "should I upload changes to my loc"
type textarea "x"
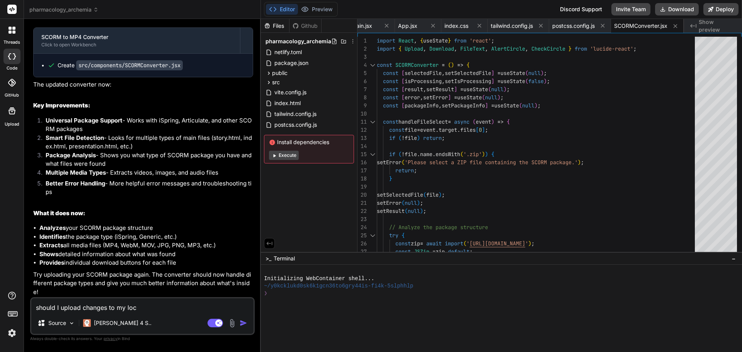
type textarea "should I upload changes to my loca"
type textarea "x"
type textarea "should I upload changes to my local"
type textarea "x"
type textarea "should I upload changes to my local"
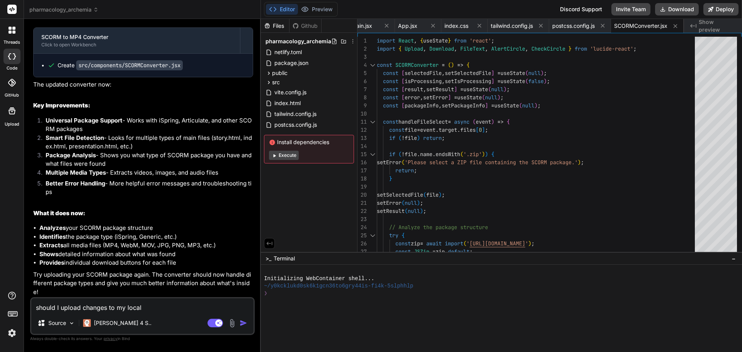
type textarea "x"
type textarea "should I upload changes to my local c"
type textarea "x"
type textarea "should I upload changes to my local co"
type textarea "x"
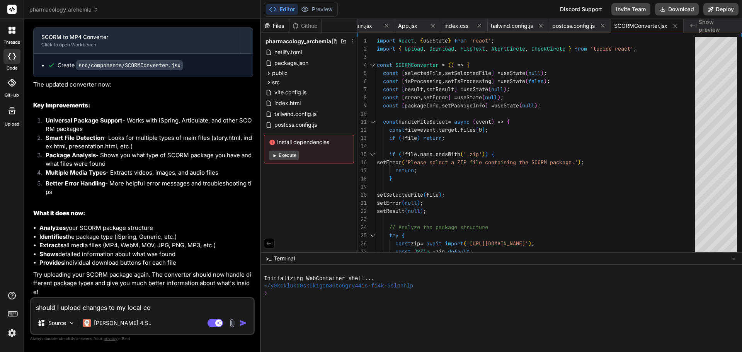
type textarea "should I upload changes to my local co,"
type textarea "x"
type textarea "should I upload changes to my local co"
type textarea "x"
type textarea "should I upload changes to my local com"
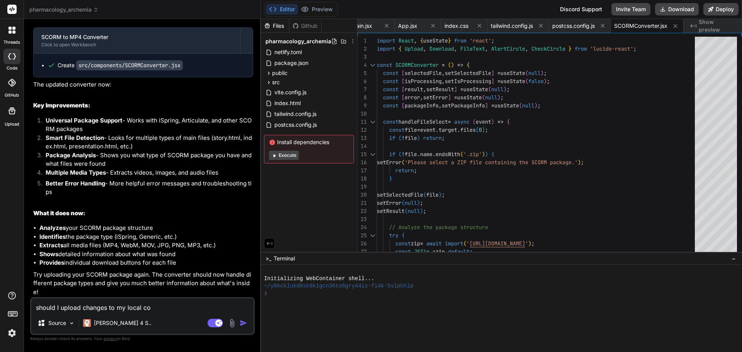
type textarea "x"
type textarea "should I upload changes to my local comp"
type textarea "x"
type textarea "should I upload changes to my local compu"
type textarea "x"
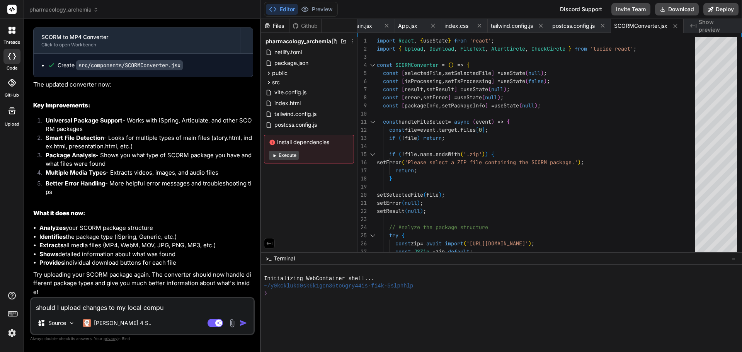
type textarea "should I upload changes to my local comput"
type textarea "x"
type textarea "should I upload changes to my local compute"
type textarea "x"
type textarea "should I upload changes to my local computer"
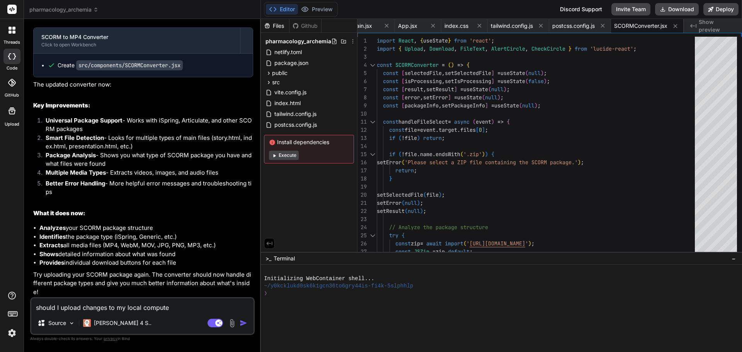
type textarea "x"
type textarea "should I upload changes to my local computer?"
type textarea "x"
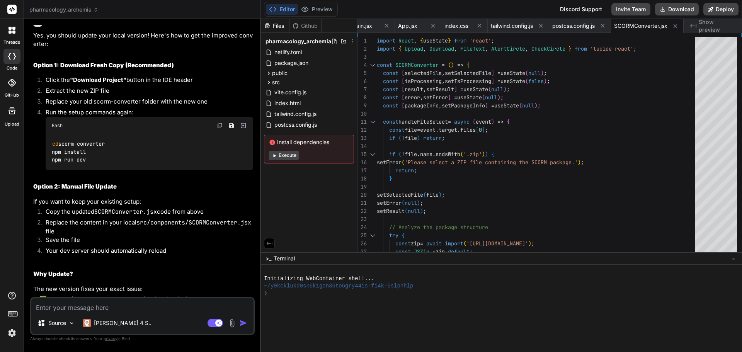
scroll to position [2732, 0]
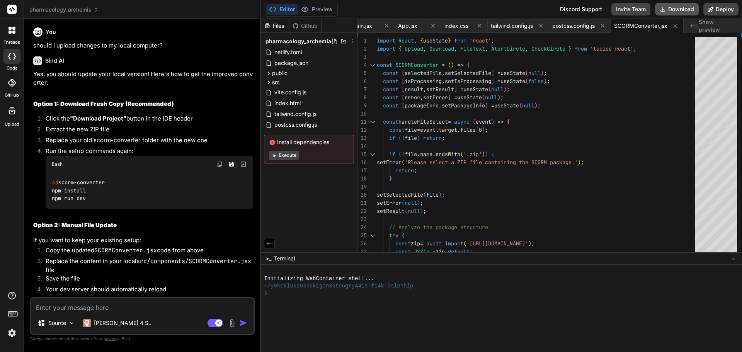
click at [676, 9] on button "Download" at bounding box center [677, 9] width 44 height 12
click at [221, 164] on img at bounding box center [220, 164] width 6 height 6
click at [156, 191] on div "cd scorm-converter npm install npm run dev" at bounding box center [150, 191] width 208 height 36
click at [136, 183] on div "cd scorm-converter npm install npm run dev" at bounding box center [150, 191] width 208 height 36
drag, startPoint x: 53, startPoint y: 181, endPoint x: 113, endPoint y: 177, distance: 60.4
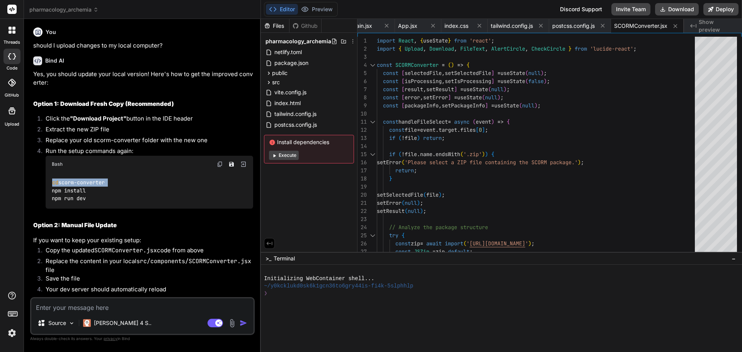
click at [113, 177] on div "cd scorm-converter npm install npm run dev" at bounding box center [150, 191] width 208 height 36
copy code "cd scorm-converter"
click at [54, 190] on code "cd scorm-converter npm install npm run dev" at bounding box center [78, 191] width 53 height 24
drag, startPoint x: 52, startPoint y: 189, endPoint x: 89, endPoint y: 188, distance: 37.1
click at [89, 188] on div "cd scorm-converter npm install npm run dev" at bounding box center [150, 191] width 208 height 36
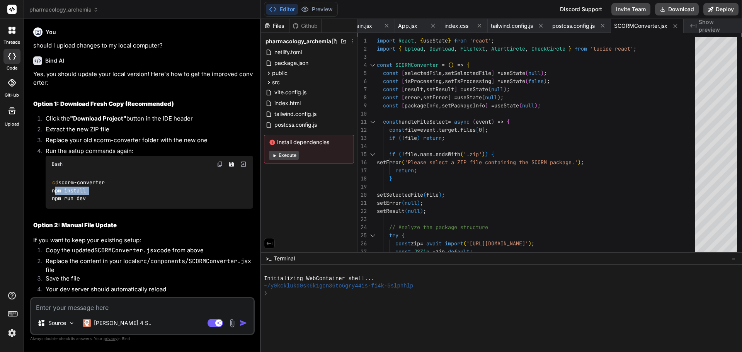
copy code "npm install"
drag, startPoint x: 53, startPoint y: 198, endPoint x: 91, endPoint y: 197, distance: 38.7
click at [91, 197] on div "cd scorm-converter npm install npm run dev" at bounding box center [150, 191] width 208 height 36
copy code "npm run dev"
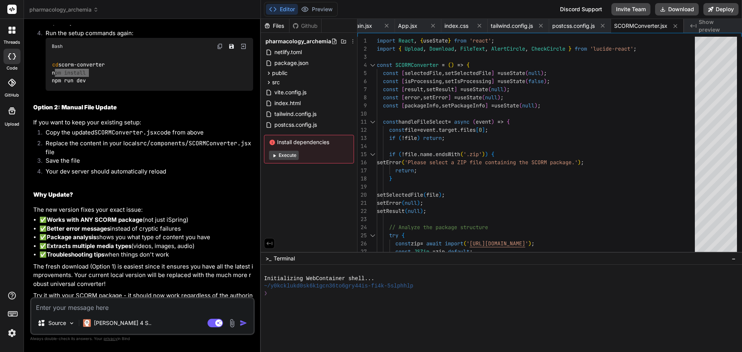
scroll to position [2863, 0]
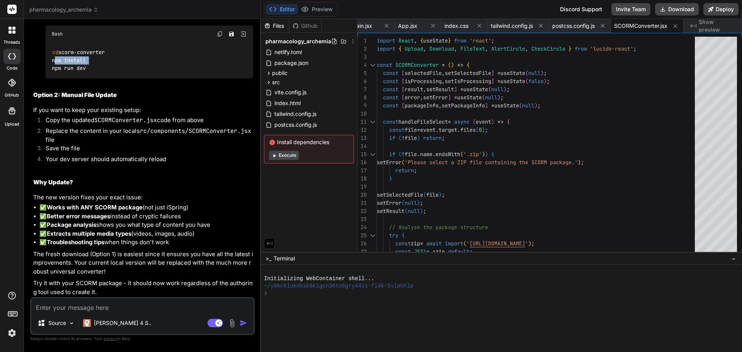
click at [233, 323] on img at bounding box center [232, 323] width 9 height 9
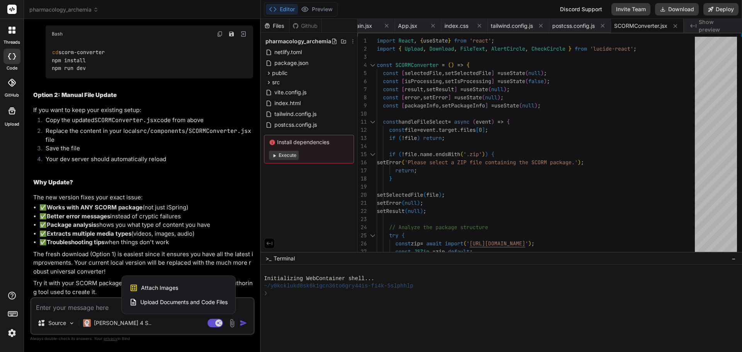
click at [178, 302] on span "Upload Documents and Code Files" at bounding box center [183, 302] width 87 height 8
type textarea "x"
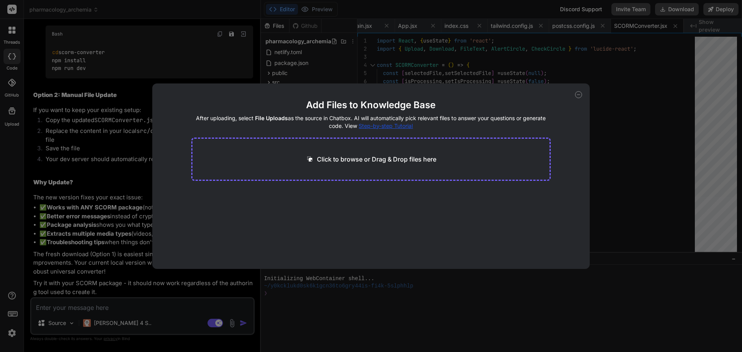
click at [405, 159] on p "Click to browse or Drag & Drop files here" at bounding box center [376, 159] width 119 height 9
type input "C:\fakepath\Pharmacology Post-Test-01.zip"
click at [580, 95] on icon at bounding box center [579, 95] width 3 height 0
type textarea "x"
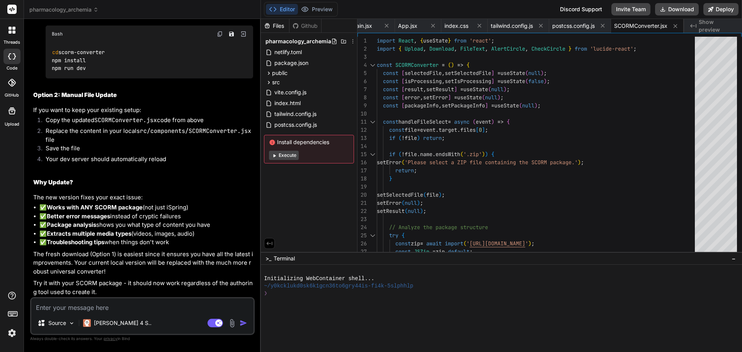
click at [106, 303] on textarea at bounding box center [142, 305] width 222 height 14
type textarea "t"
type textarea "x"
type textarea "th"
type textarea "x"
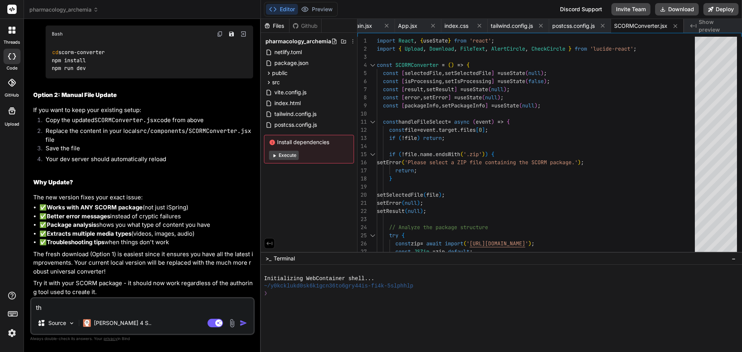
type textarea "thi"
type textarea "x"
type textarea "this"
type textarea "x"
type textarea "thisi"
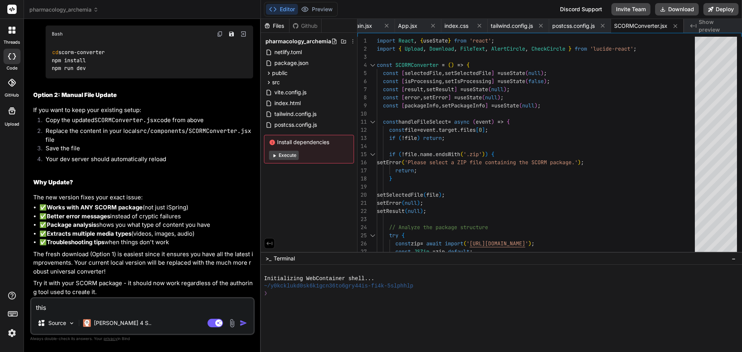
type textarea "x"
type textarea "thisis"
type textarea "x"
type textarea "thisi"
type textarea "x"
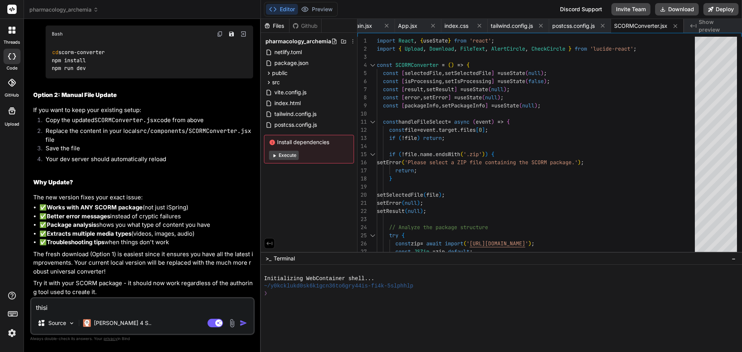
type textarea "this"
type textarea "x"
type textarea "this"
type textarea "x"
type textarea "this i"
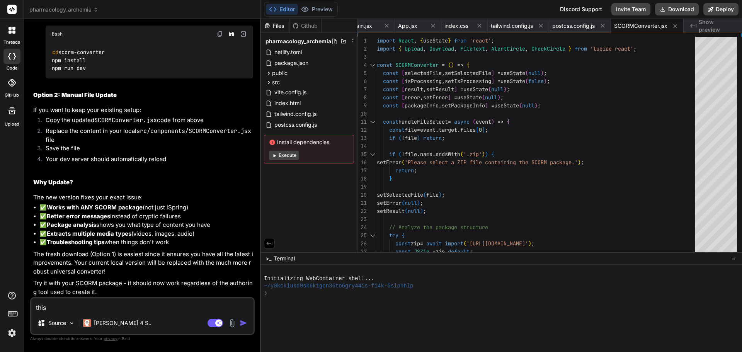
type textarea "x"
type textarea "this is"
type textarea "x"
type textarea "this is"
type textarea "x"
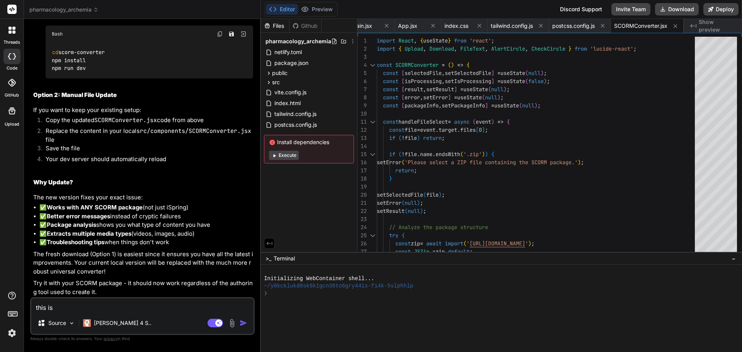
type textarea "this is t"
type textarea "x"
type textarea "this is th"
type textarea "x"
type textarea "this is the"
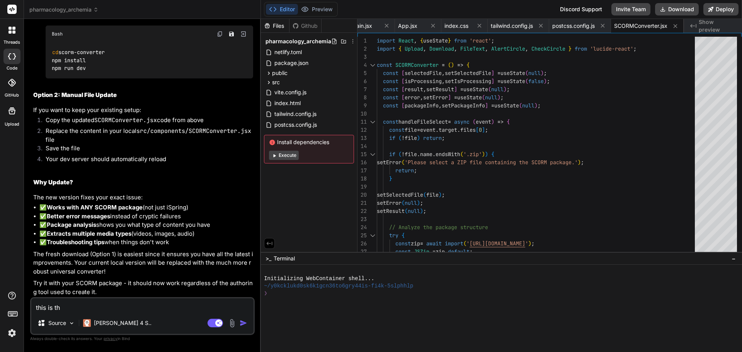
type textarea "x"
paste textarea "<manifest xmlns="http://www.imsproject.org/xsd/imscp_rootv1p1p2" xmlns:adlcp="h…"
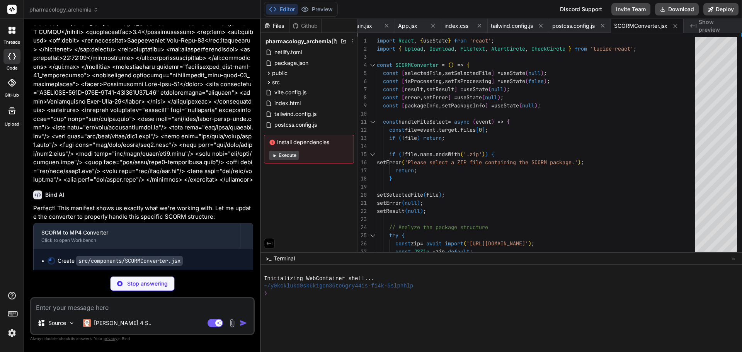
scroll to position [3213, 0]
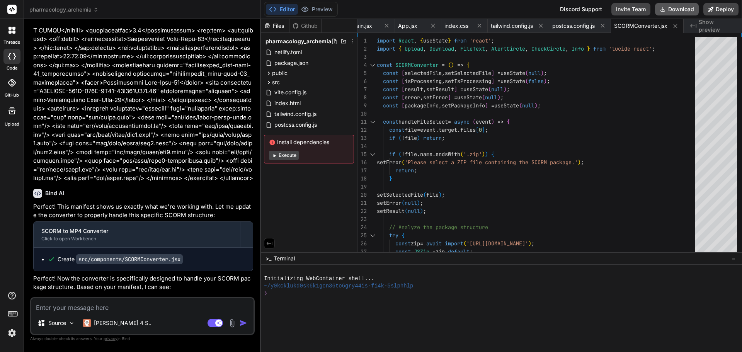
click at [690, 9] on button "Download" at bounding box center [677, 9] width 44 height 12
click at [121, 303] on textarea at bounding box center [142, 305] width 222 height 14
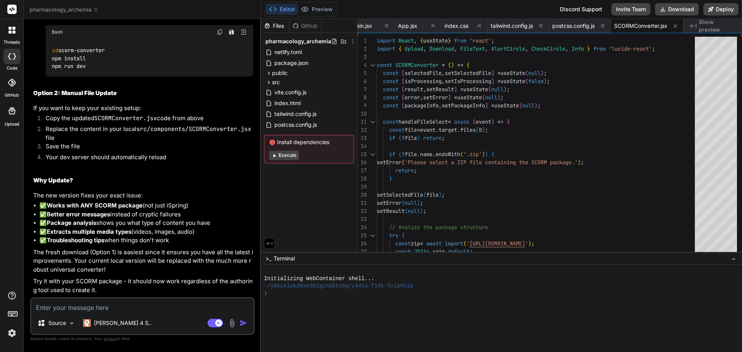
scroll to position [2710, 0]
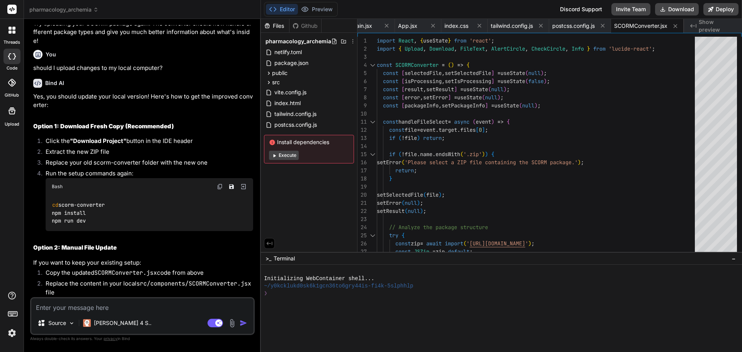
click at [100, 211] on div "cd scorm-converter npm install npm run dev" at bounding box center [150, 213] width 208 height 36
drag, startPoint x: 60, startPoint y: 203, endPoint x: 110, endPoint y: 217, distance: 52.2
click at [110, 217] on div "cd scorm-converter npm install npm run dev" at bounding box center [150, 213] width 208 height 36
copy code "cd scorm-converter npm install npm run dev"
click at [90, 306] on textarea at bounding box center [142, 305] width 222 height 14
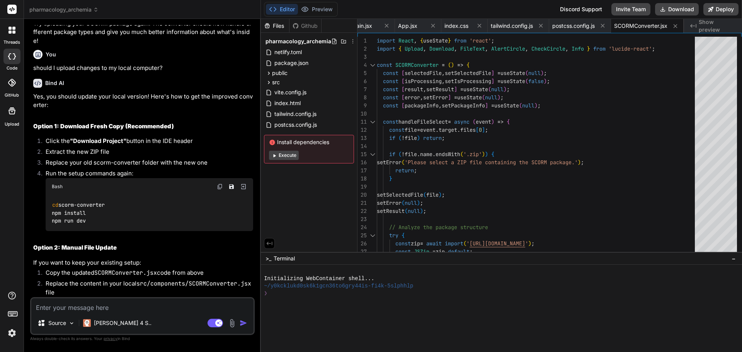
paste textarea "Error: Failed to parse SCORM package: This does not appear to be an iSpring SCO…"
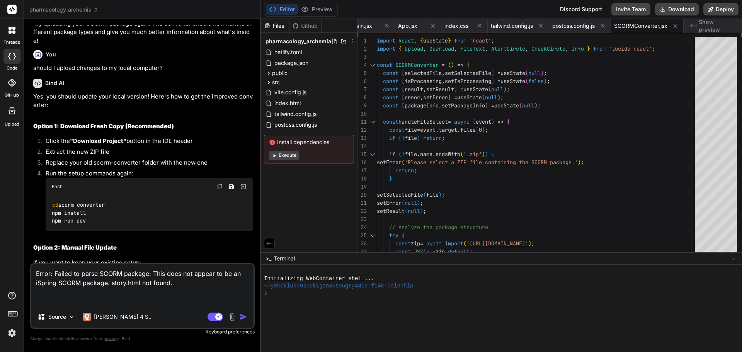
click at [242, 316] on img "button" at bounding box center [244, 317] width 8 height 8
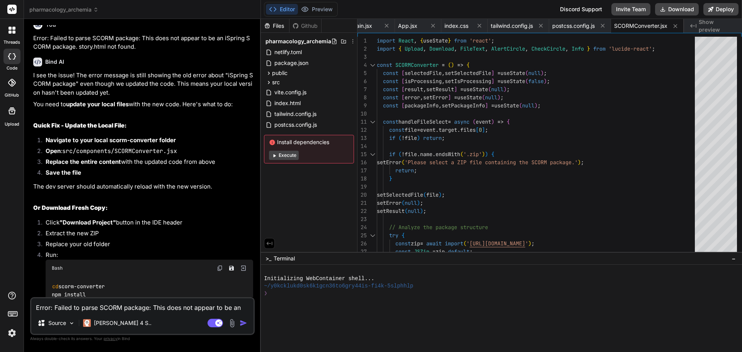
scroll to position [3655, 0]
click at [648, 24] on span "SCORMConverter.jsx" at bounding box center [640, 26] width 53 height 8
click at [640, 26] on span "SCORMConverter.jsx" at bounding box center [640, 26] width 53 height 8
click at [640, 25] on span "SCORMConverter.jsx" at bounding box center [640, 26] width 53 height 8
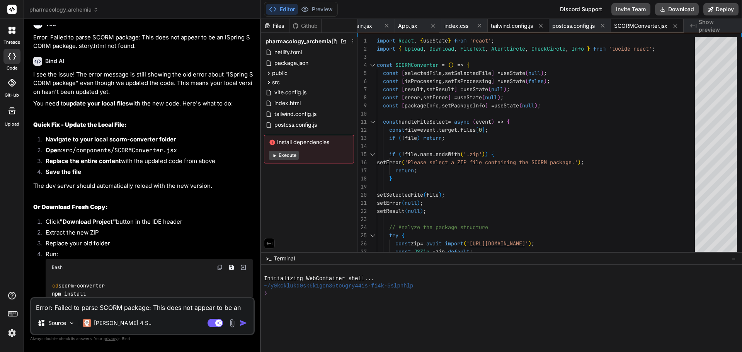
click at [517, 23] on span "tailwind.config.js" at bounding box center [512, 26] width 42 height 8
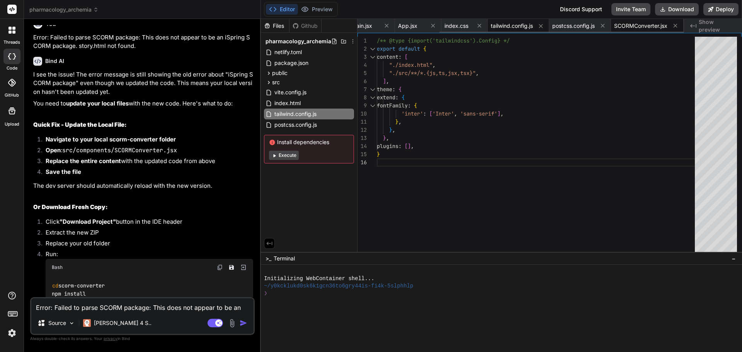
click at [627, 25] on span "SCORMConverter.jsx" at bounding box center [640, 26] width 53 height 8
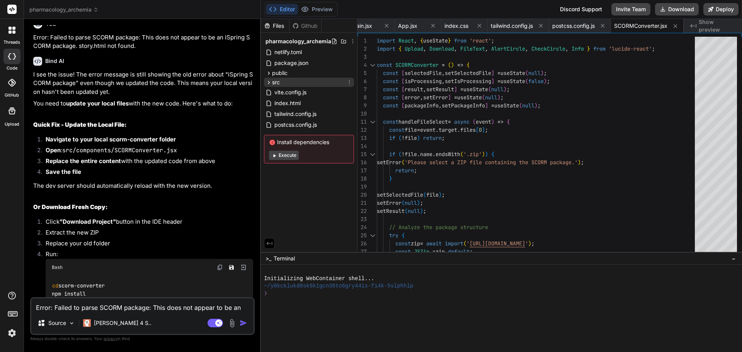
click at [269, 82] on icon at bounding box center [269, 82] width 2 height 3
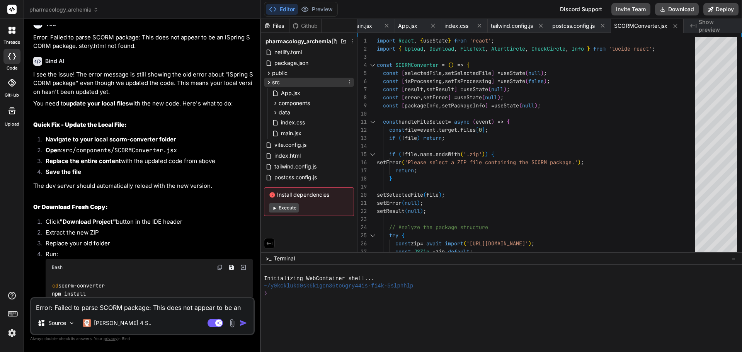
click at [269, 81] on icon at bounding box center [269, 82] width 7 height 7
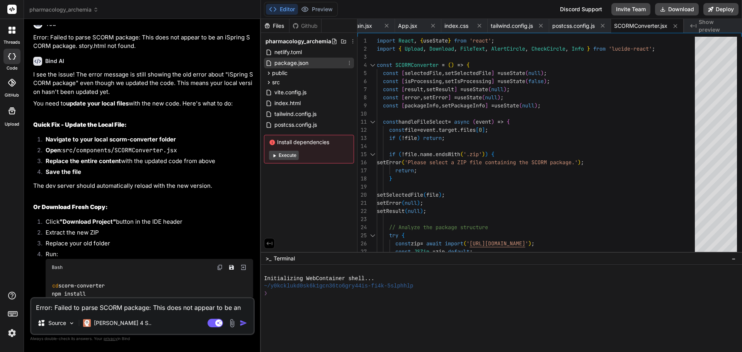
click at [273, 64] on icon at bounding box center [270, 63] width 8 height 7
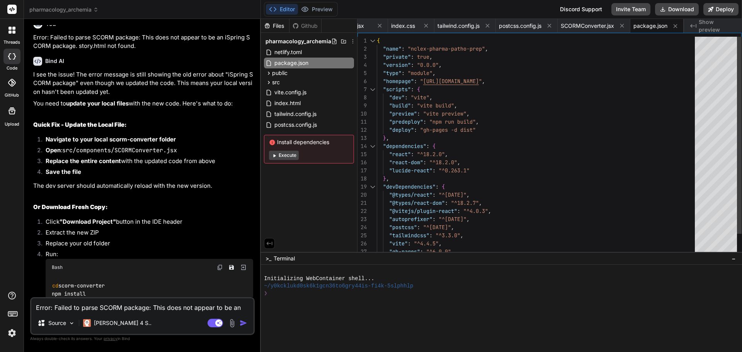
scroll to position [0, 0]
click at [488, 83] on div ""lucide-react" : "^0.263.1" } , "devDependencies" : { "@types/react" : "^18.2.1…" at bounding box center [538, 159] width 323 height 244
click at [486, 81] on div ""lucide-react" : "^0.263.1" } , "devDependencies" : { "@types/react" : "^18.2.1…" at bounding box center [538, 159] width 323 height 244
click at [573, 171] on div ""lucide-react" : "^0.263.1" } , "devDependencies" : { "@types/react" : "^18.2.1…" at bounding box center [538, 159] width 323 height 244
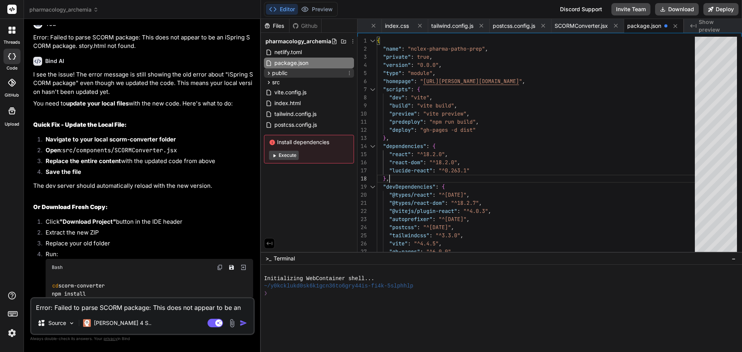
click at [277, 74] on span "public" at bounding box center [279, 73] width 15 height 8
click at [269, 75] on icon at bounding box center [269, 73] width 7 height 7
click at [314, 41] on span "pharmacology_archemia" at bounding box center [299, 42] width 66 height 8
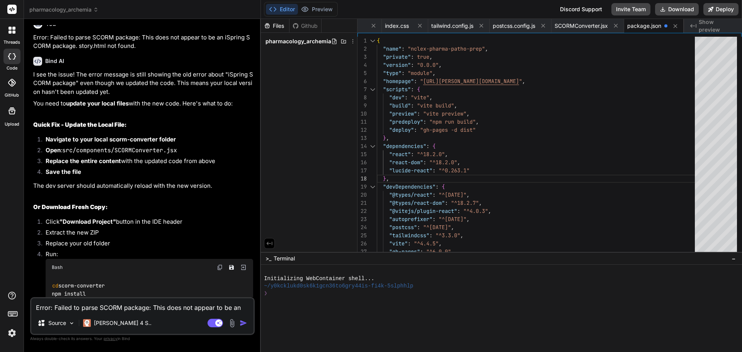
click at [314, 41] on span "pharmacology_archemia" at bounding box center [299, 42] width 66 height 8
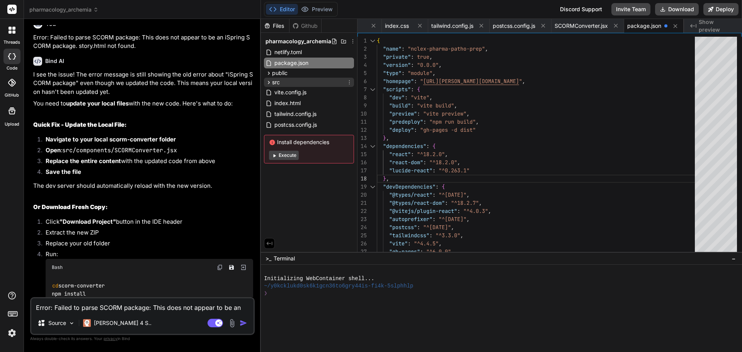
click at [277, 79] on span "src" at bounding box center [276, 82] width 8 height 8
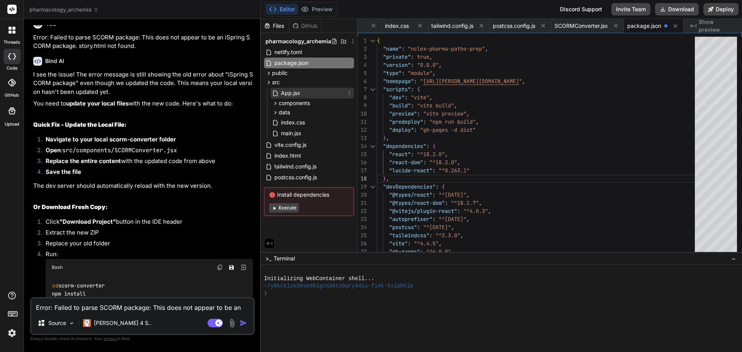
click at [288, 92] on span "App.jsx" at bounding box center [290, 93] width 21 height 9
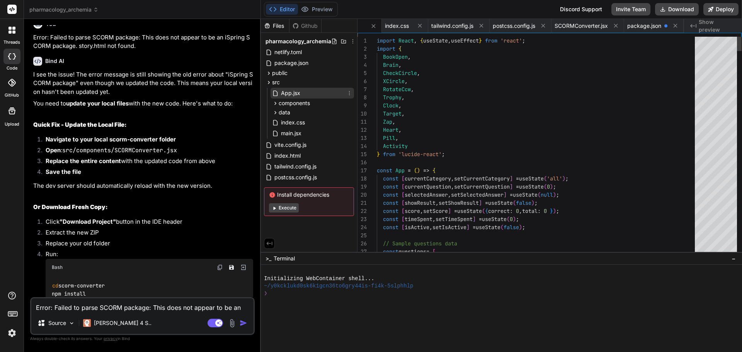
scroll to position [24, 0]
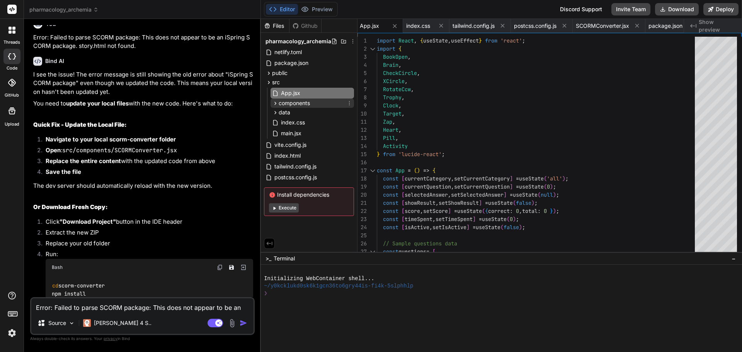
click at [289, 101] on span "components" at bounding box center [294, 103] width 31 height 8
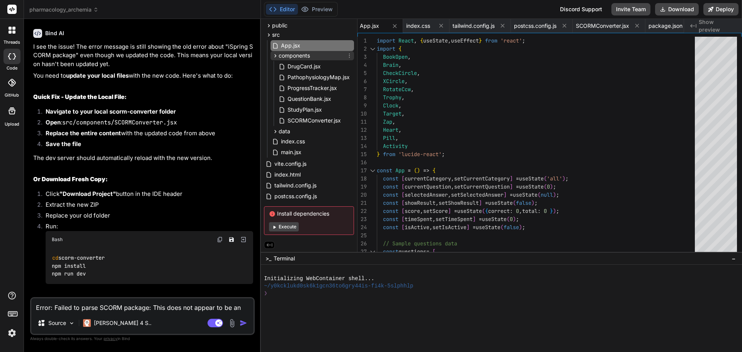
scroll to position [0, 0]
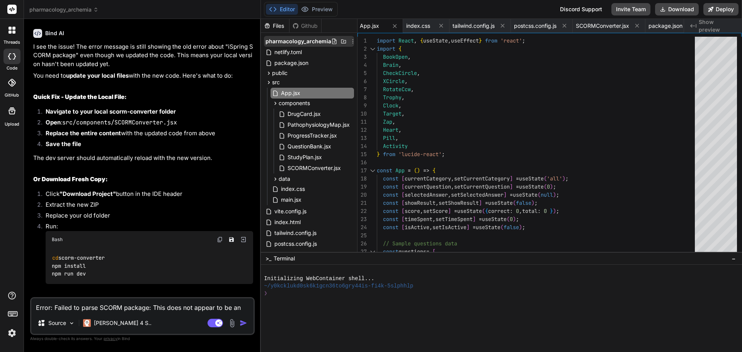
click at [292, 42] on span "pharmacology_archemia" at bounding box center [299, 42] width 66 height 8
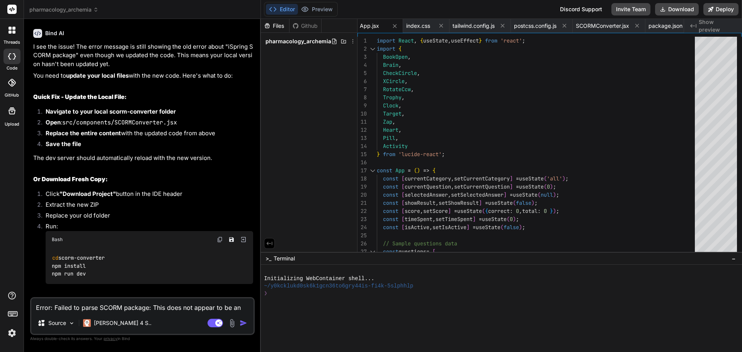
click at [292, 42] on span "pharmacology_archemia" at bounding box center [299, 42] width 66 height 8
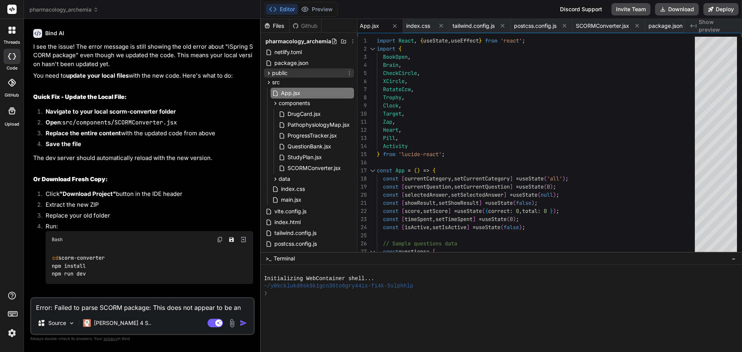
click at [269, 73] on icon at bounding box center [269, 73] width 7 height 7
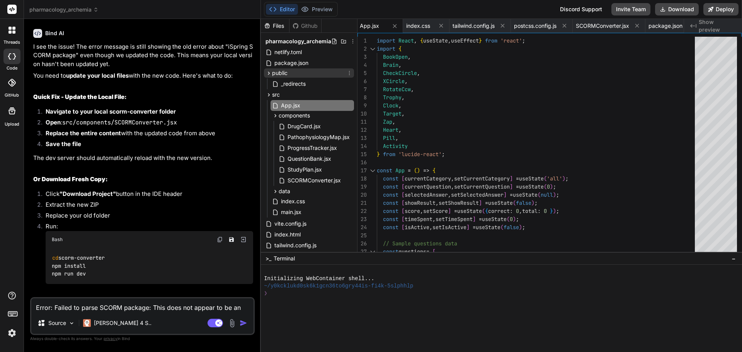
click at [284, 73] on span "public" at bounding box center [279, 73] width 15 height 8
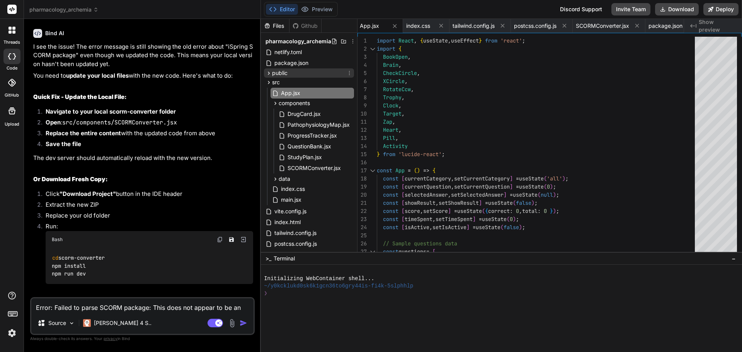
click at [284, 73] on span "public" at bounding box center [279, 73] width 15 height 8
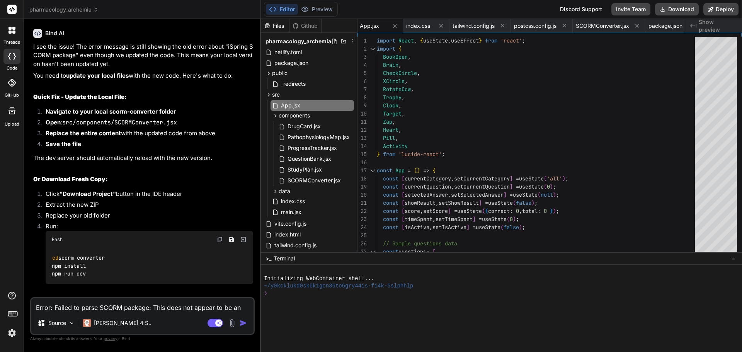
click at [276, 26] on div "Files" at bounding box center [275, 26] width 28 height 8
click at [268, 95] on icon at bounding box center [269, 95] width 7 height 7
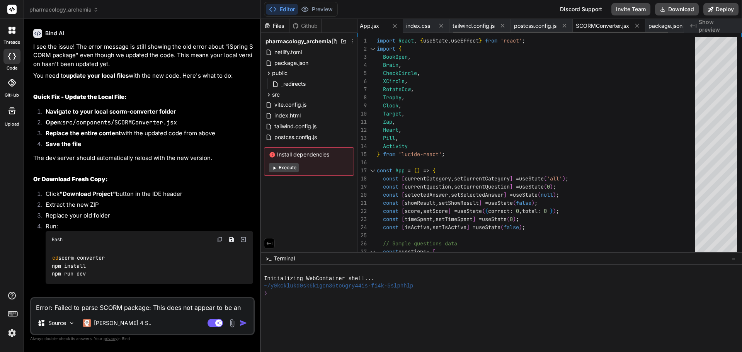
click at [601, 24] on span "SCORMConverter.jsx" at bounding box center [602, 26] width 53 height 8
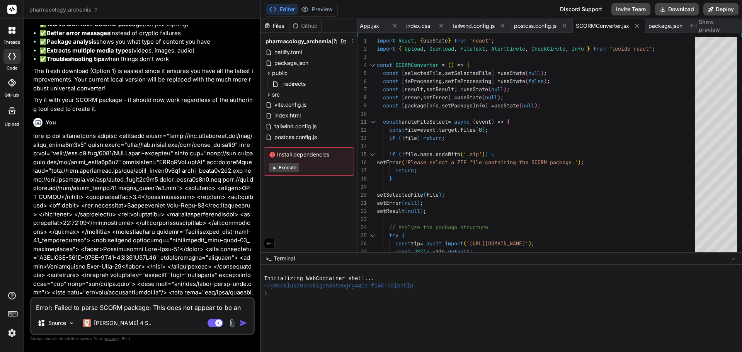
scroll to position [3064, 0]
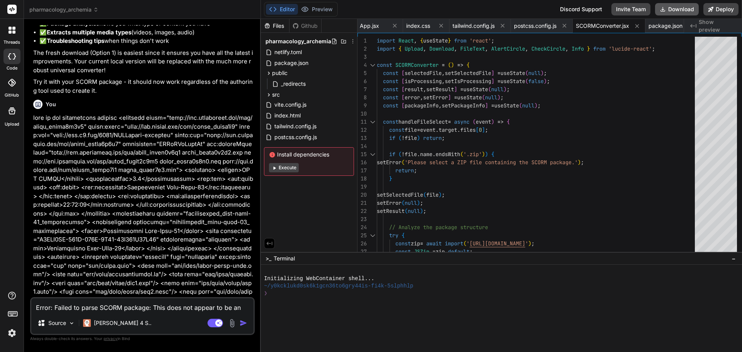
click at [685, 9] on button "Download" at bounding box center [677, 9] width 44 height 12
click at [111, 305] on textarea "Error: Failed to parse SCORM package: This does not appear to be an iSpring SCO…" at bounding box center [142, 305] width 222 height 14
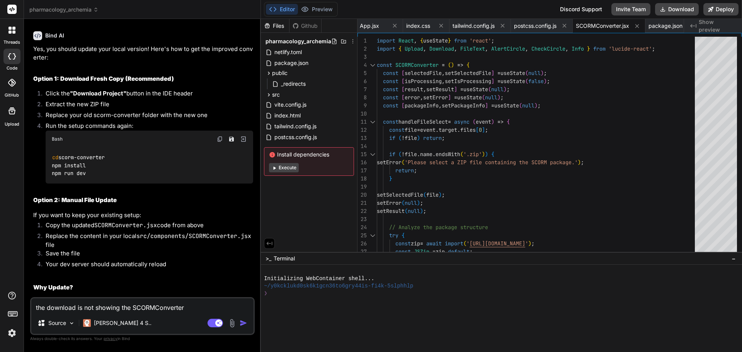
scroll to position [2755, 0]
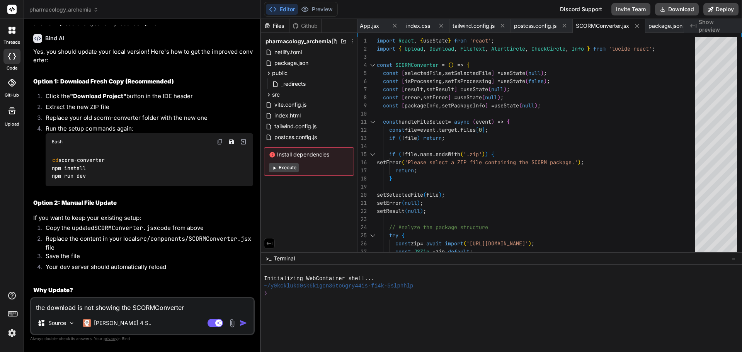
drag, startPoint x: 53, startPoint y: 158, endPoint x: 113, endPoint y: 174, distance: 61.7
click at [113, 174] on div "cd scorm-converter npm install npm run dev" at bounding box center [150, 168] width 208 height 36
copy code "cd scorm-converter npm install npm run dev"
click at [200, 308] on textarea "the download is not showing the SCORMConverter" at bounding box center [142, 305] width 222 height 14
drag, startPoint x: 201, startPoint y: 307, endPoint x: 0, endPoint y: 303, distance: 200.7
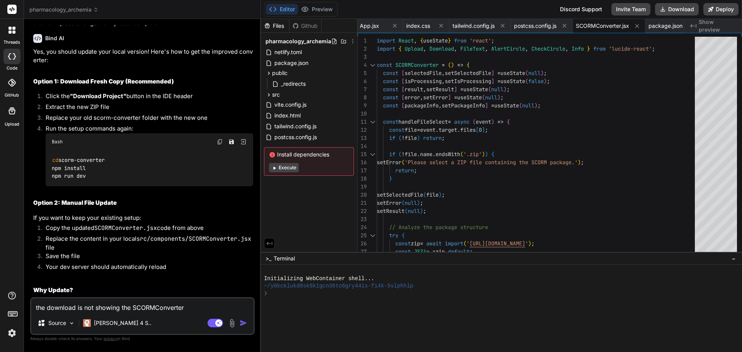
click at [0, 303] on div "threads code GitHub Upload pharmacology_archemia Created with Pixso. Bind AI We…" at bounding box center [371, 176] width 742 height 352
paste textarea "npm error code ENOENT npm error syscall open npm error path C:\Users\auffant\Do…"
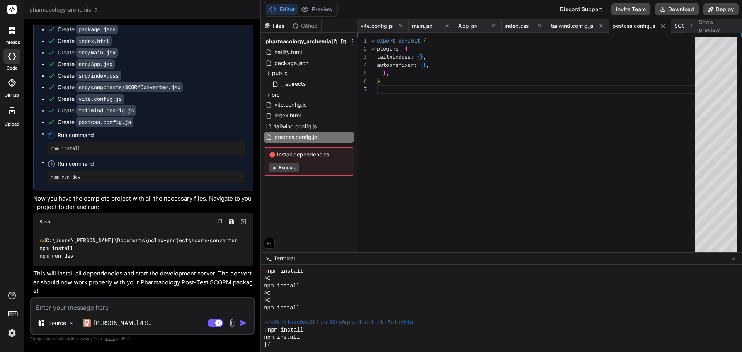
scroll to position [4380, 0]
click at [684, 10] on button "Download" at bounding box center [677, 9] width 44 height 12
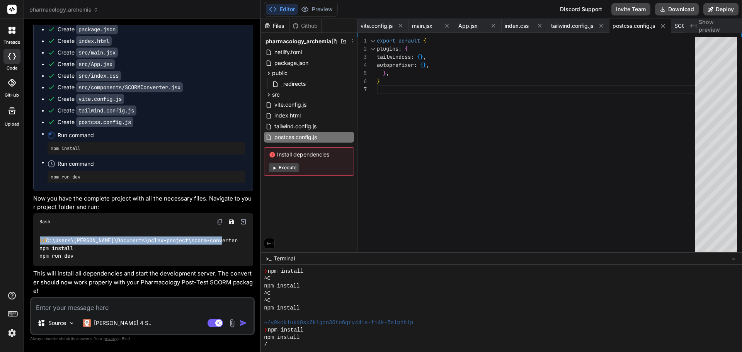
drag, startPoint x: 41, startPoint y: 239, endPoint x: 225, endPoint y: 239, distance: 184.4
click at [225, 239] on code "cd C:\Users\auffant\Documents\nclex-project\scorm-converter npm install npm run…" at bounding box center [138, 249] width 198 height 24
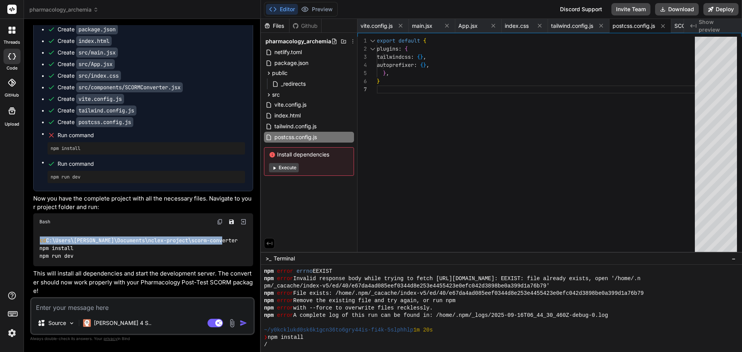
copy code "cd C:\Users\auffant\Documents\nclex-project\scorm-converter"
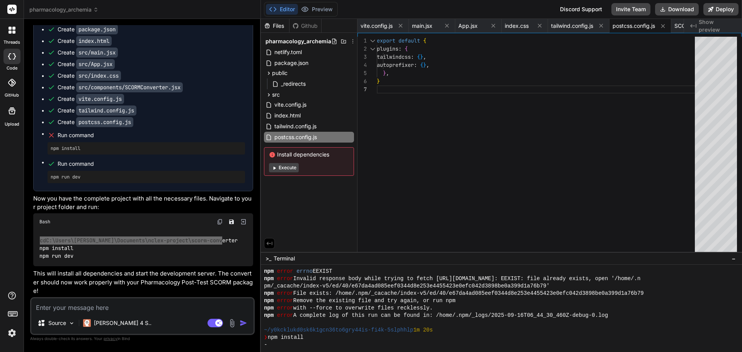
scroll to position [242, 0]
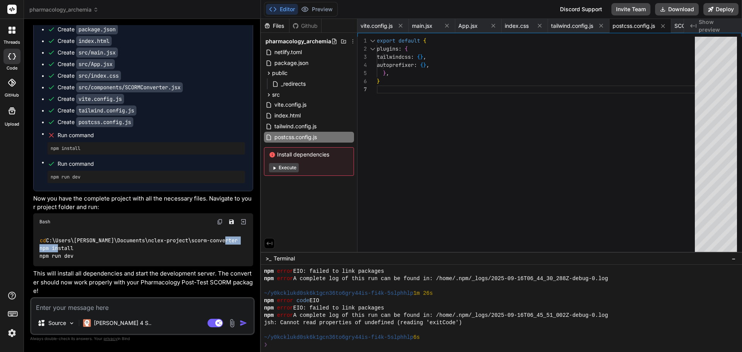
drag, startPoint x: 40, startPoint y: 247, endPoint x: 82, endPoint y: 249, distance: 41.8
click at [82, 249] on div "cd C:\Users\auffant\Documents\nclex-project\scorm-converter npm install npm run…" at bounding box center [143, 248] width 220 height 36
copy code "npm install"
click at [114, 305] on textarea at bounding box center [142, 305] width 222 height 14
drag, startPoint x: 41, startPoint y: 247, endPoint x: 73, endPoint y: 246, distance: 32.9
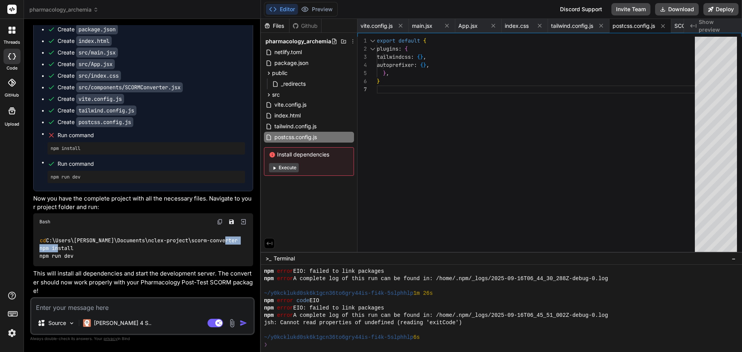
click at [73, 246] on code "cd C:\Users\auffant\Documents\nclex-project\scorm-converter npm install npm run…" at bounding box center [138, 249] width 198 height 24
copy code "npm install"
drag, startPoint x: 40, startPoint y: 255, endPoint x: 76, endPoint y: 255, distance: 36.3
click at [76, 255] on div "cd C:\Users\auffant\Documents\nclex-project\scorm-converter npm install npm run…" at bounding box center [143, 248] width 220 height 36
copy code "npm run dev"
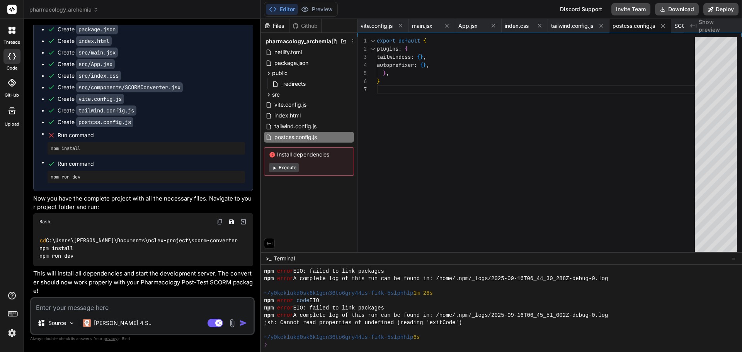
click at [95, 309] on textarea at bounding box center [142, 305] width 222 height 14
paste textarea "npm error Missing script: "dev" npm error npm error To see a list of scripts, r…"
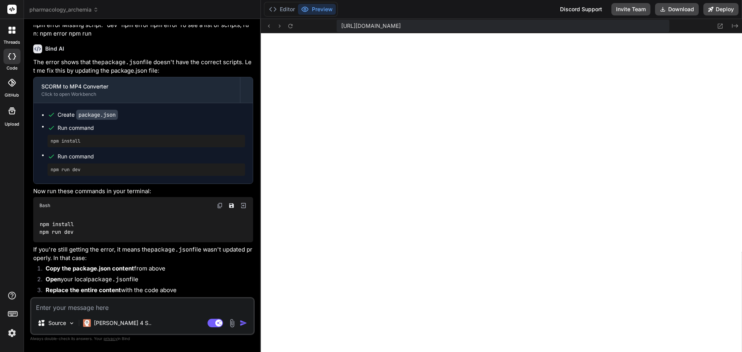
scroll to position [4717, 0]
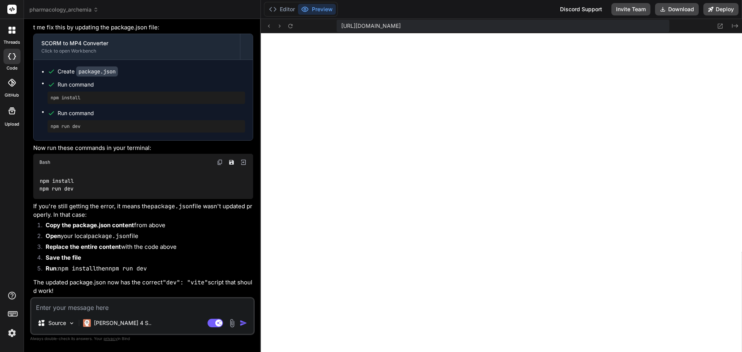
click at [90, 301] on textarea at bounding box center [142, 305] width 222 height 14
paste textarea "Error Error analyzing package: JSZip is not a constructor"
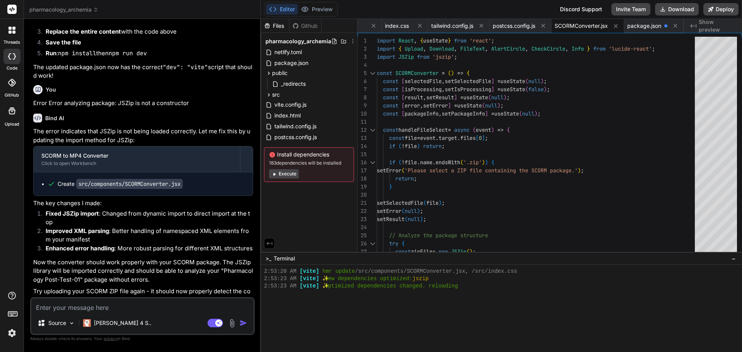
scroll to position [4941, 0]
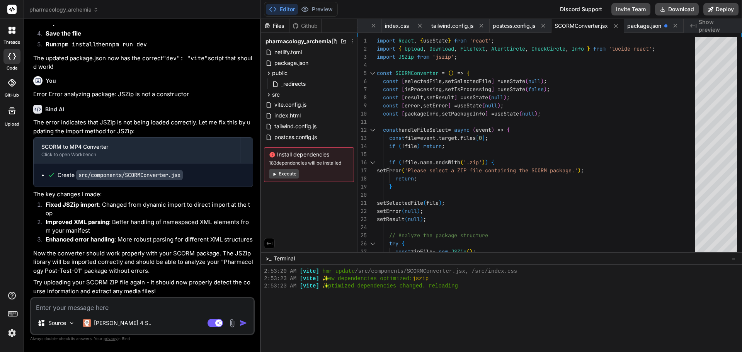
click at [201, 286] on p "Try uploading your SCORM ZIP file again - it should now properly detect the cou…" at bounding box center [143, 286] width 220 height 17
click at [686, 9] on button "Download" at bounding box center [677, 9] width 44 height 12
click at [508, 290] on div at bounding box center [498, 293] width 468 height 7
click at [573, 318] on div at bounding box center [498, 315] width 468 height 7
click at [319, 9] on button "Preview" at bounding box center [317, 9] width 38 height 11
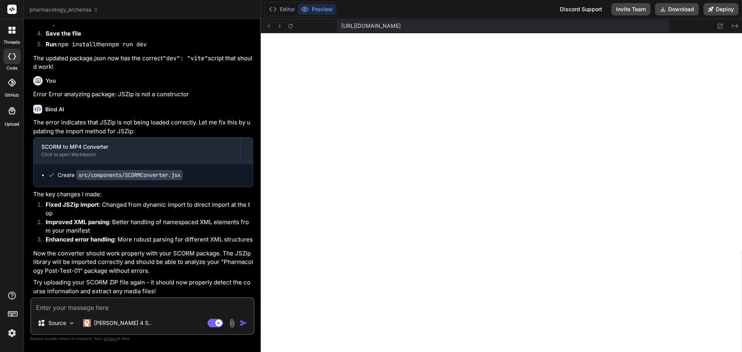
click at [314, 10] on button "Preview" at bounding box center [317, 9] width 38 height 11
click at [103, 302] on textarea at bounding box center [142, 305] width 222 height 14
click at [92, 308] on textarea at bounding box center [142, 305] width 222 height 14
paste textarea "npm error Missing script: "dev""
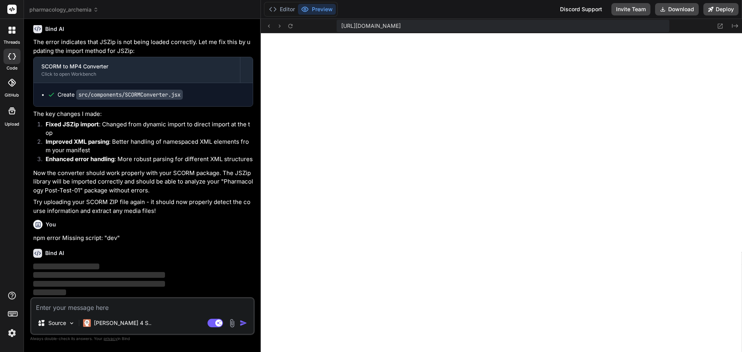
scroll to position [5021, 0]
click at [289, 10] on button "Editor" at bounding box center [282, 9] width 32 height 11
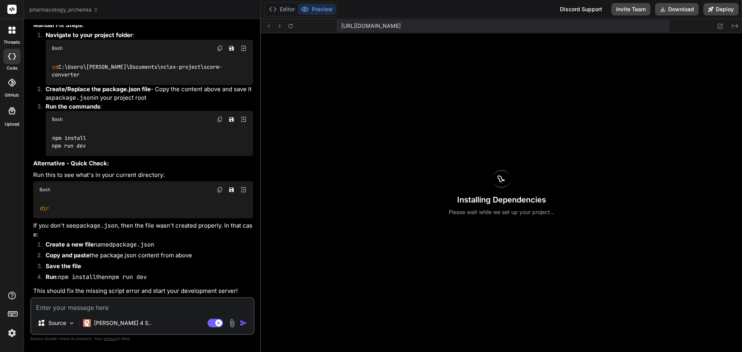
scroll to position [5268, 0]
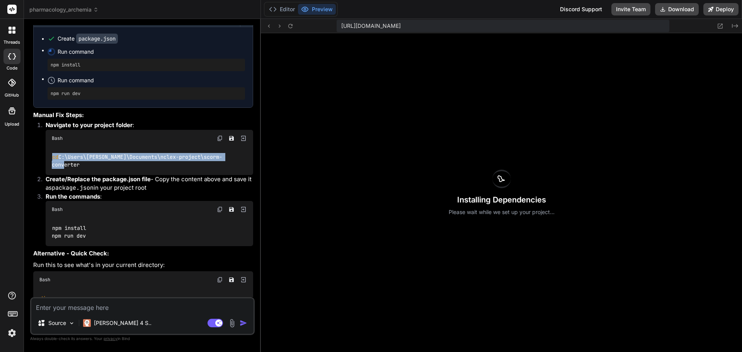
drag, startPoint x: 54, startPoint y: 188, endPoint x: 238, endPoint y: 190, distance: 184.4
click at [222, 169] on code "cd C:\Users\auffant\Documents\nclex-project\scorm-converter" at bounding box center [137, 161] width 171 height 16
click at [220, 142] on img at bounding box center [220, 138] width 6 height 6
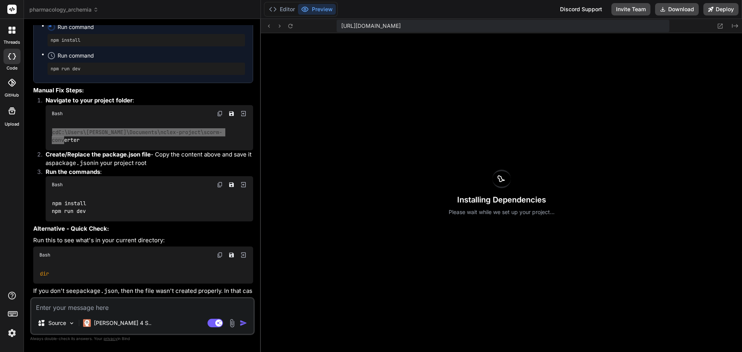
scroll to position [5307, 0]
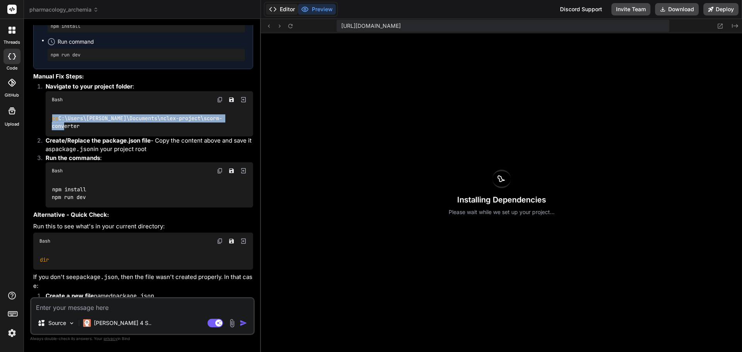
click at [288, 12] on button "Editor" at bounding box center [282, 9] width 32 height 11
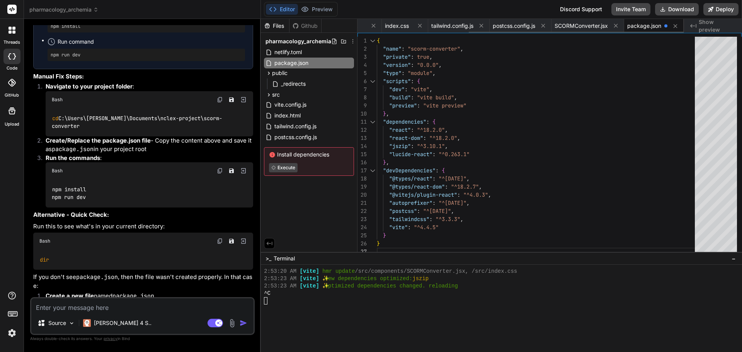
click at [641, 27] on span "package.json" at bounding box center [645, 26] width 34 height 8
click at [645, 24] on span "package.json" at bounding box center [645, 26] width 34 height 8
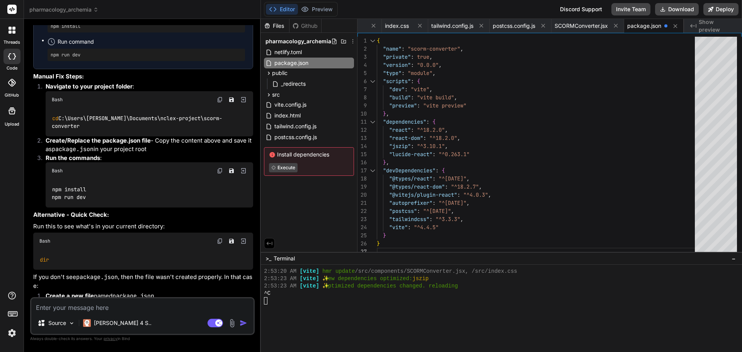
click at [408, 240] on div ""type" : "module" , "scripts" : { "dev" : "vite" , "private" : true , "version"…" at bounding box center [538, 146] width 323 height 219
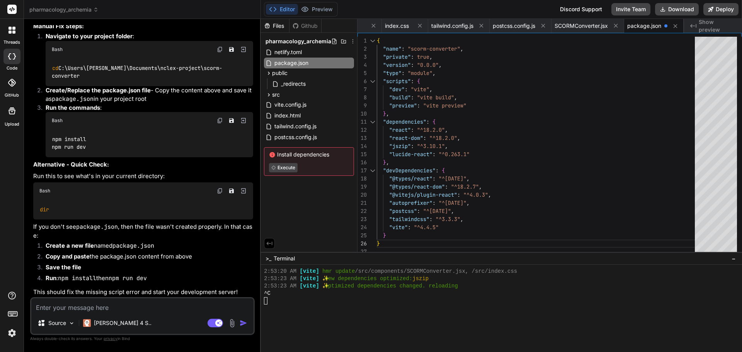
scroll to position [5384, 0]
drag, startPoint x: 52, startPoint y: 138, endPoint x: 97, endPoint y: 138, distance: 44.9
click at [97, 138] on div "npm install npm run dev" at bounding box center [150, 142] width 208 height 28
copy code "npm install"
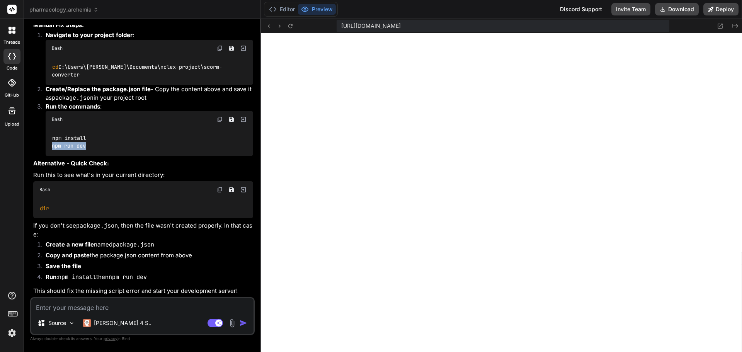
drag, startPoint x: 52, startPoint y: 147, endPoint x: 87, endPoint y: 146, distance: 35.2
click at [87, 146] on div "npm install npm run dev" at bounding box center [150, 142] width 208 height 28
click at [86, 305] on textarea at bounding box center [142, 305] width 222 height 14
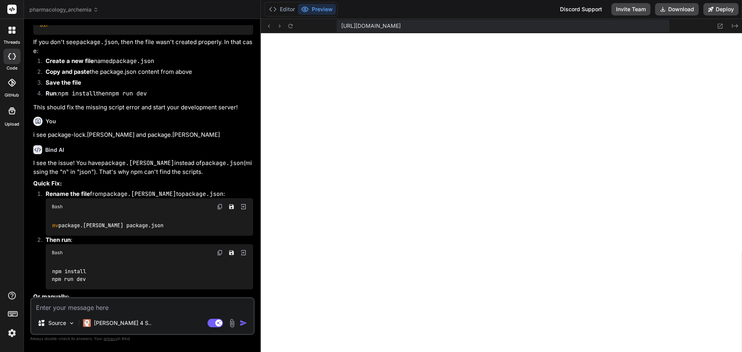
scroll to position [5651, 0]
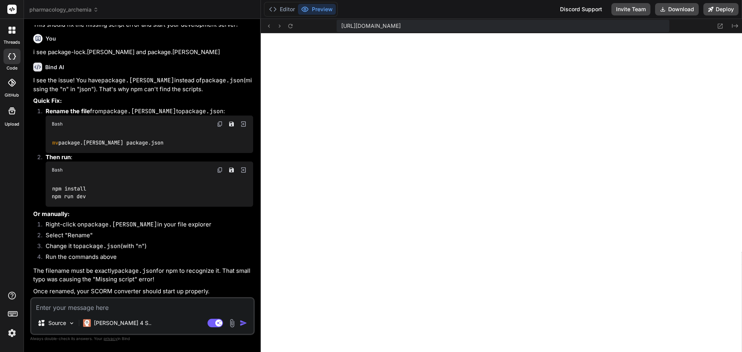
click at [44, 308] on textarea at bounding box center [142, 305] width 222 height 14
click at [58, 309] on textarea "sorry O got package-lock" at bounding box center [142, 305] width 222 height 14
click at [128, 309] on textarea "sorry got package-lock" at bounding box center [142, 305] width 222 height 14
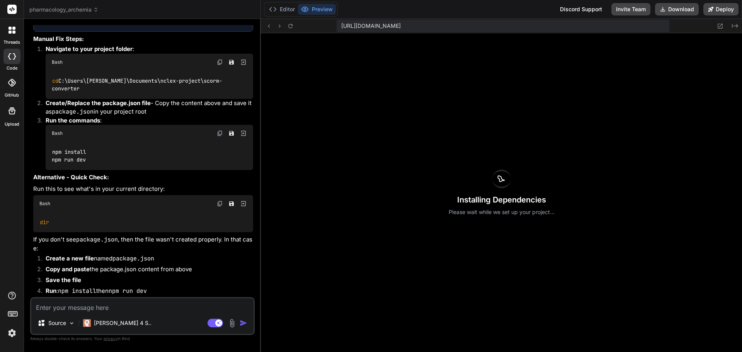
scroll to position [5306, 0]
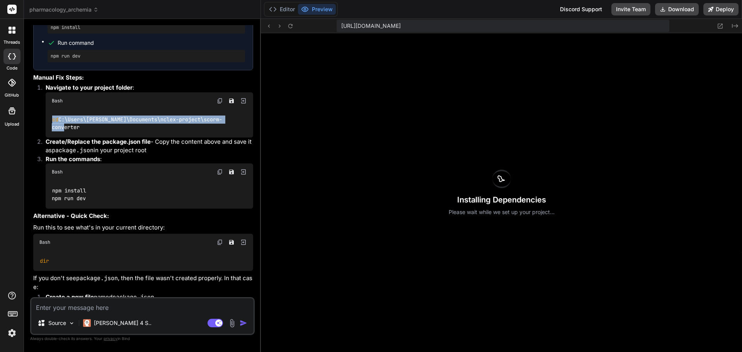
drag, startPoint x: 53, startPoint y: 153, endPoint x: 240, endPoint y: 152, distance: 187.5
click at [240, 138] on div "cd C:\Users\auffant\Documents\nclex-project\scorm-converter" at bounding box center [150, 123] width 208 height 28
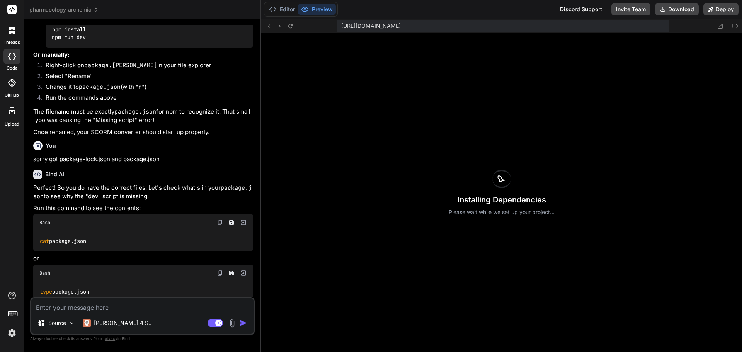
scroll to position [5847, 0]
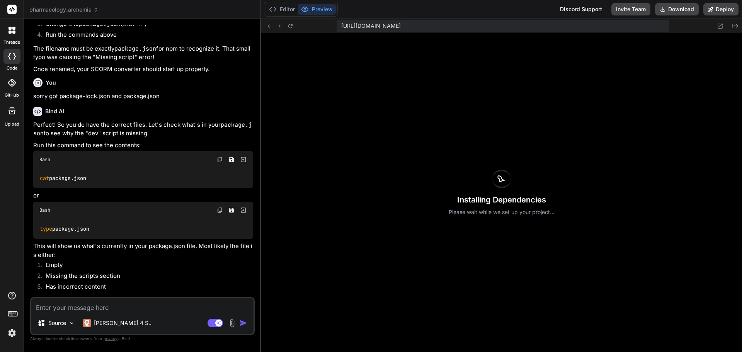
click at [219, 163] on img at bounding box center [220, 160] width 6 height 6
click at [438, 272] on div "Installing Dependencies Please wait while we set up your project..." at bounding box center [501, 192] width 481 height 319
click at [104, 239] on div "type package.json" at bounding box center [143, 229] width 220 height 20
drag, startPoint x: 39, startPoint y: 254, endPoint x: 95, endPoint y: 253, distance: 55.7
click at [95, 239] on div "type package.json" at bounding box center [143, 229] width 220 height 20
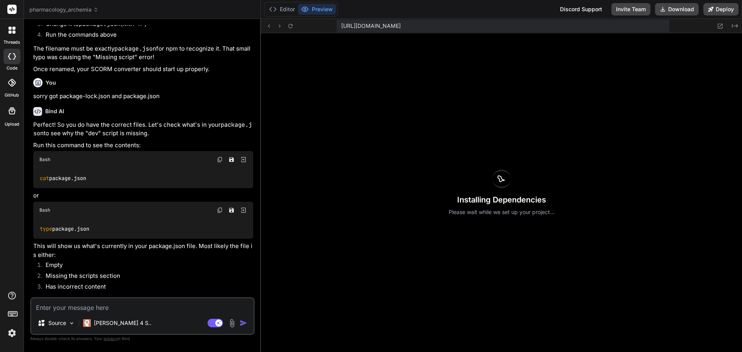
click at [220, 213] on img at bounding box center [220, 210] width 6 height 6
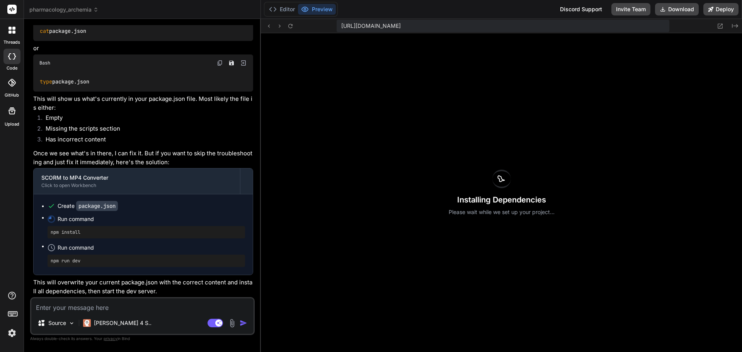
scroll to position [6020, 0]
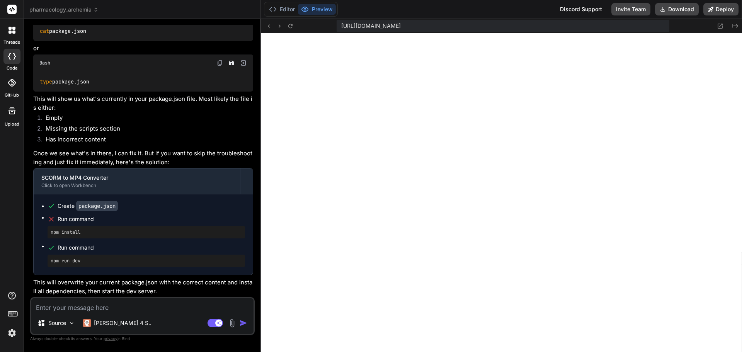
click at [162, 290] on p "This will overwrite your current package.json with the correct content and inst…" at bounding box center [143, 286] width 220 height 17
click at [148, 290] on p "This will overwrite your current package.json with the correct content and inst…" at bounding box center [143, 286] width 220 height 17
click at [157, 291] on p "This will overwrite your current package.json with the correct content and inst…" at bounding box center [143, 286] width 220 height 17
click at [689, 9] on button "Download" at bounding box center [677, 9] width 44 height 12
drag, startPoint x: 50, startPoint y: 260, endPoint x: 88, endPoint y: 259, distance: 37.5
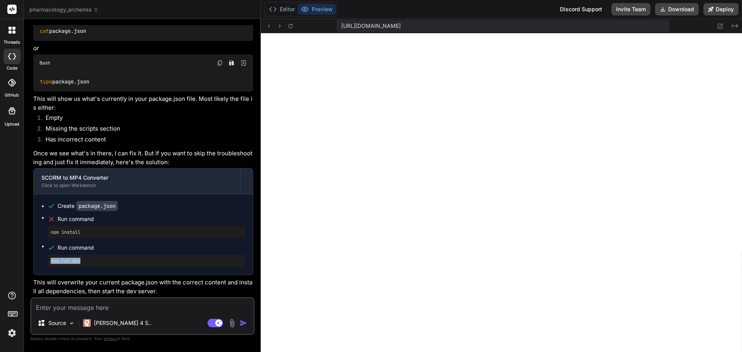
click at [88, 259] on div "npm run dev" at bounding box center [147, 261] width 198 height 12
click at [167, 247] on span "Run command" at bounding box center [152, 248] width 188 height 8
drag, startPoint x: 51, startPoint y: 230, endPoint x: 99, endPoint y: 232, distance: 47.6
click at [99, 232] on pre "npm install" at bounding box center [146, 232] width 191 height 6
drag, startPoint x: 51, startPoint y: 261, endPoint x: 83, endPoint y: 260, distance: 32.5
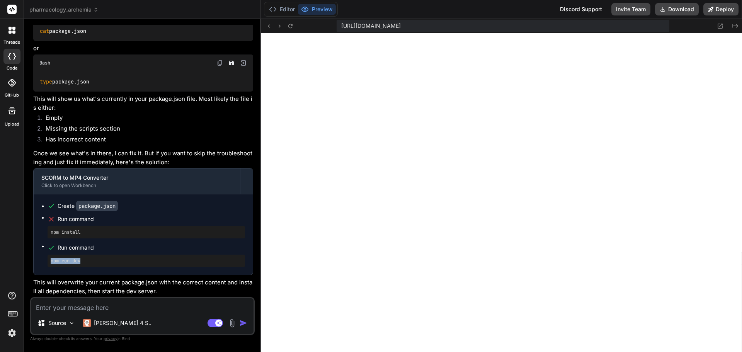
click at [83, 260] on pre "npm run dev" at bounding box center [146, 261] width 191 height 6
click at [111, 304] on textarea at bounding box center [142, 305] width 222 height 14
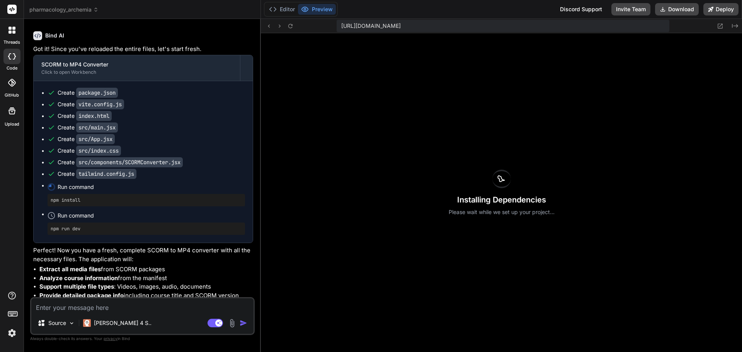
scroll to position [6343, 0]
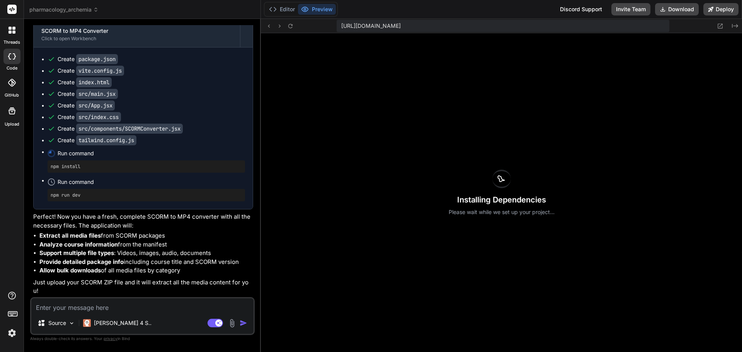
click at [95, 302] on textarea at bounding box center [142, 305] width 222 height 14
click at [119, 307] on textarea at bounding box center [142, 305] width 222 height 14
click at [669, 9] on button "Download" at bounding box center [677, 9] width 44 height 12
click at [133, 198] on pre "npm run dev" at bounding box center [146, 195] width 191 height 6
click at [314, 10] on button "Preview" at bounding box center [317, 9] width 38 height 11
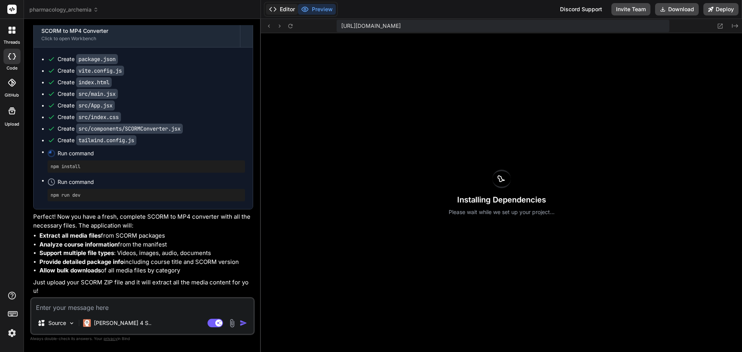
click at [287, 10] on button "Editor" at bounding box center [282, 9] width 32 height 11
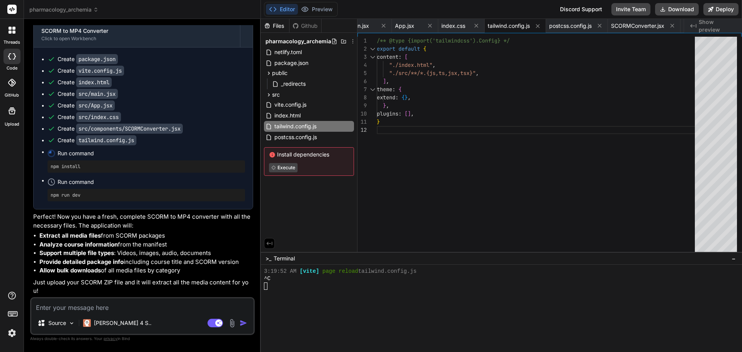
click at [82, 302] on textarea at bounding box center [142, 305] width 222 height 14
click at [143, 306] on textarea at bounding box center [142, 305] width 222 height 14
paste textarea "C:\Users\auffant\Documents\nclex-project\scorm-converter>npm run dev"
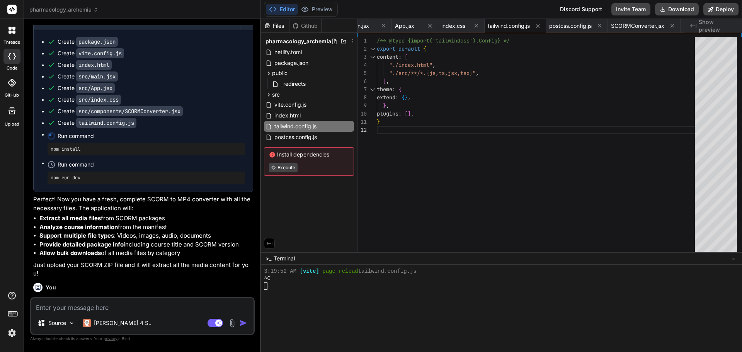
scroll to position [6432, 0]
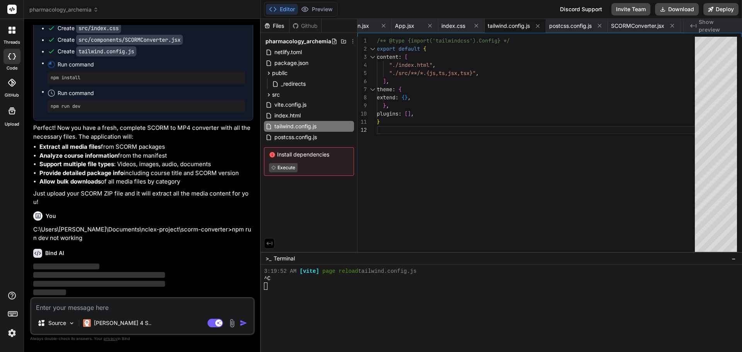
click at [70, 309] on textarea at bounding box center [142, 305] width 222 height 14
paste textarea "Missing script: "dev""
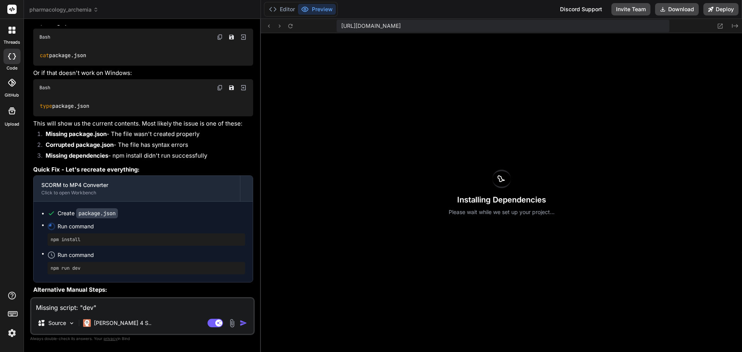
scroll to position [6664, 0]
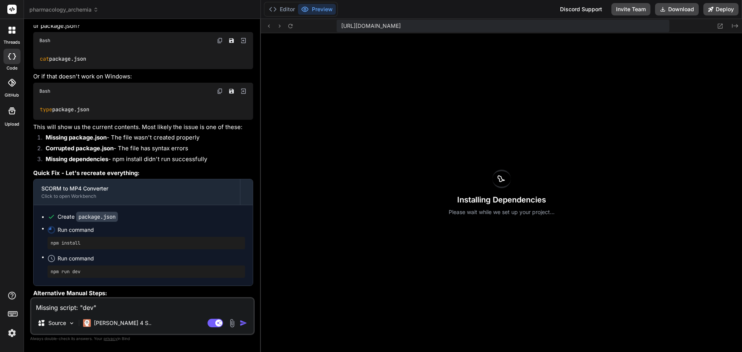
drag, startPoint x: 119, startPoint y: 307, endPoint x: 22, endPoint y: 313, distance: 97.3
click at [22, 313] on div "threads code GitHub Upload pharmacology_archemia Created with Pixso. Bind AI We…" at bounding box center [371, 176] width 742 height 352
paste textarea "{ "name": "scorm-converter", "lockfileVersion": 3, "requires": true, "packages"…"
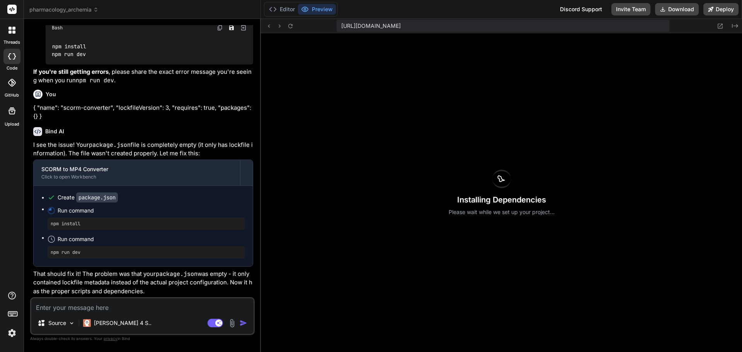
scroll to position [7036, 0]
click at [679, 9] on button "Download" at bounding box center [677, 9] width 44 height 12
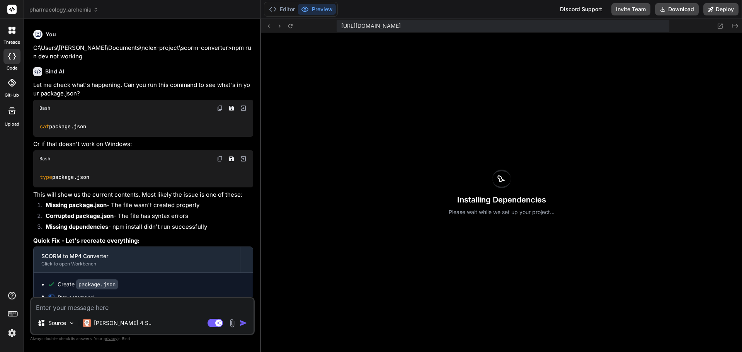
scroll to position [6534, 0]
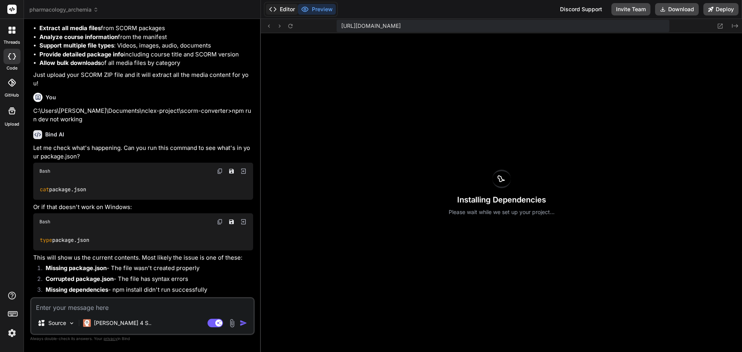
click at [283, 10] on button "Editor" at bounding box center [282, 9] width 32 height 11
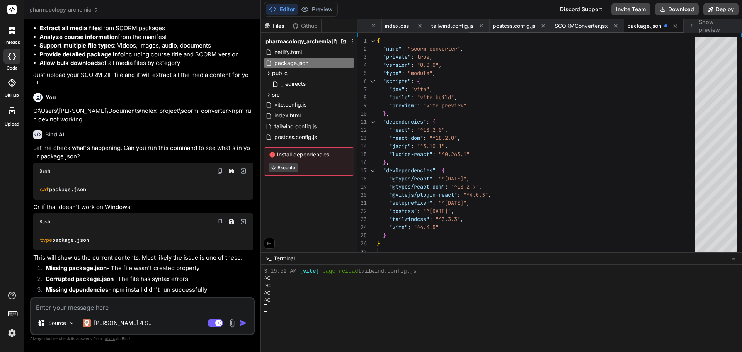
click at [638, 27] on span "package.json" at bounding box center [645, 26] width 34 height 8
click at [641, 26] on span "package.json" at bounding box center [645, 26] width 34 height 8
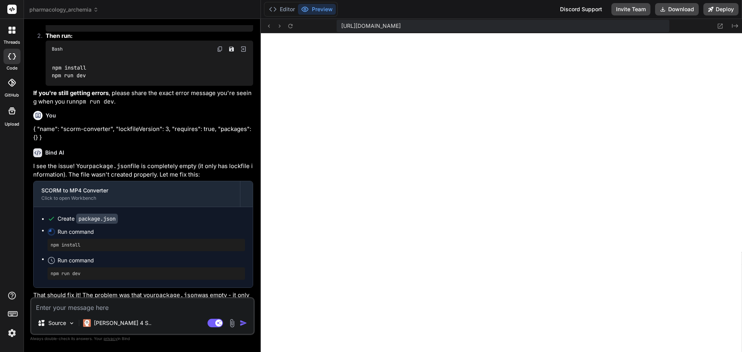
scroll to position [7036, 0]
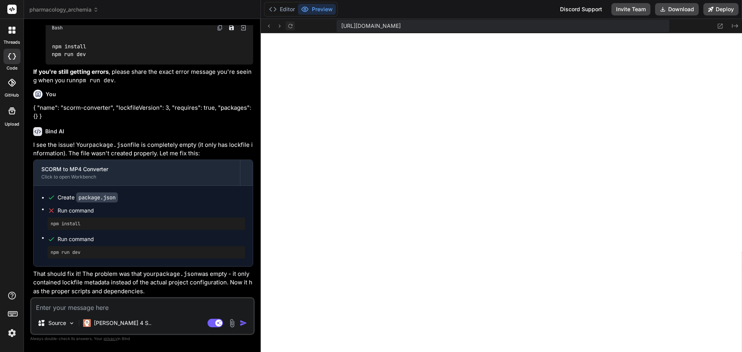
click at [289, 26] on icon at bounding box center [290, 26] width 7 height 7
click at [169, 299] on textarea at bounding box center [142, 305] width 222 height 14
click at [297, 10] on button "Editor" at bounding box center [282, 9] width 32 height 11
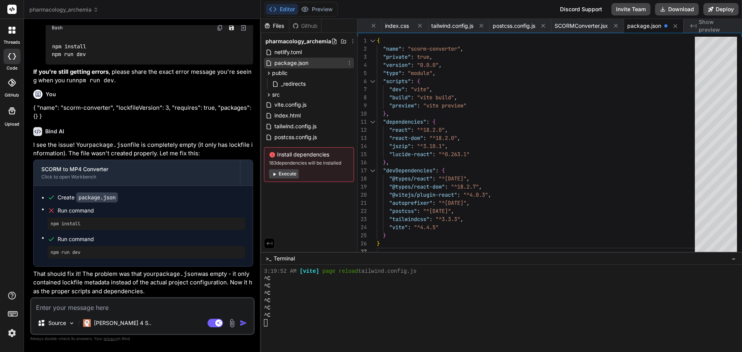
click at [295, 65] on span "package.json" at bounding box center [292, 62] width 36 height 9
click at [586, 23] on span "SCORMConverter.jsx" at bounding box center [581, 26] width 53 height 8
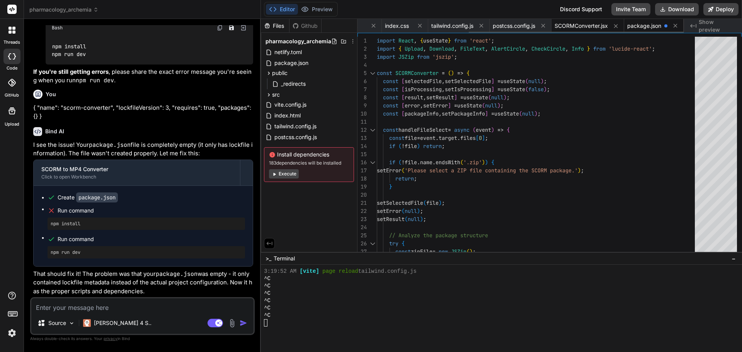
click at [638, 28] on span "package.json" at bounding box center [645, 26] width 34 height 8
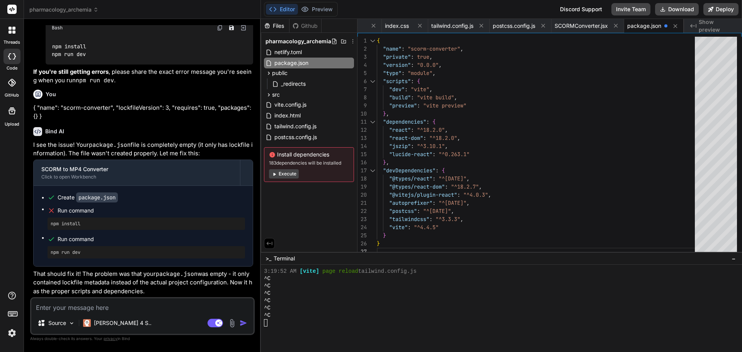
click at [306, 228] on div "Files Github pharmacology_archemia netlify.toml package.json public _redirects …" at bounding box center [309, 135] width 97 height 233
click at [310, 42] on span "pharmacology_archemia" at bounding box center [299, 42] width 66 height 8
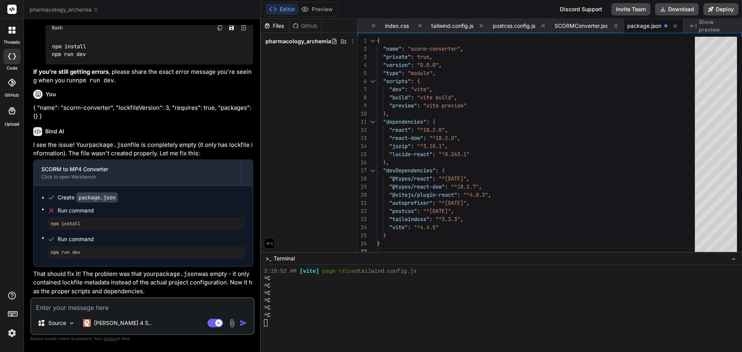
click at [310, 42] on span "pharmacology_archemia" at bounding box center [299, 42] width 66 height 8
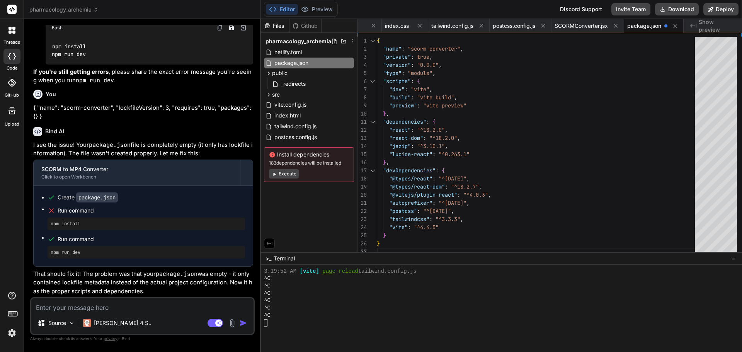
click at [721, 27] on span "Show preview" at bounding box center [717, 25] width 37 height 15
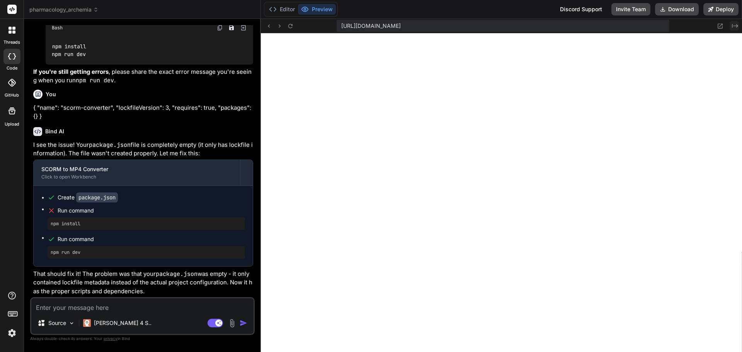
click at [737, 24] on icon at bounding box center [735, 26] width 6 height 4
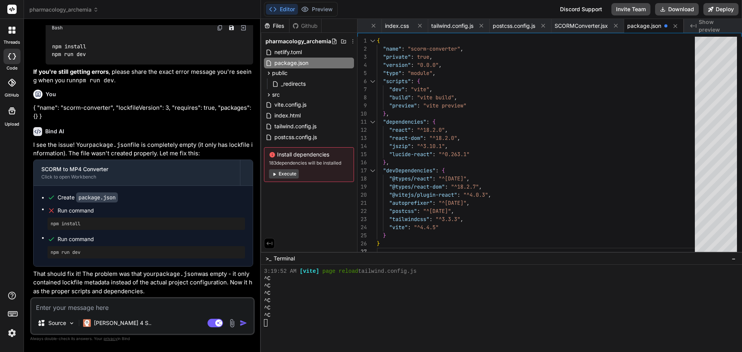
click at [725, 26] on span "Show preview" at bounding box center [717, 25] width 37 height 15
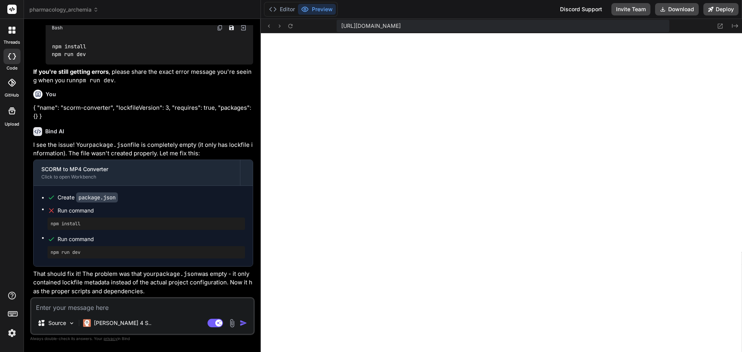
click at [68, 309] on textarea at bounding box center [142, 305] width 222 height 14
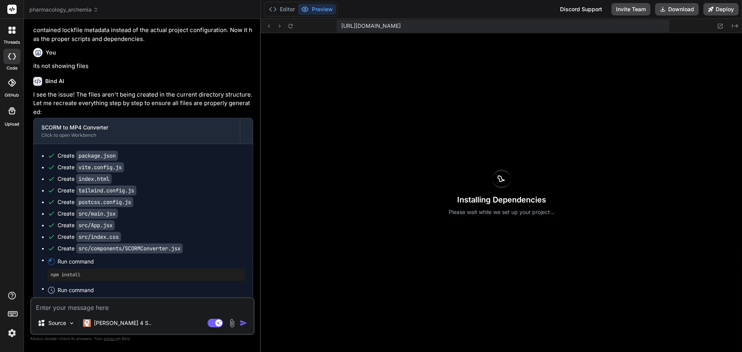
scroll to position [7380, 0]
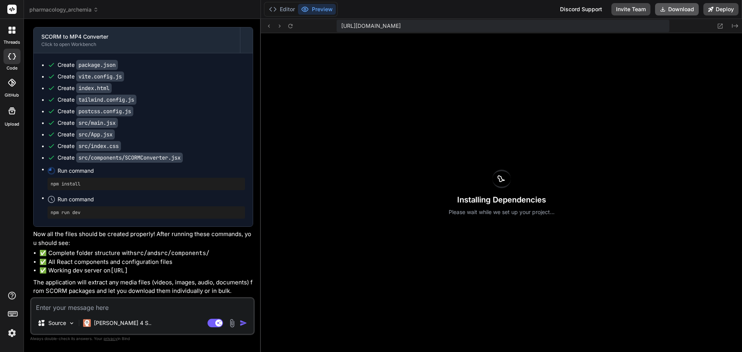
click at [685, 9] on button "Download" at bounding box center [677, 9] width 44 height 12
click at [143, 307] on textarea at bounding box center [142, 305] width 222 height 14
click at [735, 26] on icon "Created with Pixso." at bounding box center [735, 26] width 6 height 6
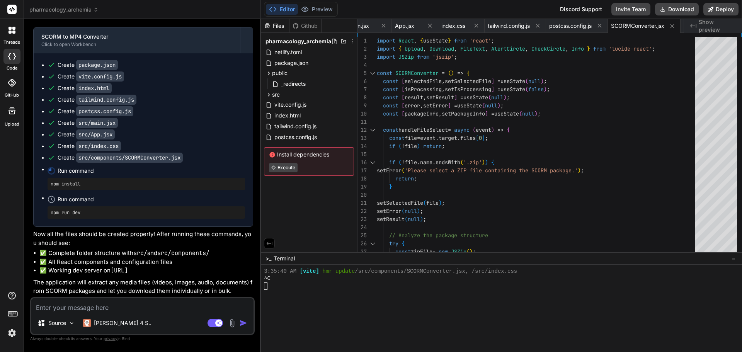
click at [728, 26] on span "Show preview" at bounding box center [717, 25] width 37 height 15
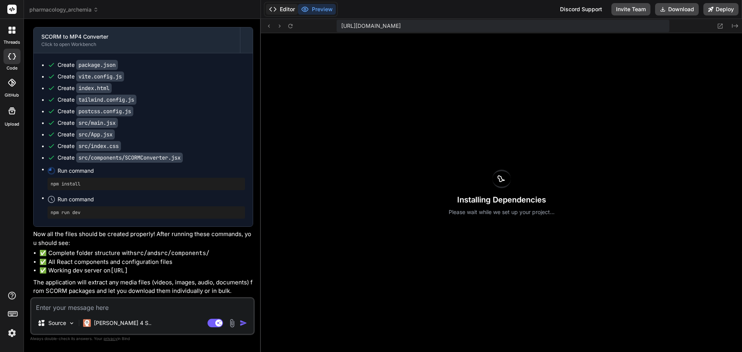
click at [285, 10] on button "Editor" at bounding box center [282, 9] width 32 height 11
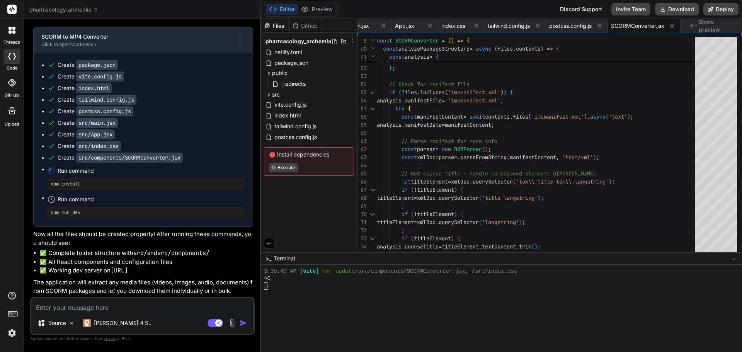
click at [104, 310] on textarea at bounding box center [142, 305] width 222 height 14
click at [139, 305] on textarea at bounding box center [142, 305] width 222 height 14
paste textarea "Missing script: "dev""
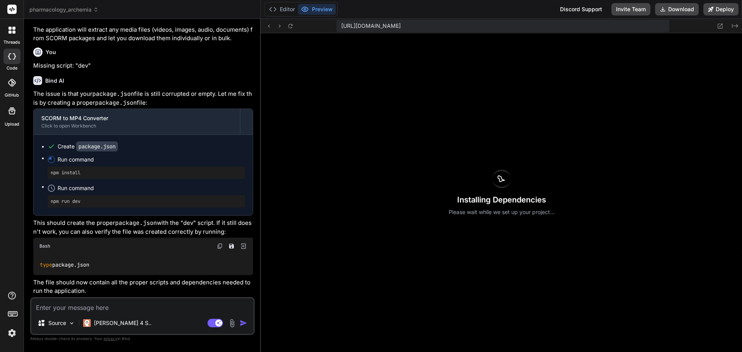
scroll to position [7632, 0]
drag, startPoint x: 41, startPoint y: 265, endPoint x: 96, endPoint y: 263, distance: 54.2
click at [96, 263] on div "type package.json" at bounding box center [143, 265] width 220 height 20
click at [75, 304] on textarea at bounding box center [142, 305] width 222 height 14
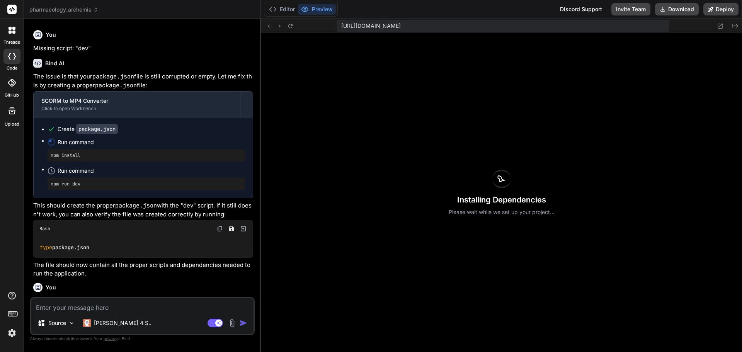
scroll to position [7712, 0]
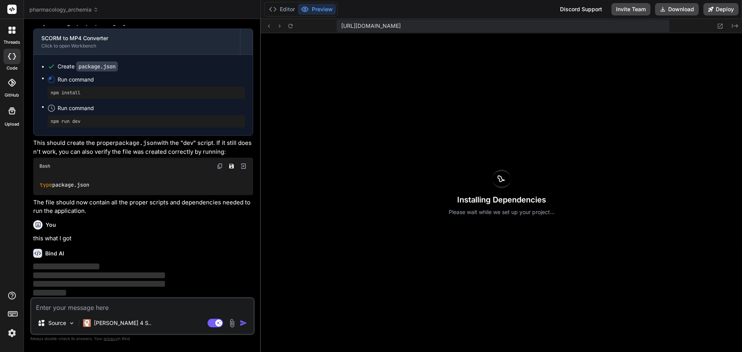
paste textarea "{ "name": "scorm-converter", "lockfileVersion": 3, "requires": true, "packages"…"
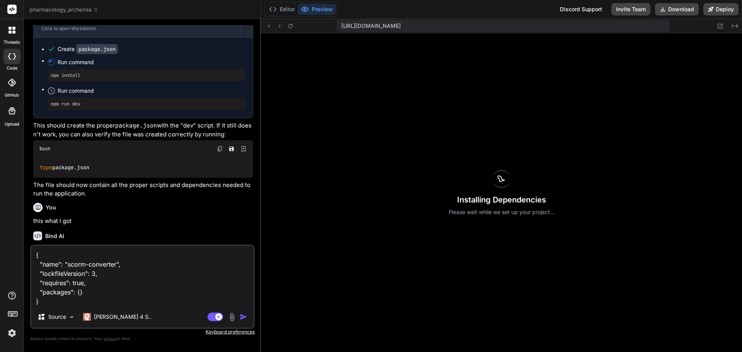
click at [144, 286] on textarea "{ "name": "scorm-converter", "lockfileVersion": 3, "requires": true, "packages"…" at bounding box center [142, 276] width 222 height 60
click at [76, 300] on textarea "{ "name": "scorm-converter", "lockfileVersion": 3, "requires": true, "packages"…" at bounding box center [142, 276] width 222 height 60
click at [139, 232] on p "Stop answering" at bounding box center [147, 231] width 41 height 8
click at [84, 300] on textarea "{ "name": "scorm-converter", "lockfileVersion": 3, "requires": true, "packages"…" at bounding box center [142, 276] width 222 height 60
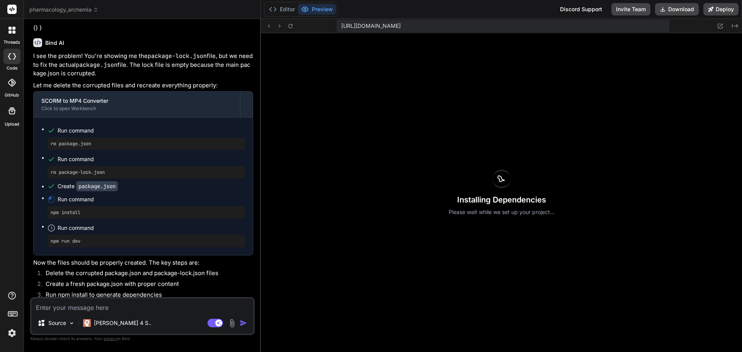
scroll to position [8071, 0]
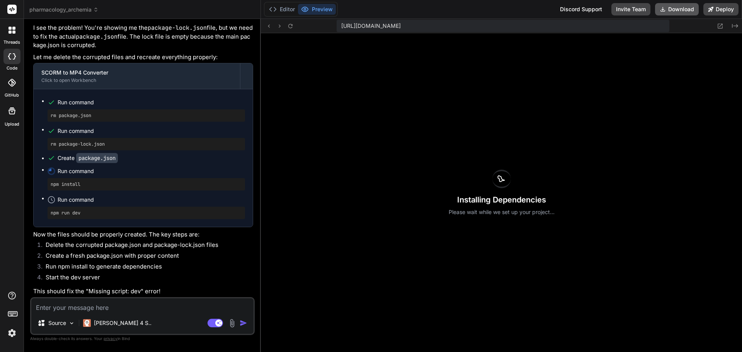
click at [680, 10] on button "Download" at bounding box center [677, 9] width 44 height 12
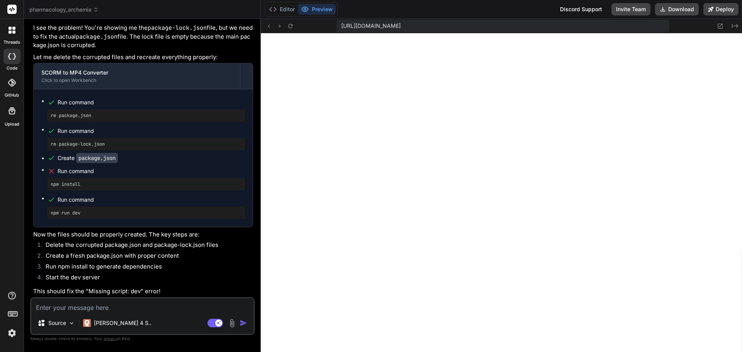
click at [72, 307] on textarea at bounding box center [142, 305] width 222 height 14
click at [93, 309] on textarea at bounding box center [142, 305] width 222 height 14
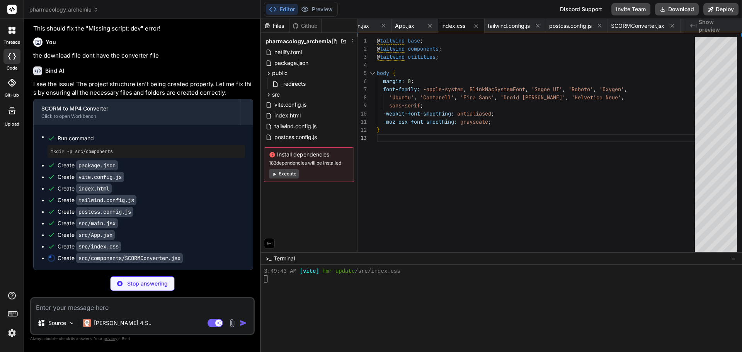
scroll to position [874, 0]
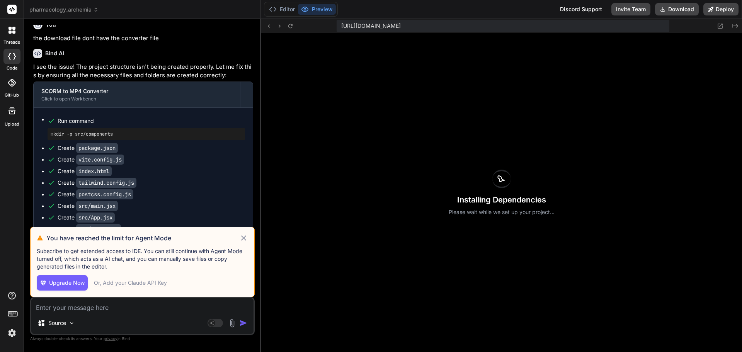
click at [242, 238] on icon at bounding box center [243, 238] width 9 height 9
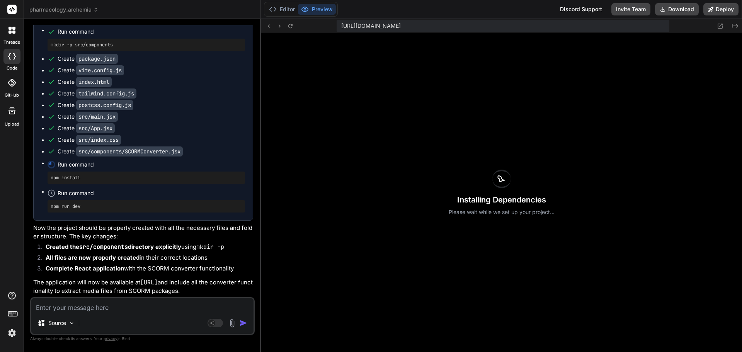
scroll to position [8441, 0]
click at [679, 7] on button "Download" at bounding box center [677, 9] width 44 height 12
click at [118, 299] on textarea at bounding box center [142, 305] width 222 height 14
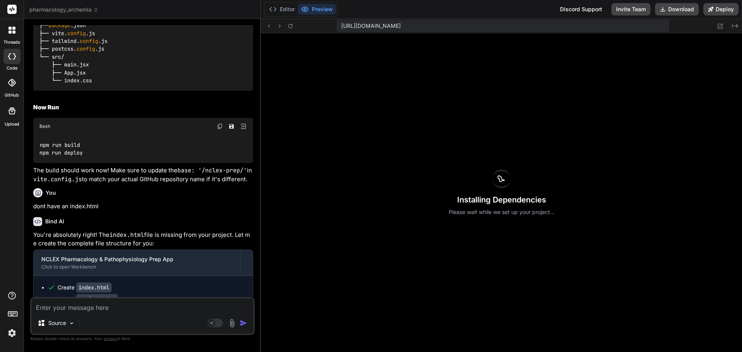
scroll to position [1740, 0]
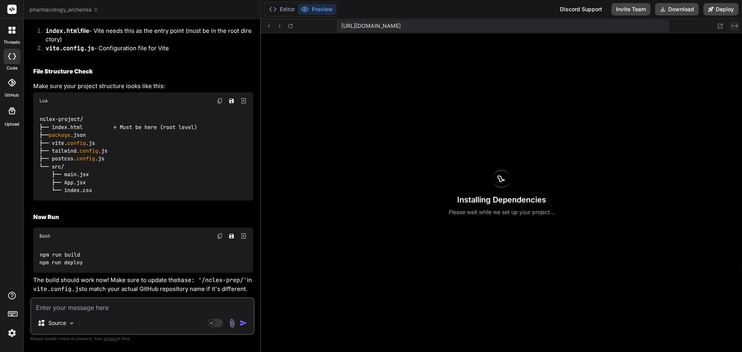
click at [733, 24] on icon "Created with Pixso." at bounding box center [735, 26] width 6 height 6
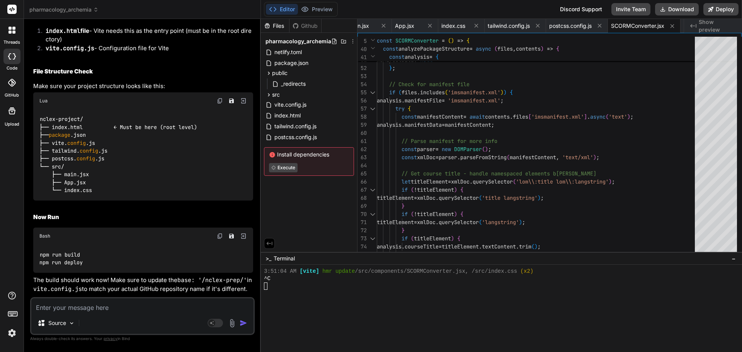
click at [721, 26] on span "Show preview" at bounding box center [717, 25] width 37 height 15
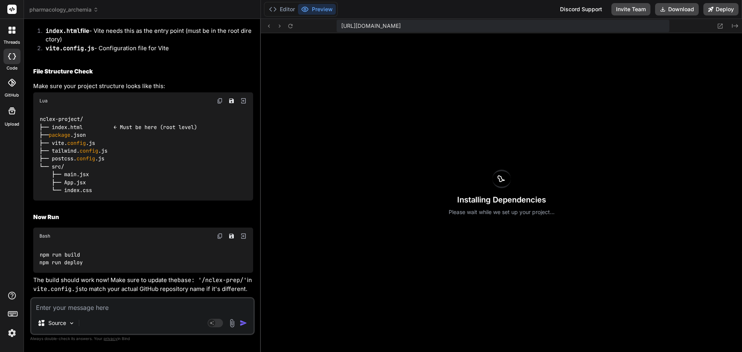
click at [314, 10] on button "Preview" at bounding box center [317, 9] width 38 height 11
click at [284, 9] on button "Editor" at bounding box center [282, 9] width 32 height 11
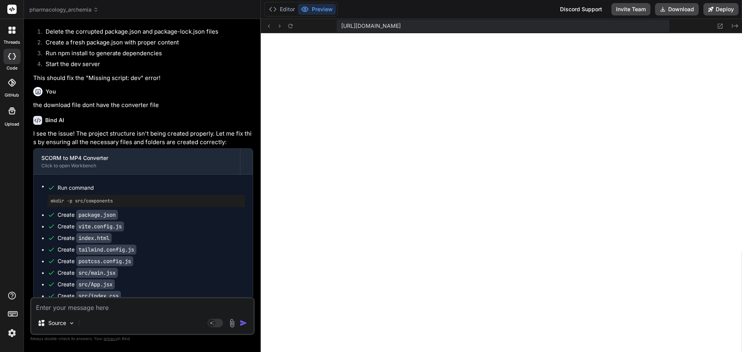
scroll to position [8441, 0]
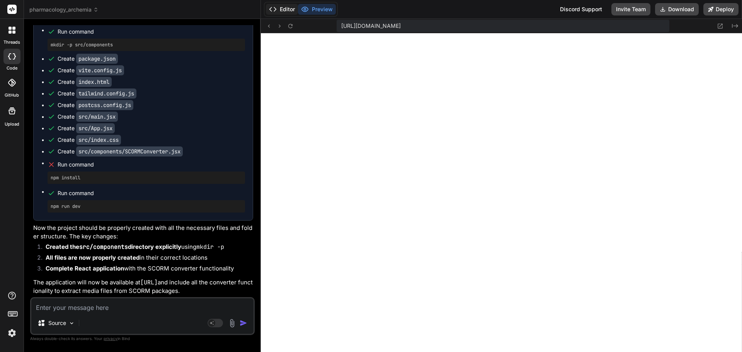
click at [288, 9] on button "Editor" at bounding box center [282, 9] width 32 height 11
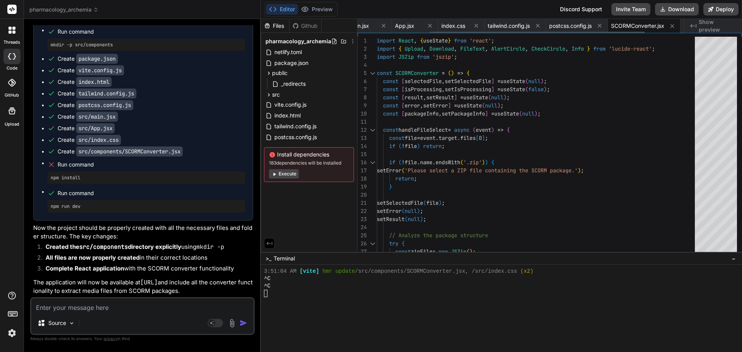
click at [643, 27] on span "SCORMConverter.jsx" at bounding box center [637, 26] width 53 height 8
click at [578, 26] on span "postcss.config.js" at bounding box center [570, 26] width 43 height 8
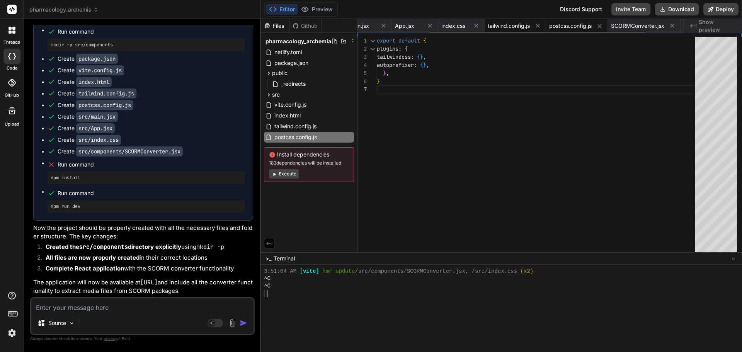
click at [522, 24] on span "tailwind.config.js" at bounding box center [509, 26] width 42 height 8
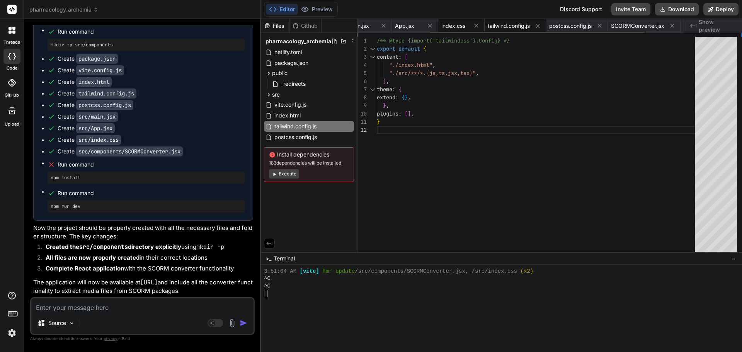
click at [468, 24] on div "index.css" at bounding box center [455, 26] width 27 height 8
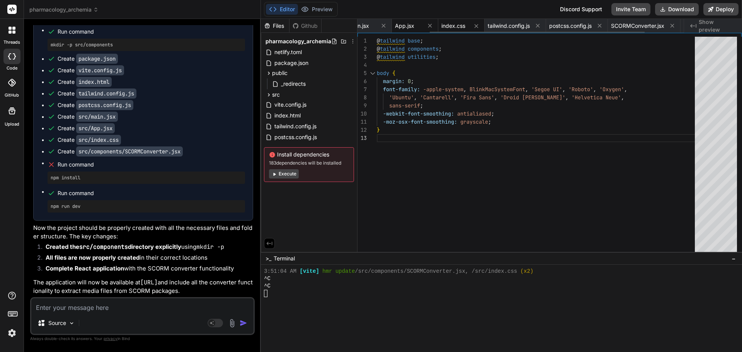
click at [402, 25] on span "App.jsx" at bounding box center [404, 26] width 19 height 8
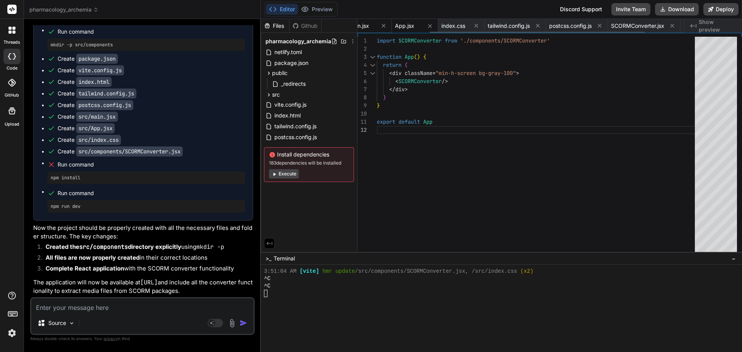
click at [376, 24] on div "main.jsx" at bounding box center [362, 26] width 27 height 8
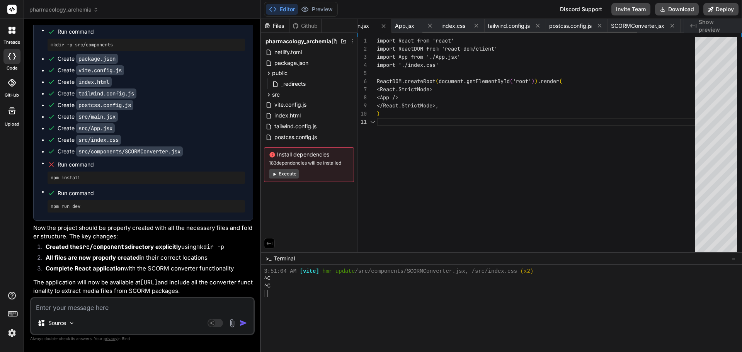
scroll to position [0, 99]
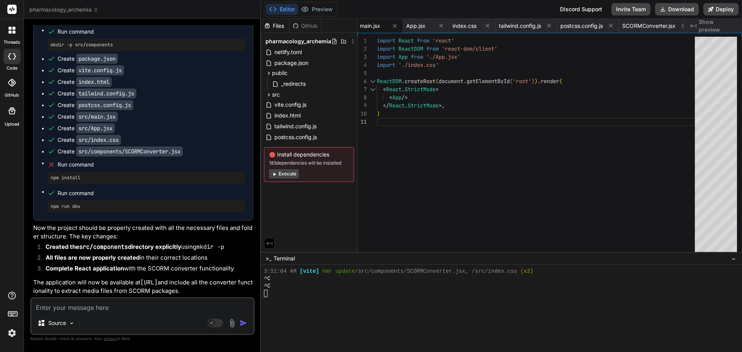
click at [288, 174] on button "Execute" at bounding box center [284, 173] width 30 height 9
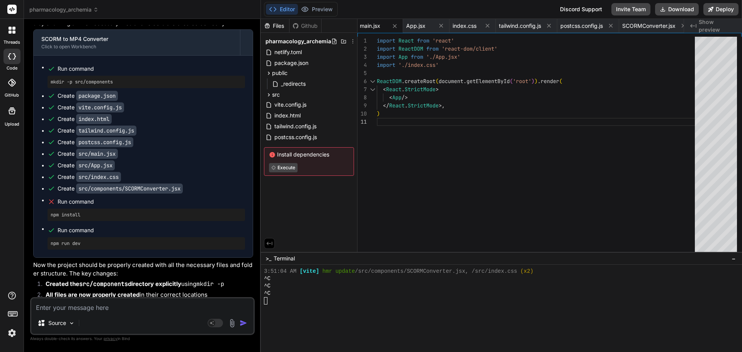
scroll to position [8441, 0]
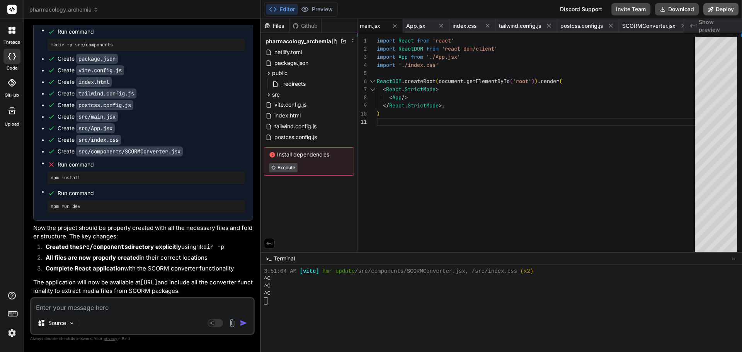
click at [721, 7] on button "Deploy" at bounding box center [721, 9] width 35 height 12
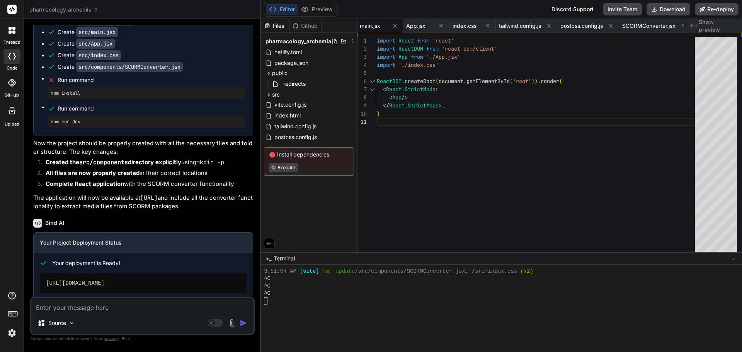
scroll to position [8554, 0]
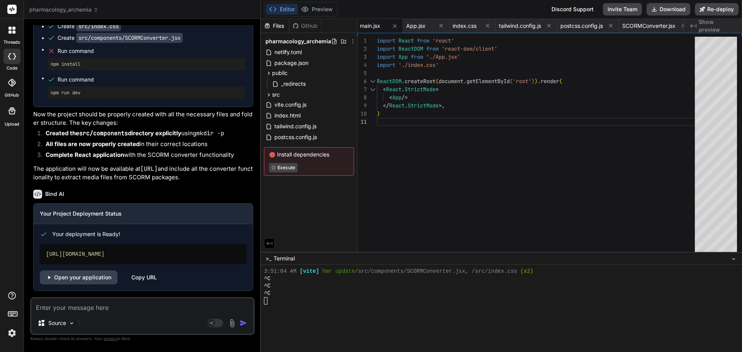
drag, startPoint x: 172, startPoint y: 254, endPoint x: 34, endPoint y: 254, distance: 138.0
click at [34, 254] on div "Your deployment is Ready! https://pharmacologyarchemia.vercel.app Open your app…" at bounding box center [143, 254] width 219 height 60
click at [192, 249] on div "[URL][DOMAIN_NAME]" at bounding box center [143, 254] width 207 height 20
click at [189, 249] on div "[URL][DOMAIN_NAME]" at bounding box center [143, 254] width 207 height 20
click at [161, 278] on div "Open your application Copy URL" at bounding box center [143, 278] width 207 height 14
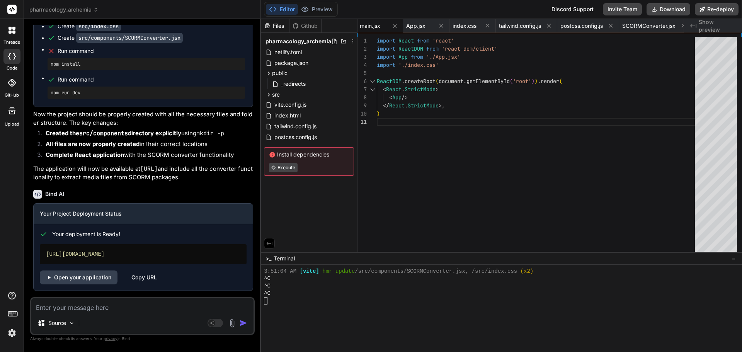
click at [131, 278] on div "Open your application Copy URL" at bounding box center [143, 278] width 207 height 14
click at [139, 278] on div "Copy URL" at bounding box center [144, 278] width 26 height 14
click at [149, 276] on div "Copy URL" at bounding box center [144, 278] width 26 height 14
click at [78, 307] on textarea at bounding box center [142, 305] width 222 height 14
click at [99, 305] on textarea at bounding box center [142, 305] width 222 height 14
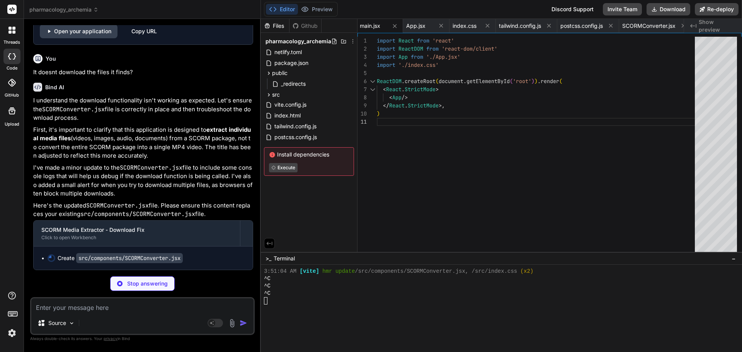
scroll to position [8800, 0]
click at [76, 307] on textarea at bounding box center [142, 305] width 222 height 14
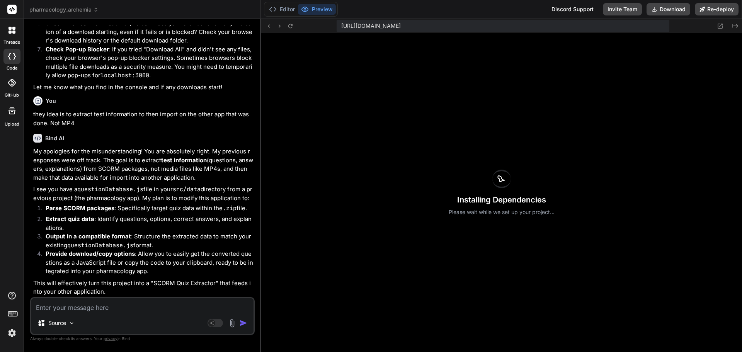
scroll to position [9276, 0]
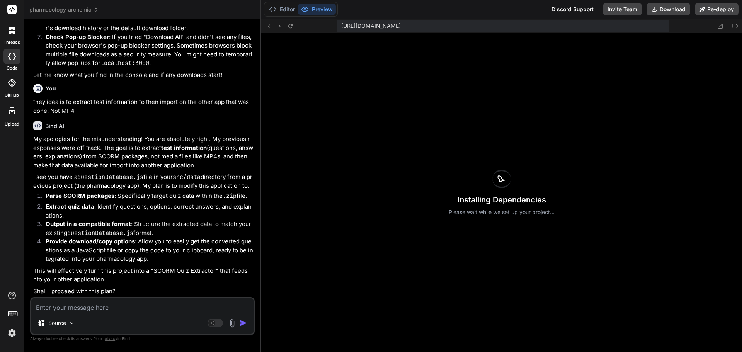
click at [49, 304] on textarea at bounding box center [142, 305] width 222 height 14
click at [88, 307] on textarea at bounding box center [142, 305] width 222 height 14
click at [158, 308] on textarea "yes to import into nclex-analyzer app" at bounding box center [142, 305] width 222 height 14
click at [164, 308] on textarea "yes to import into nclex-analyzer app" at bounding box center [142, 305] width 222 height 14
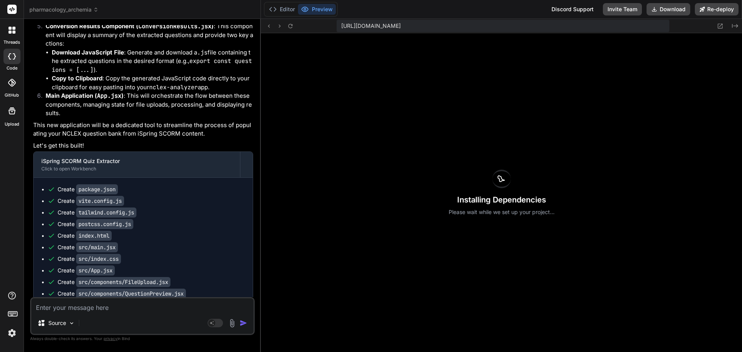
scroll to position [9950, 0]
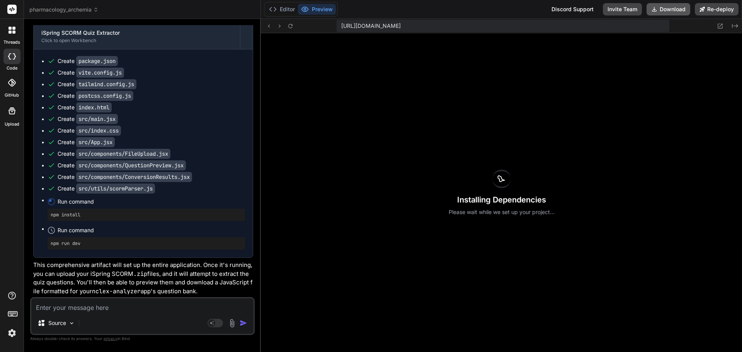
click at [671, 8] on button "Download" at bounding box center [669, 9] width 44 height 12
click at [98, 309] on textarea at bounding box center [142, 305] width 222 height 14
paste textarea "> vite Re-optimizing dependencies because lockfile has changed VITE v5.4.20 rea…"
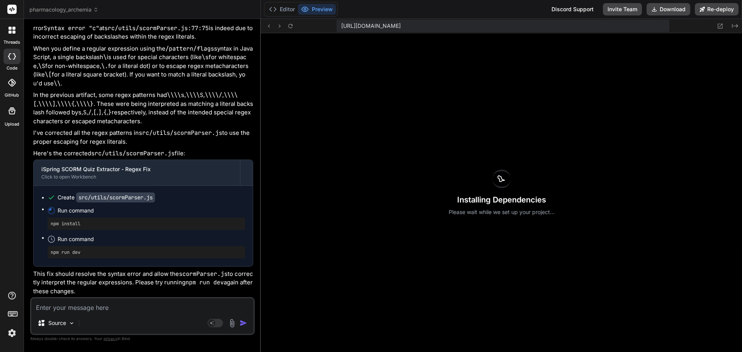
scroll to position [10426, 0]
click at [660, 7] on button "Download" at bounding box center [669, 9] width 44 height 12
click at [735, 25] on icon "Created with Pixso." at bounding box center [735, 26] width 6 height 6
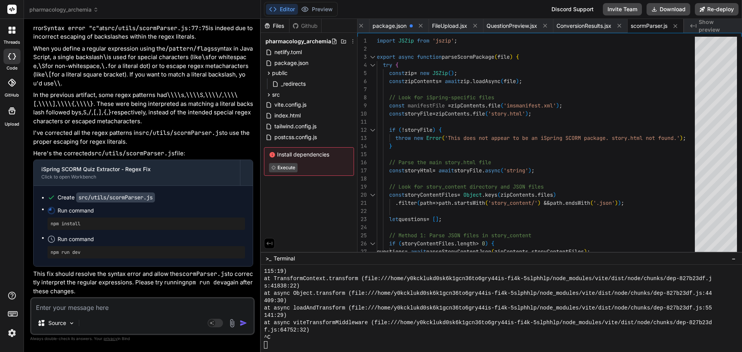
click at [721, 22] on span "Show preview" at bounding box center [717, 25] width 37 height 15
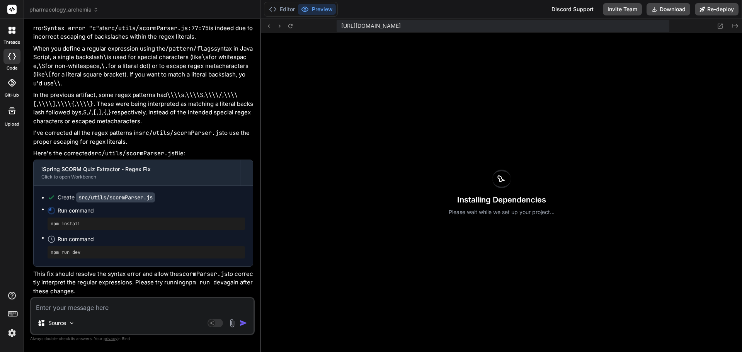
click at [85, 302] on textarea at bounding box center [142, 305] width 222 height 14
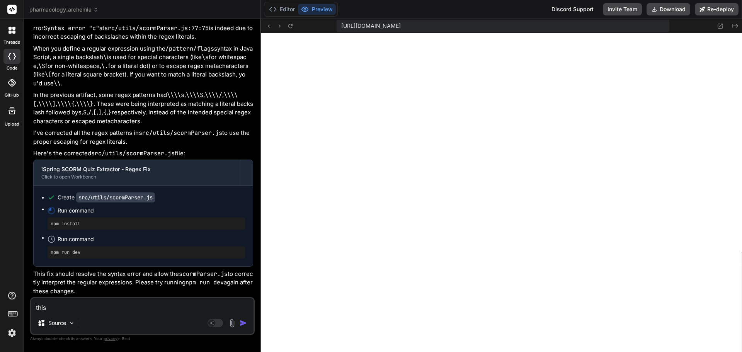
scroll to position [1286, 0]
paste textarea "Error: Failed to parse SCORM package: This does not appear to be an iSpring SCO…"
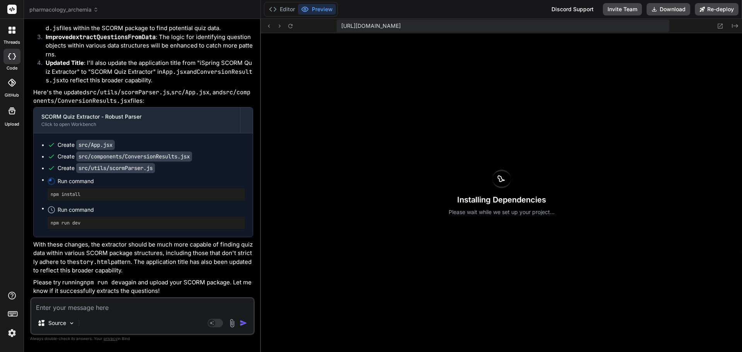
scroll to position [10865, 0]
click at [671, 10] on button "Download" at bounding box center [669, 9] width 44 height 12
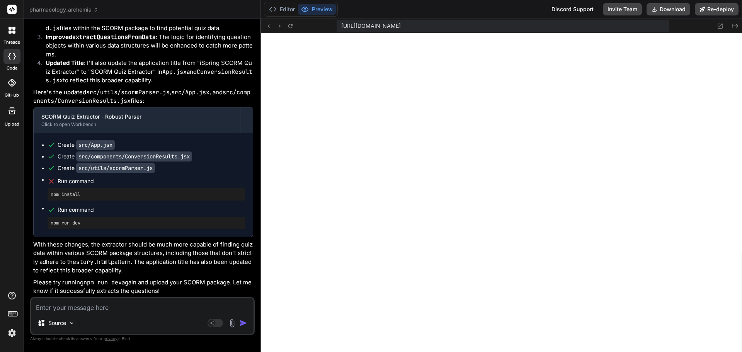
scroll to position [1888, 0]
click at [70, 310] on textarea at bounding box center [142, 305] width 222 height 14
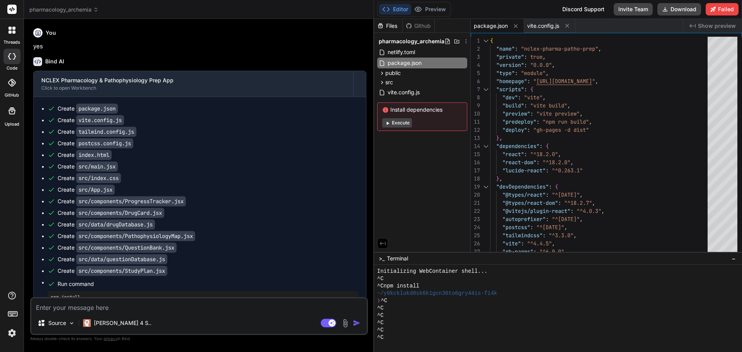
scroll to position [7, 0]
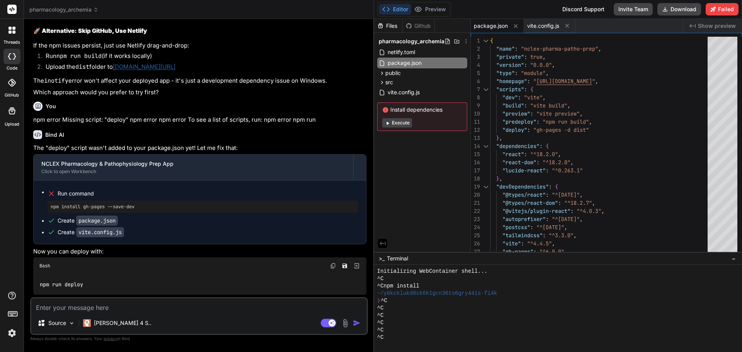
click at [98, 303] on textarea at bounding box center [199, 305] width 336 height 14
drag, startPoint x: 98, startPoint y: 303, endPoint x: 165, endPoint y: 307, distance: 67.8
click at [165, 307] on textarea at bounding box center [199, 305] width 336 height 14
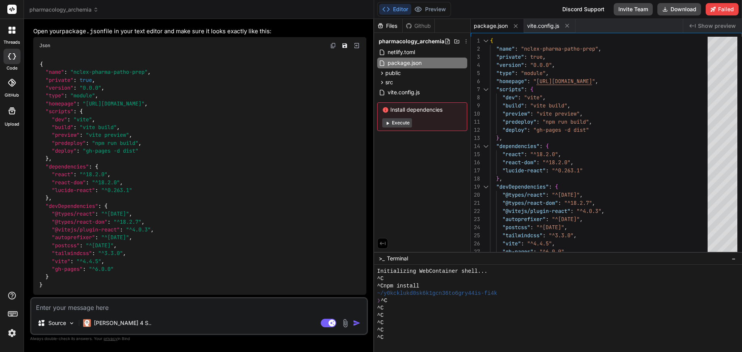
scroll to position [6232, 0]
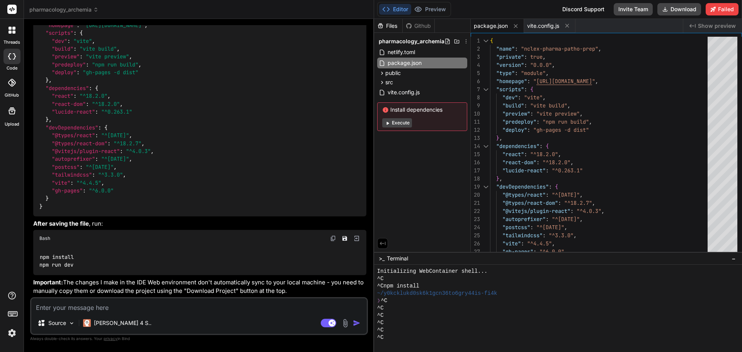
scroll to position [6542, 0]
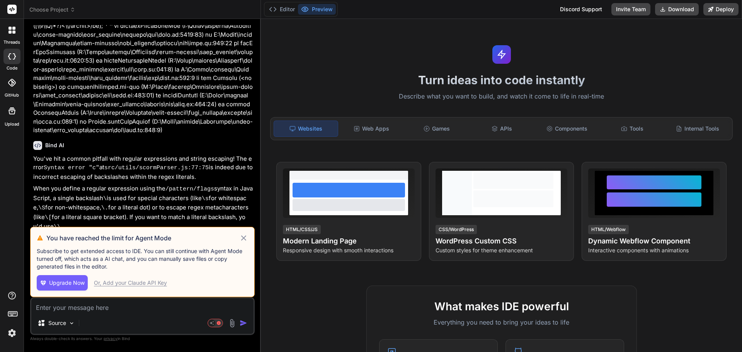
scroll to position [1467, 0]
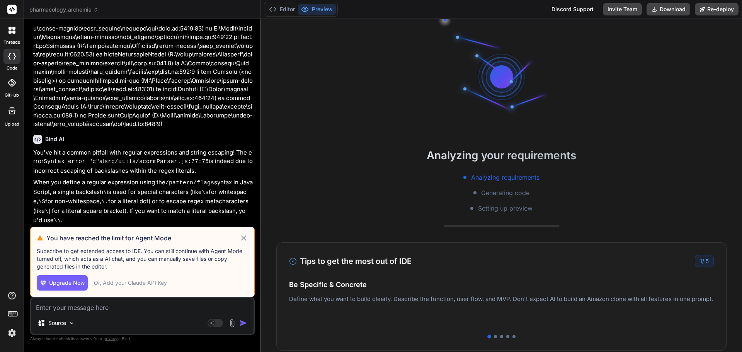
click at [66, 280] on span "Upgrade Now" at bounding box center [67, 283] width 36 height 8
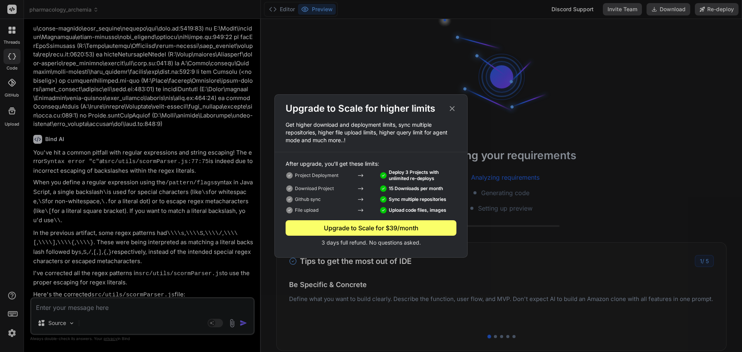
click at [452, 109] on icon at bounding box center [452, 108] width 9 height 9
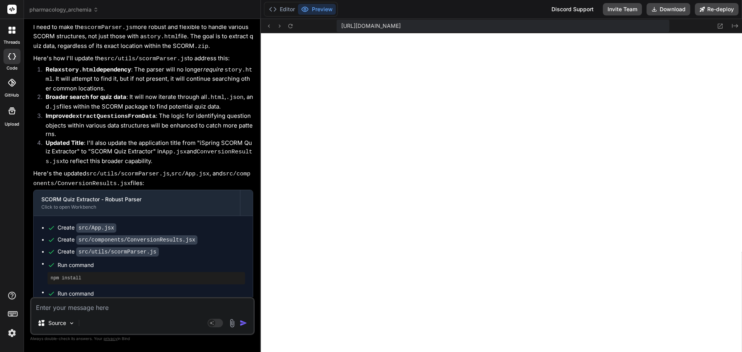
scroll to position [2011, 0]
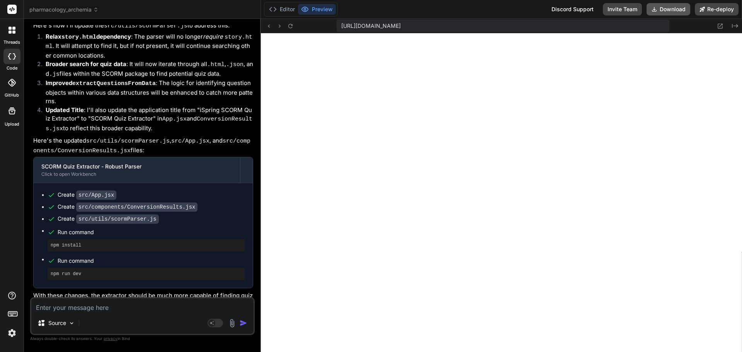
click at [667, 8] on button "Download" at bounding box center [669, 9] width 44 height 12
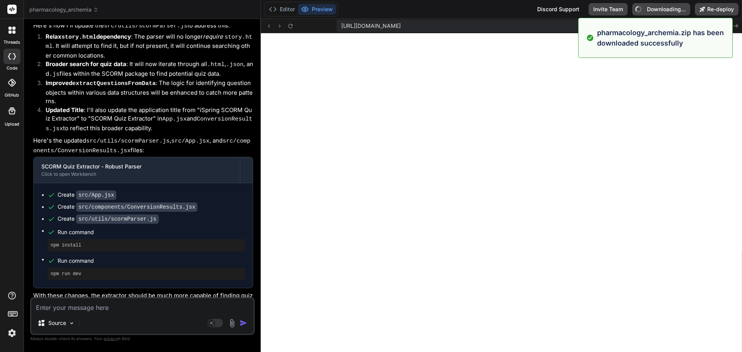
type textarea "x"
